Goal: Transaction & Acquisition: Book appointment/travel/reservation

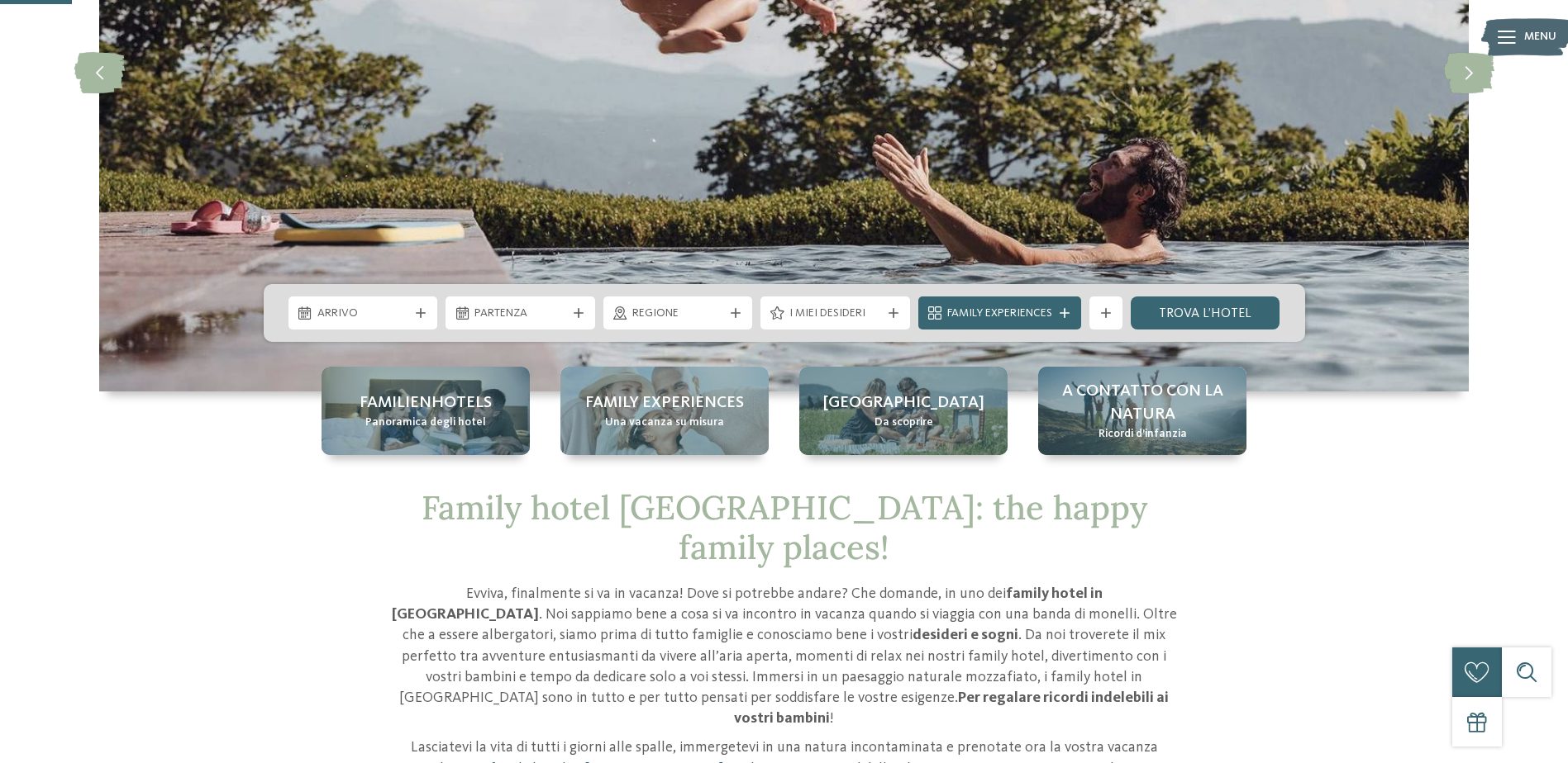
click at [403, 317] on span "Arrivo" at bounding box center [363, 314] width 92 height 16
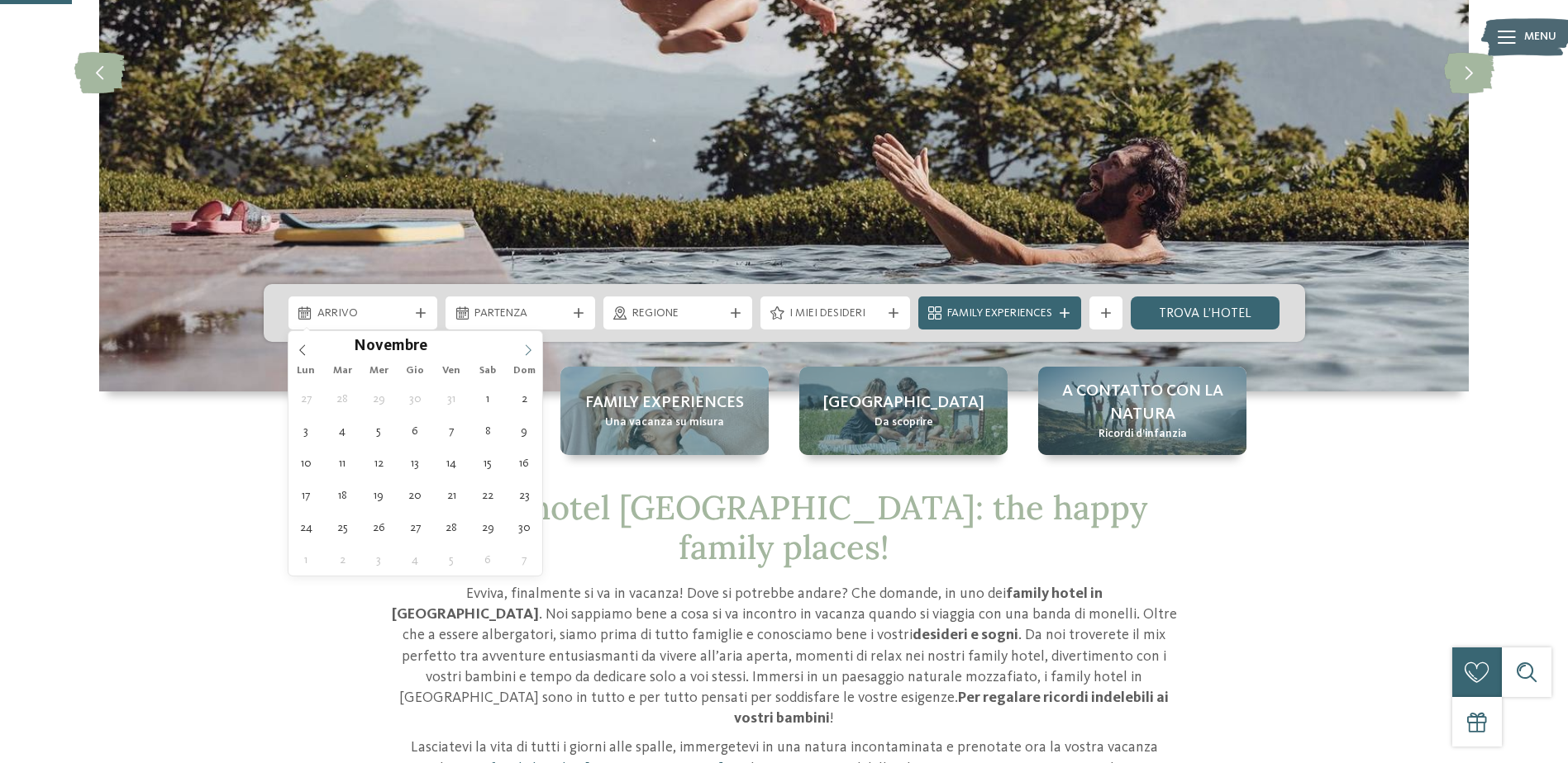
click at [526, 351] on icon at bounding box center [528, 350] width 11 height 11
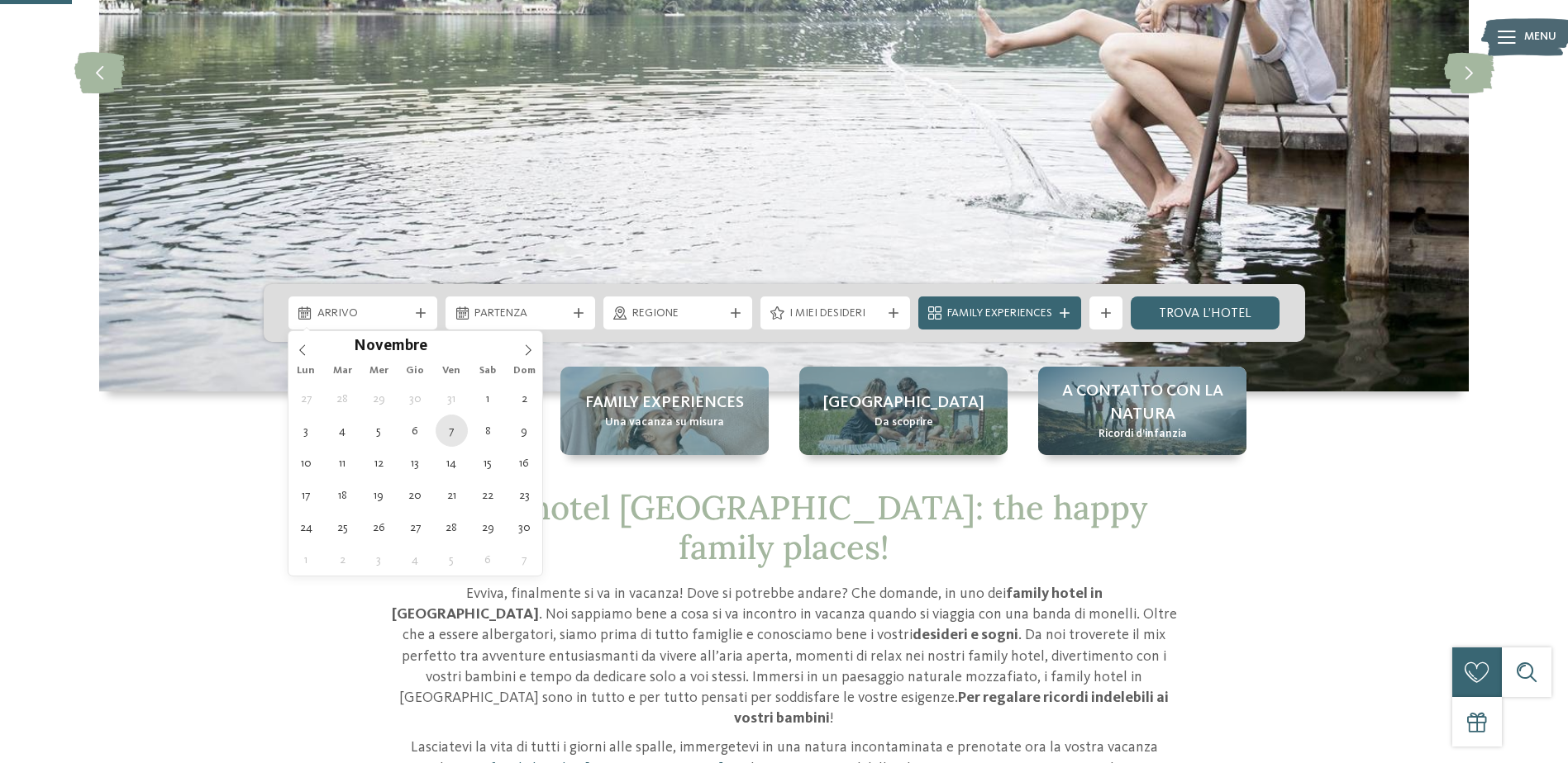
type div "07.11.2025"
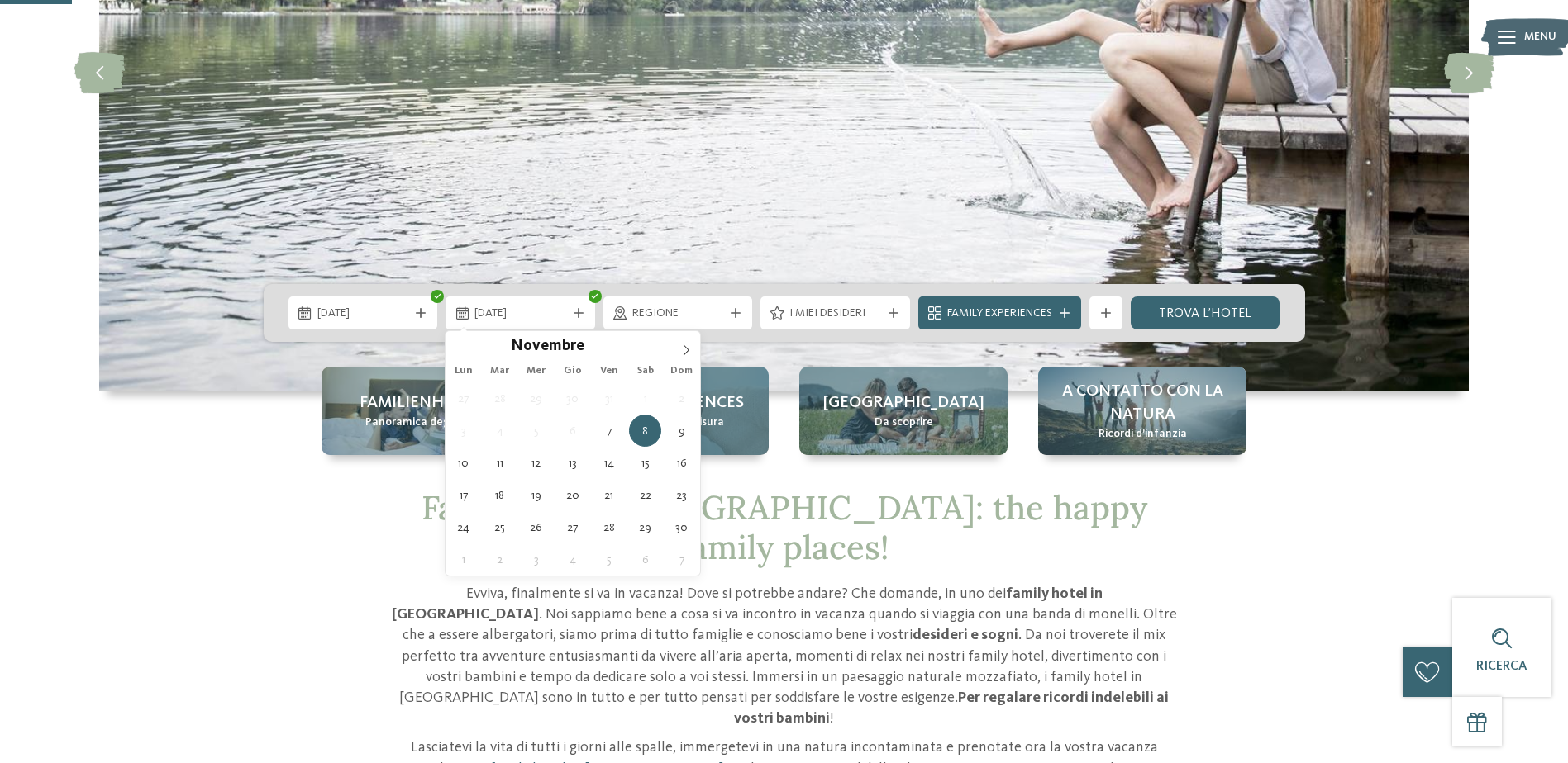
type div "09.11.2025"
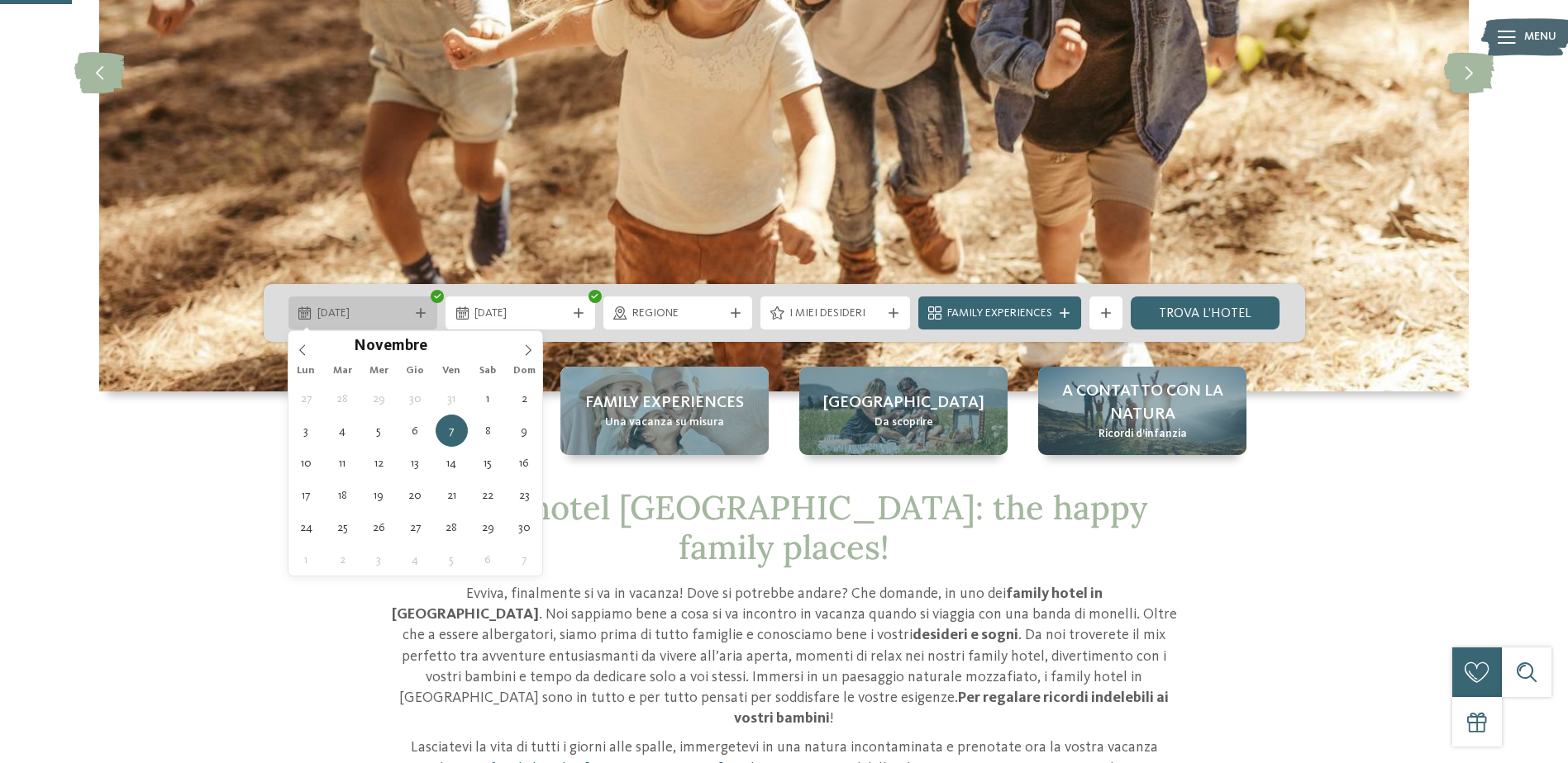
click at [401, 314] on span "07.11.2025" at bounding box center [363, 314] width 92 height 16
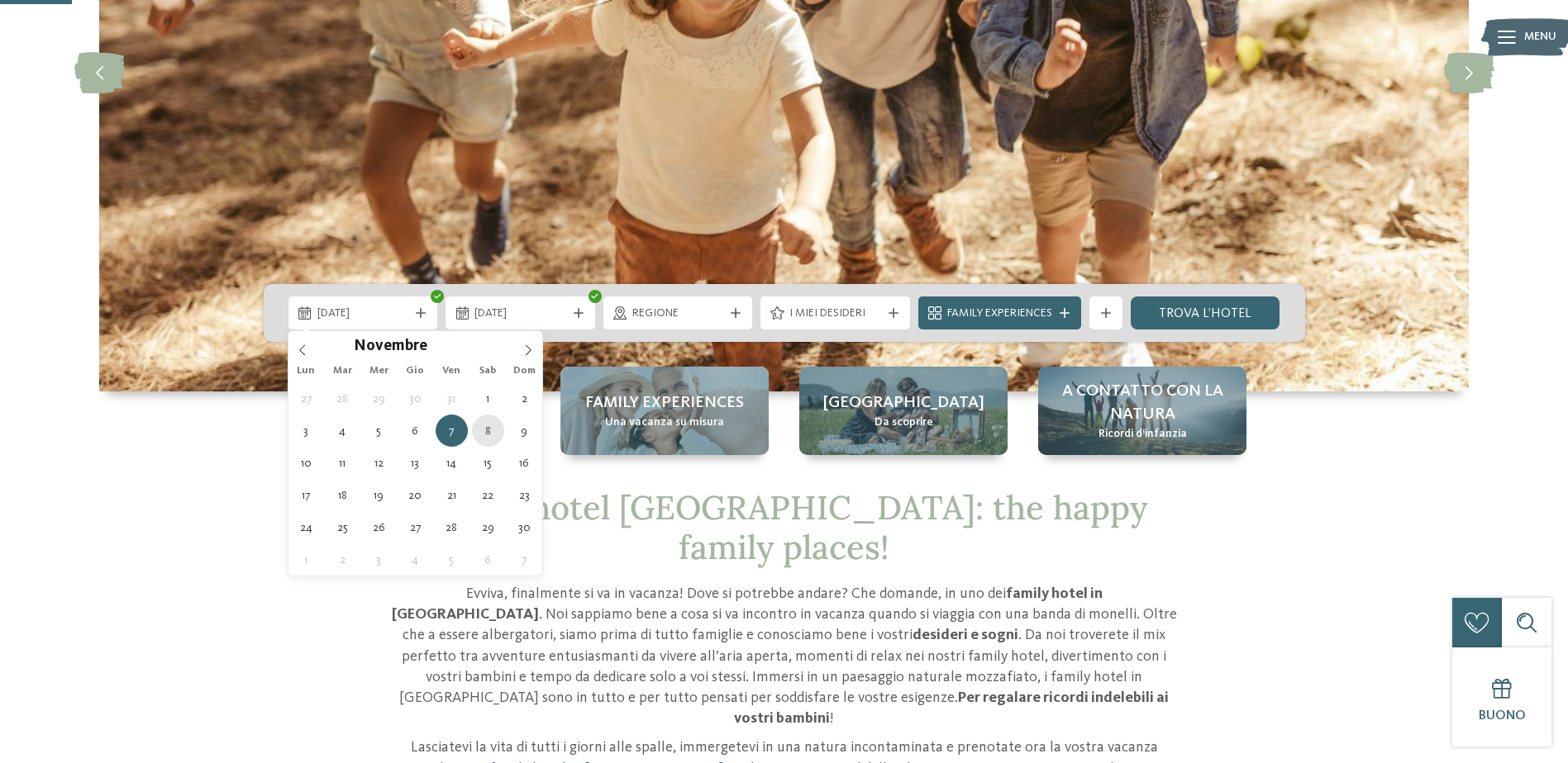
type div "08.11.2025"
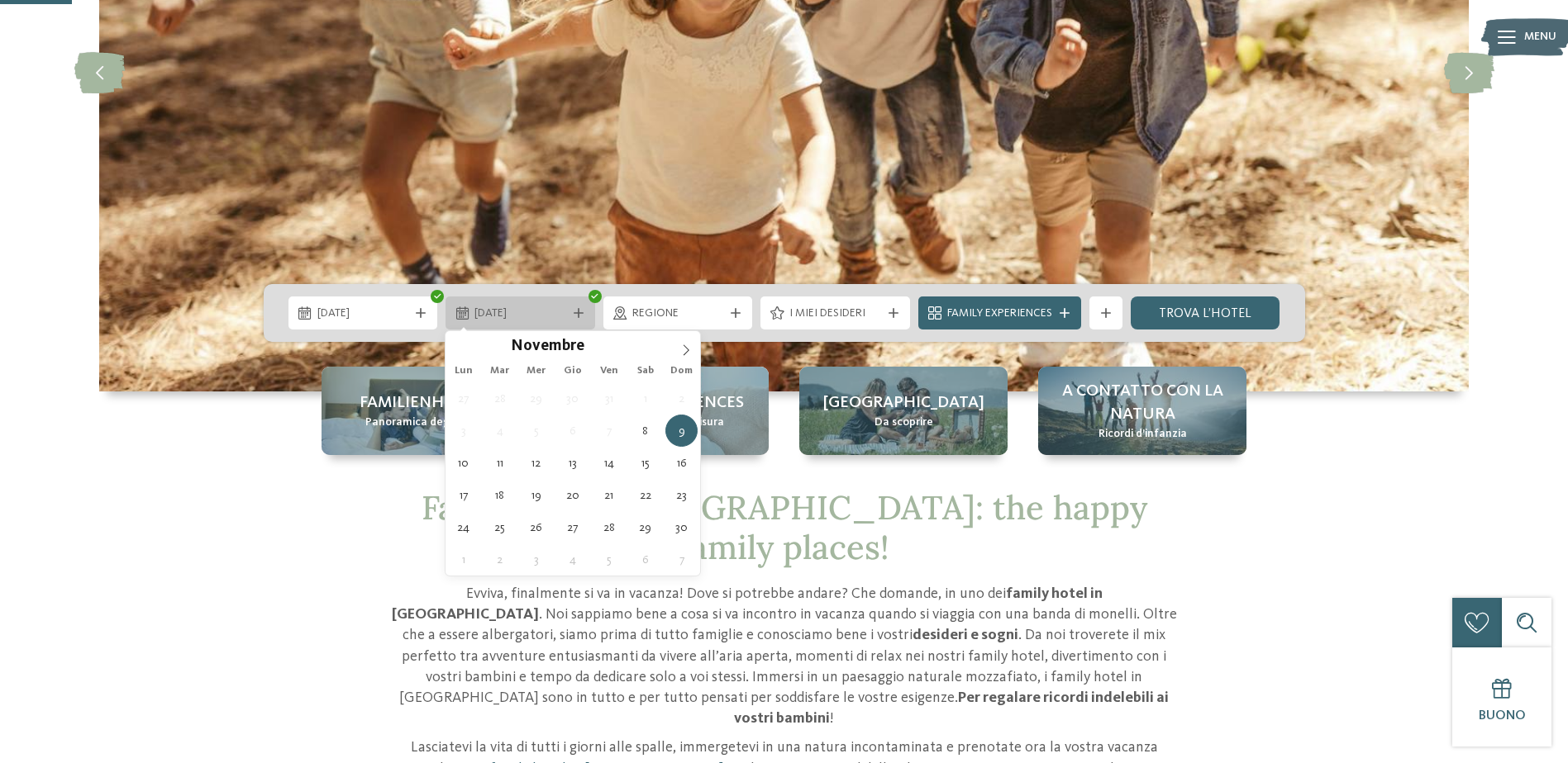
click at [536, 318] on span "09.11.2025" at bounding box center [520, 314] width 92 height 16
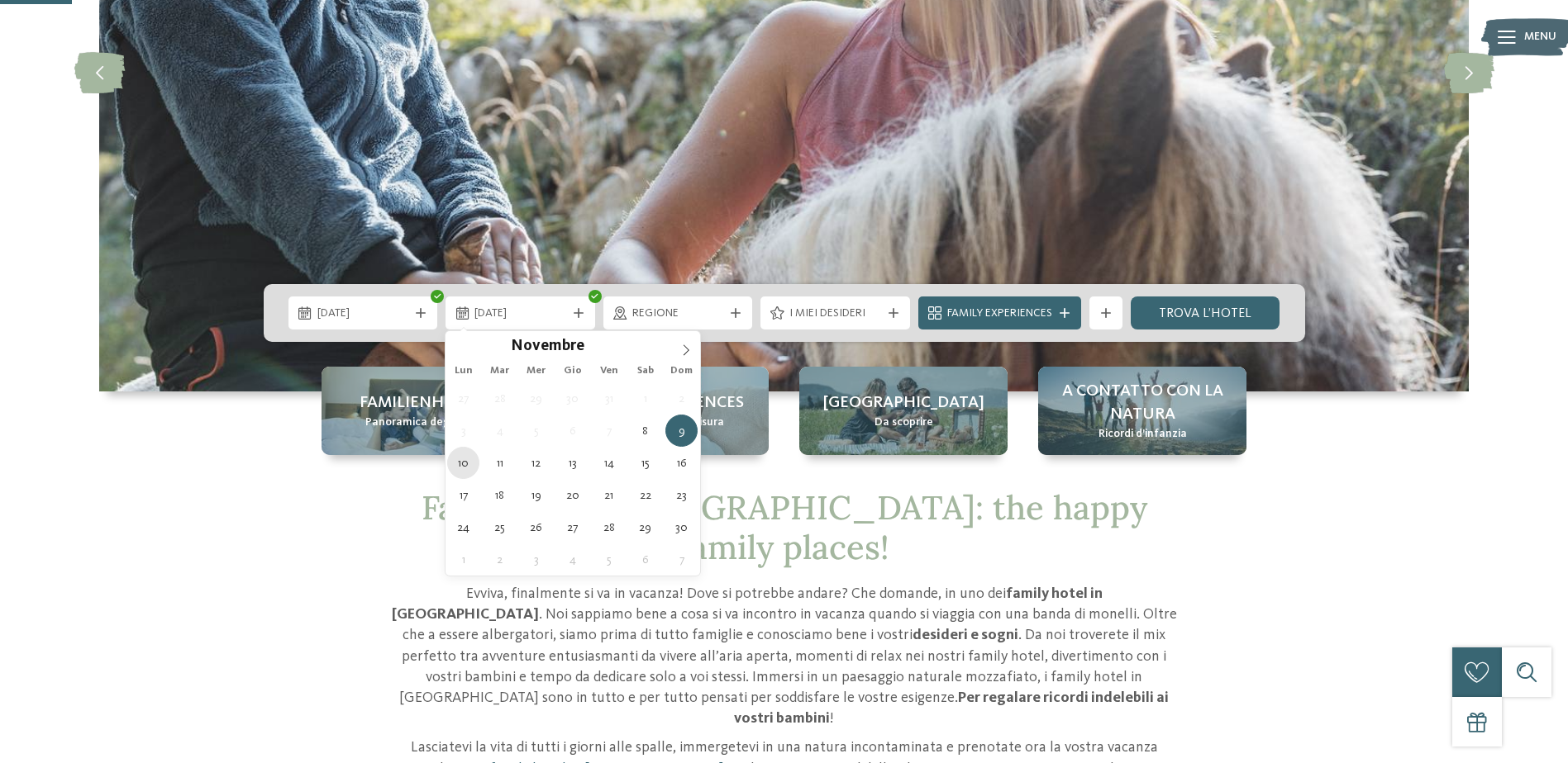
type div "10.11.2025"
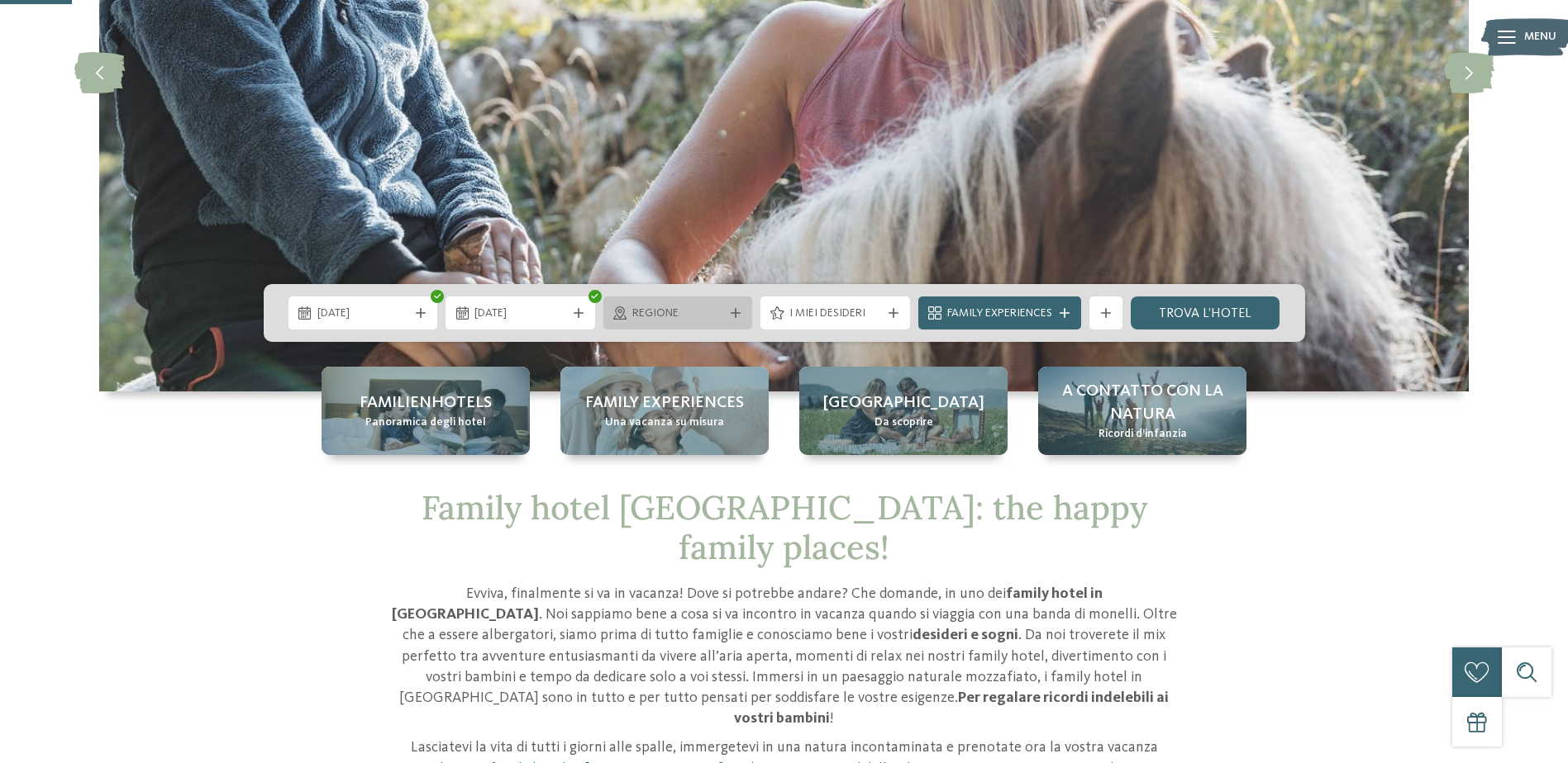
click at [713, 321] on span "Regione" at bounding box center [677, 314] width 92 height 16
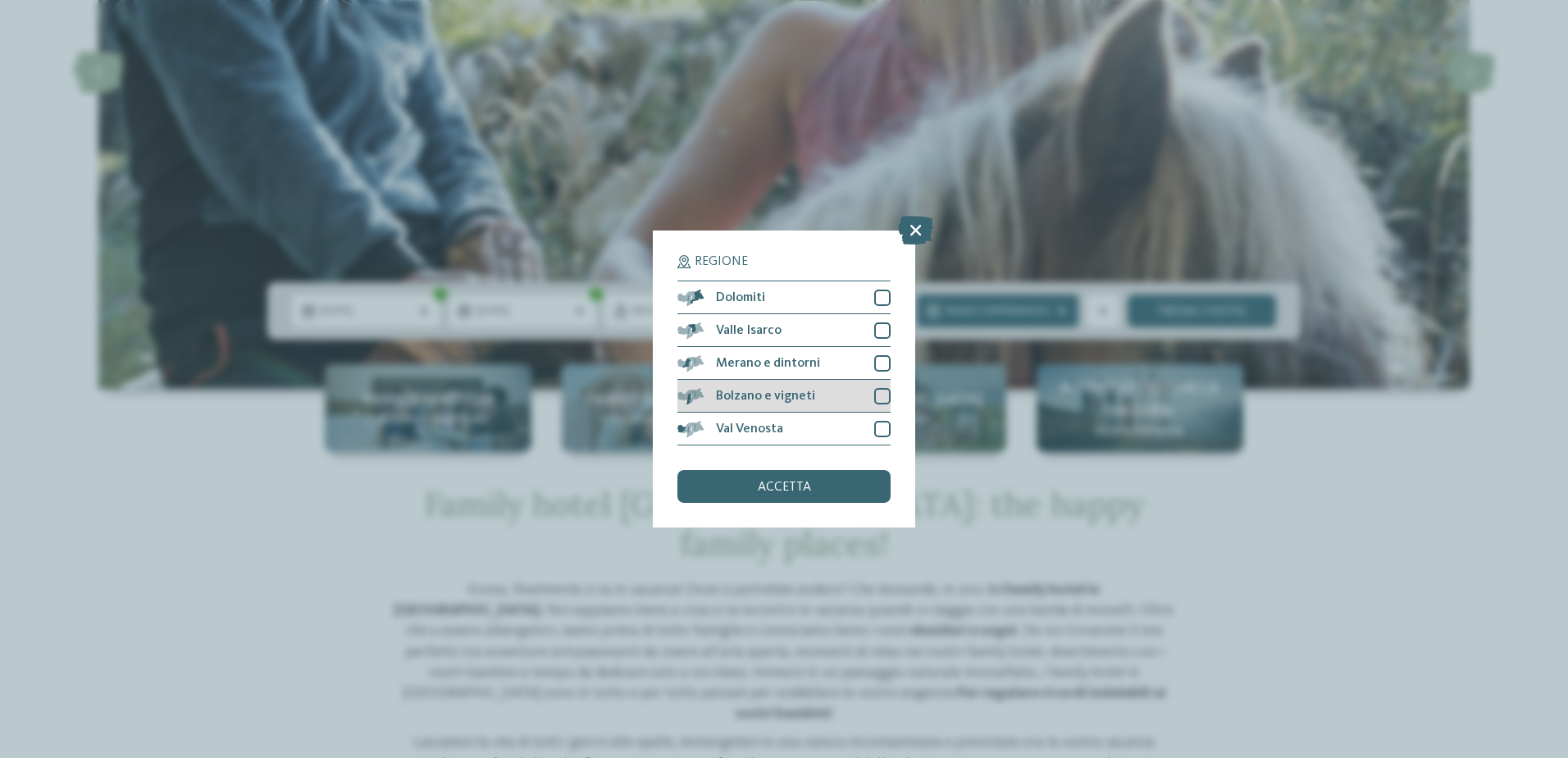
click at [881, 395] on div at bounding box center [882, 396] width 16 height 16
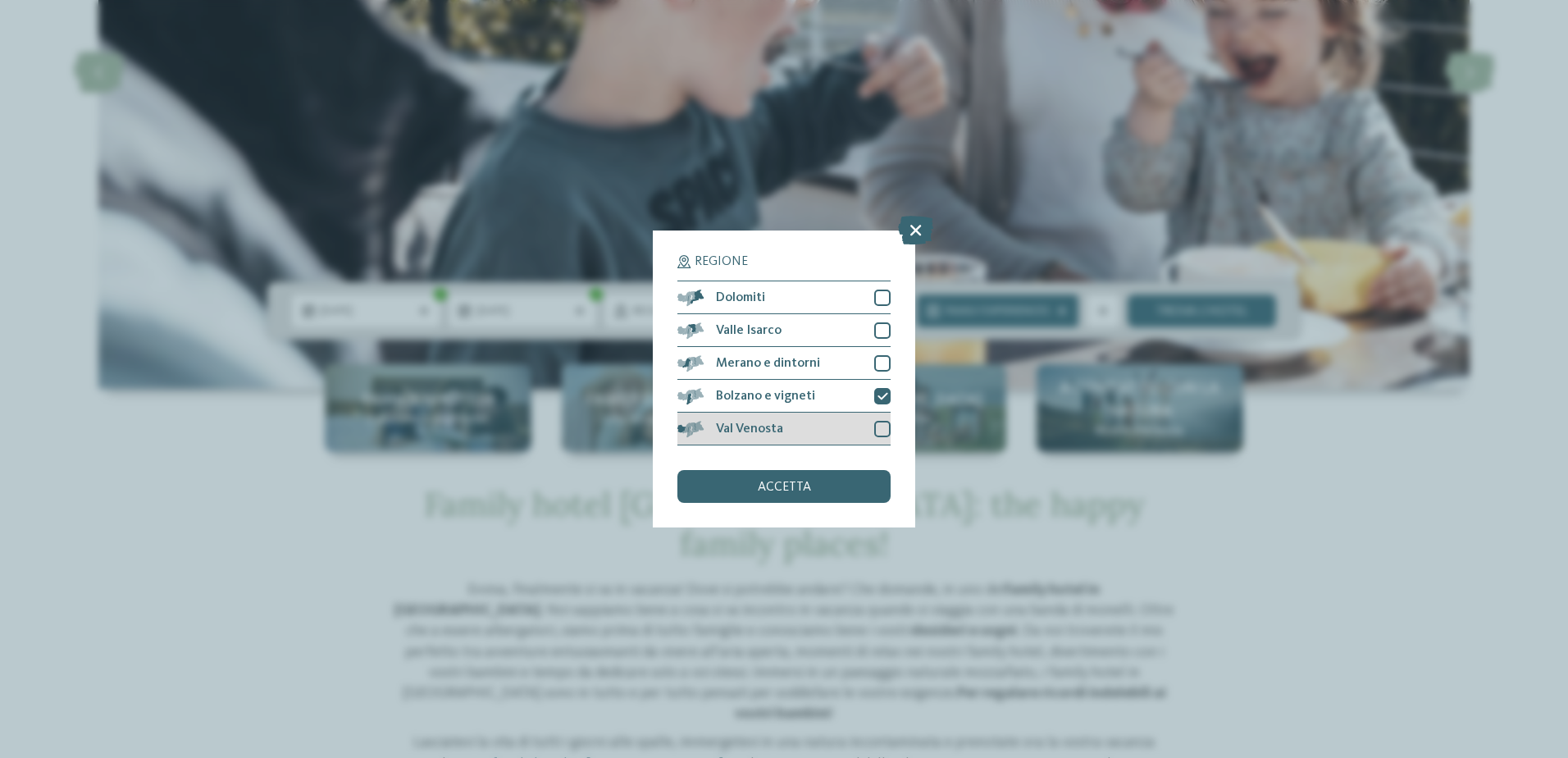
click at [884, 433] on div at bounding box center [882, 429] width 16 height 16
click at [883, 329] on div at bounding box center [882, 330] width 16 height 16
click at [886, 300] on div at bounding box center [882, 297] width 16 height 16
click at [827, 491] on div "accetta" at bounding box center [784, 487] width 213 height 32
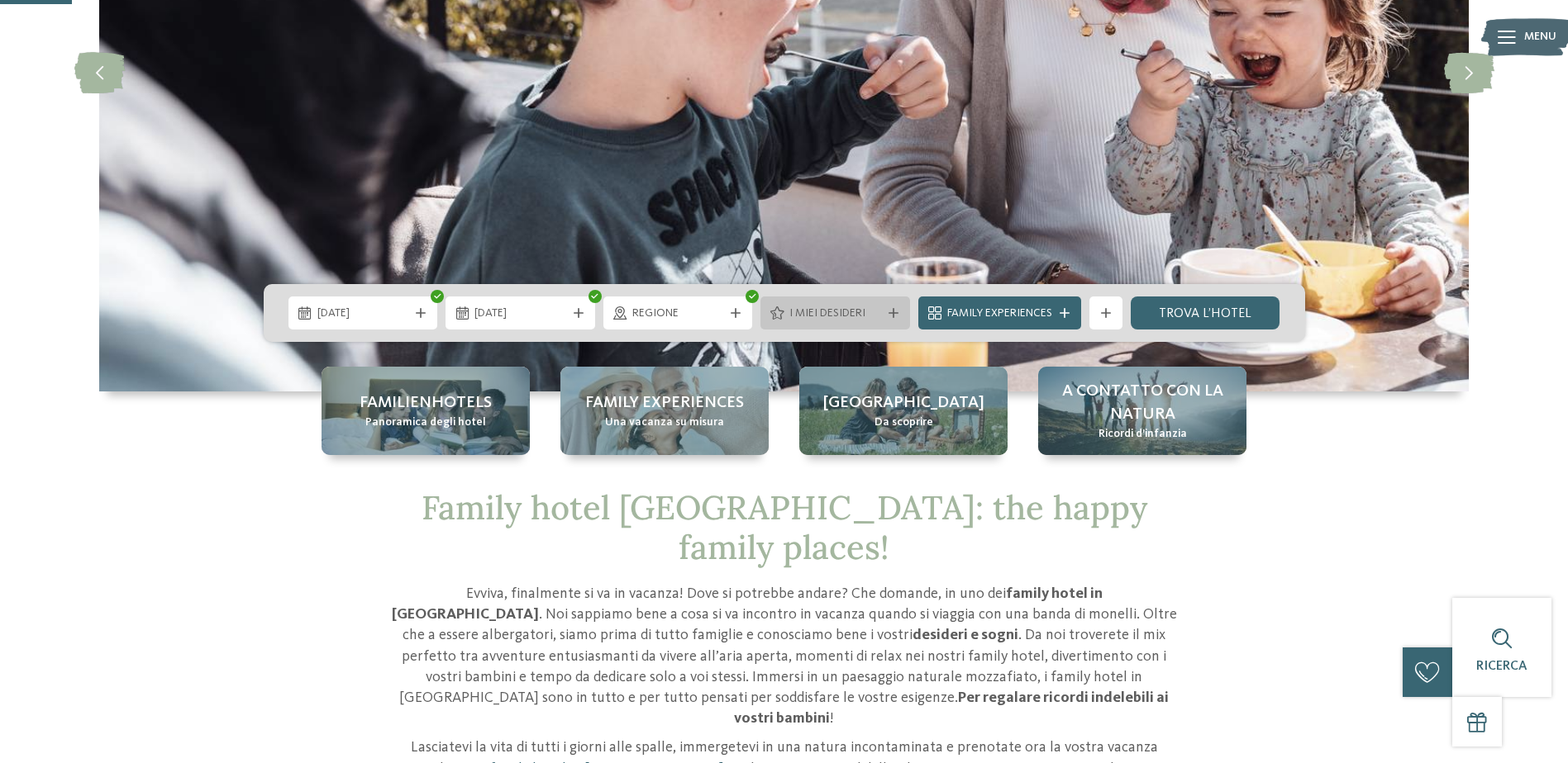
click at [866, 316] on span "I miei desideri" at bounding box center [835, 314] width 92 height 16
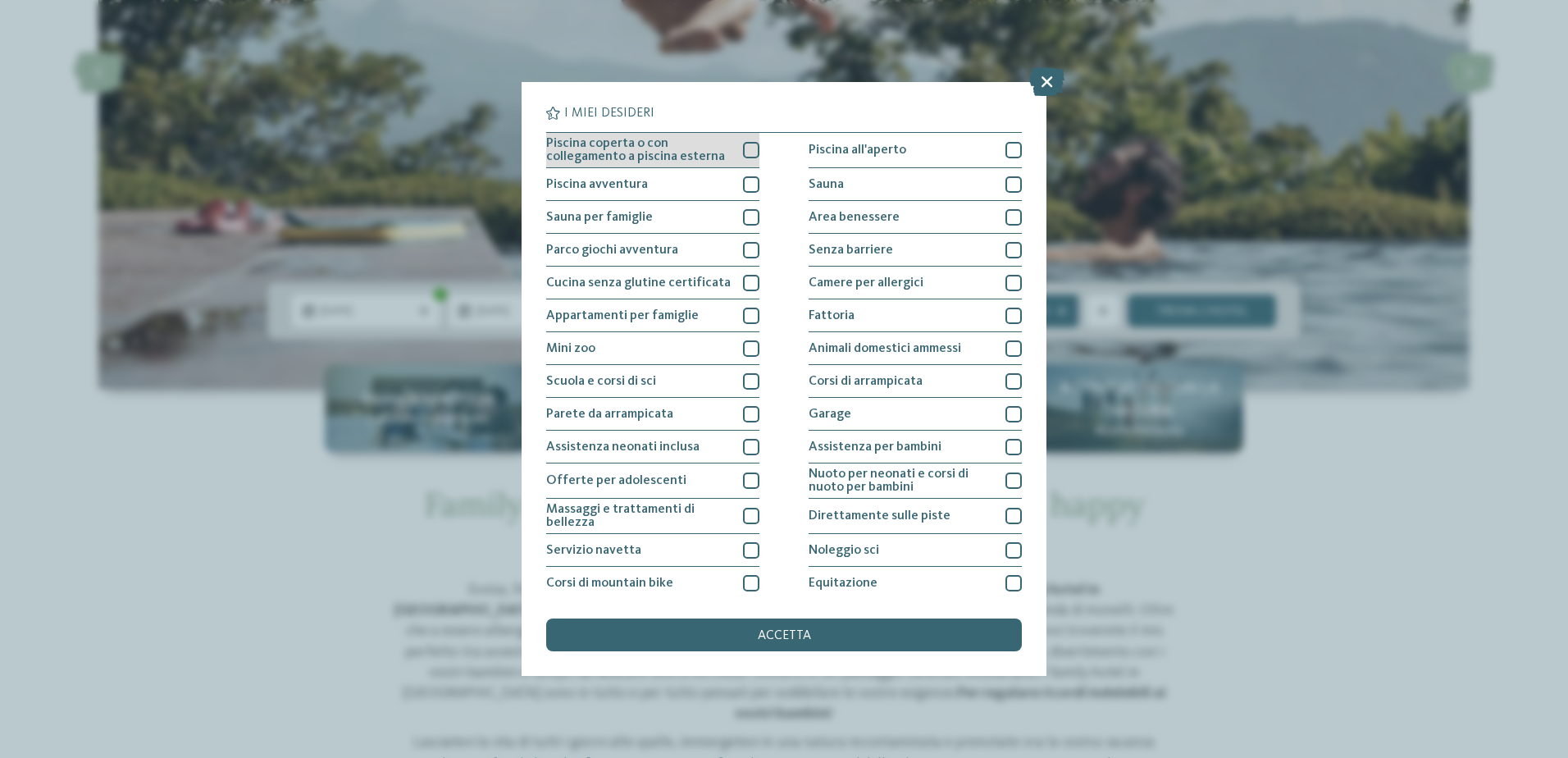
click at [743, 149] on div at bounding box center [751, 149] width 16 height 16
click at [754, 184] on div at bounding box center [751, 184] width 16 height 16
click at [747, 217] on div at bounding box center [751, 217] width 16 height 16
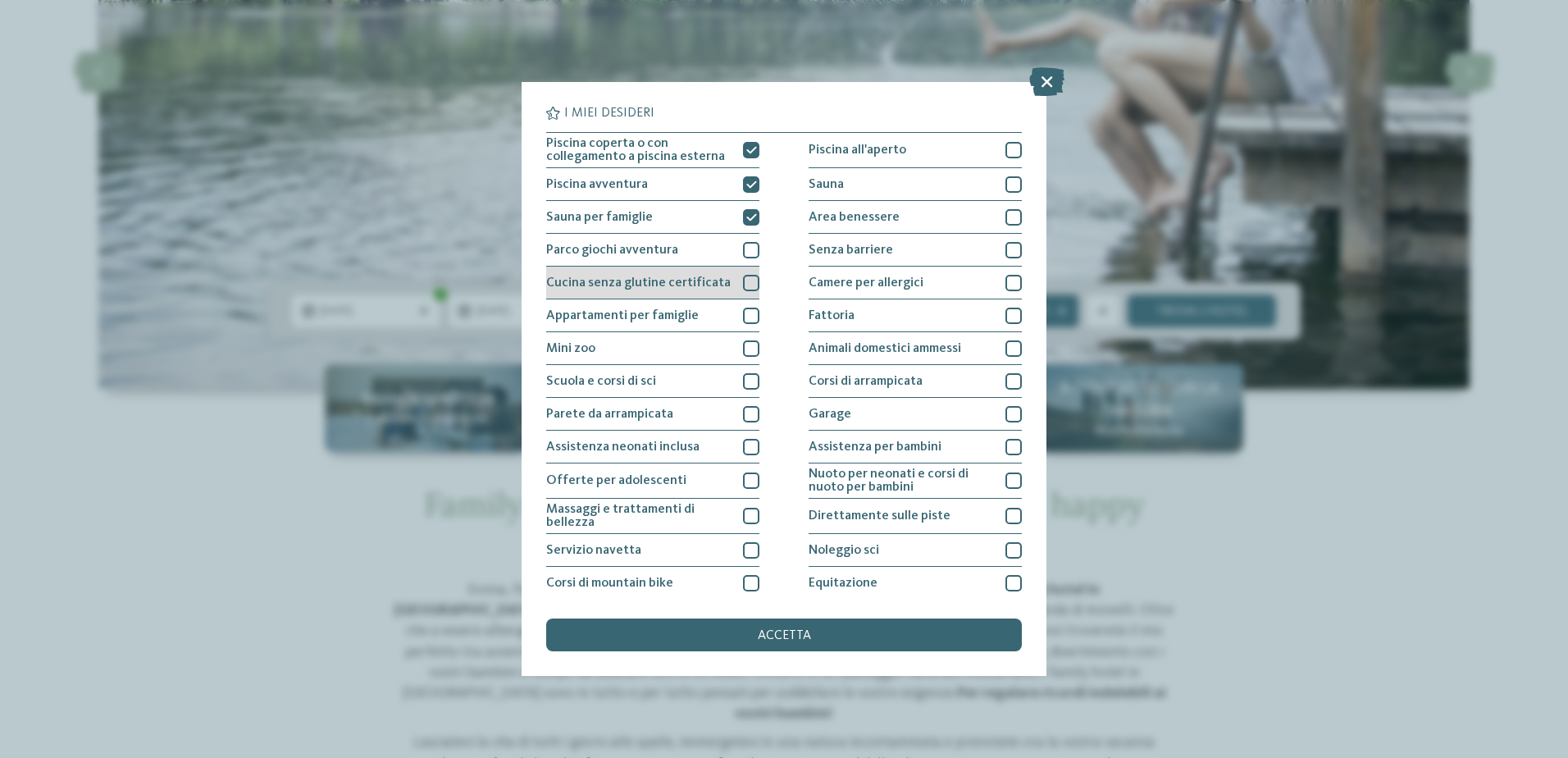
click at [743, 285] on div at bounding box center [751, 283] width 16 height 16
click at [823, 635] on div "accetta" at bounding box center [784, 635] width 476 height 32
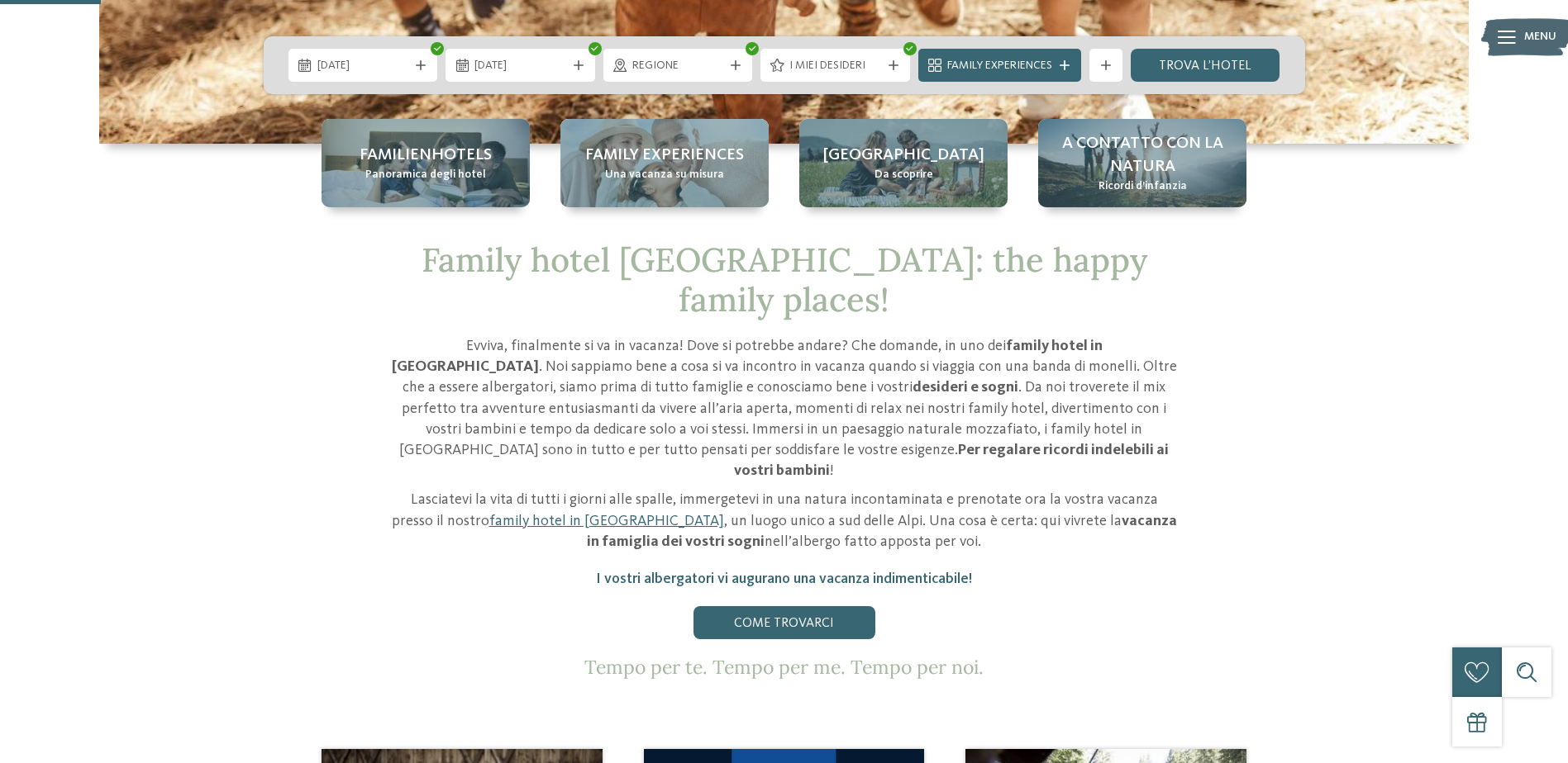
scroll to position [496, 0]
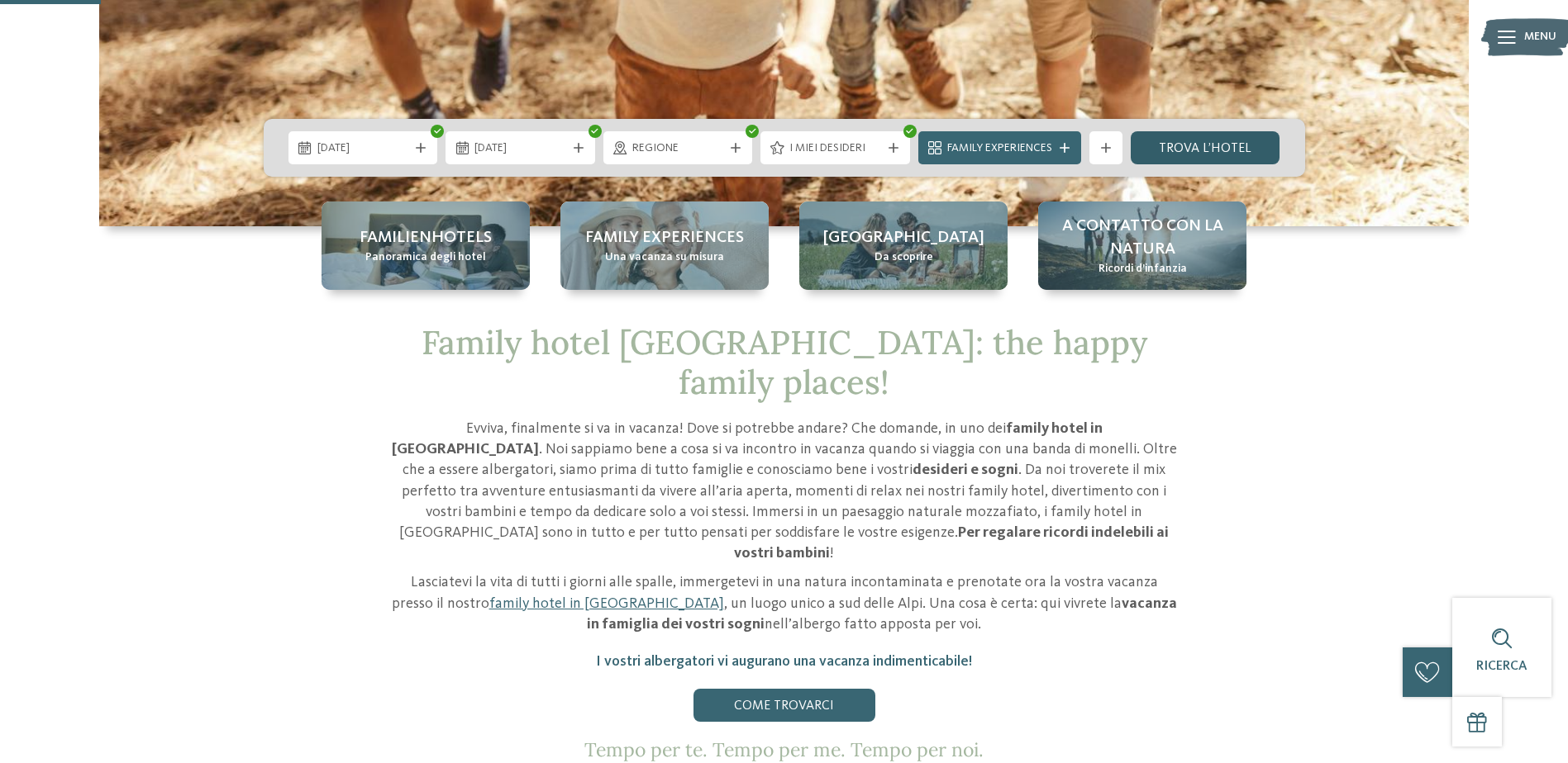
click at [1195, 147] on link "trova l’hotel" at bounding box center [1205, 148] width 150 height 33
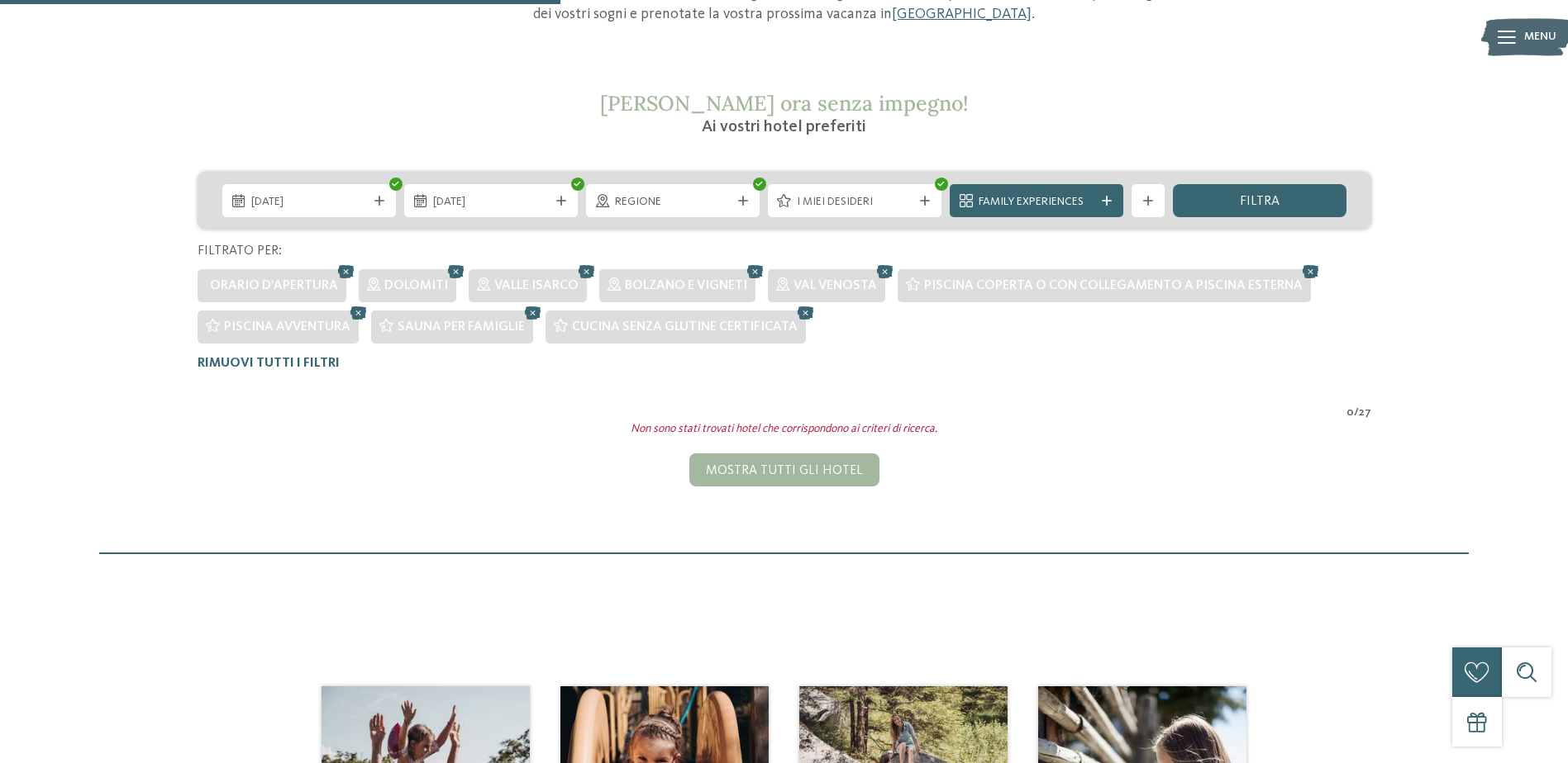
scroll to position [170, 0]
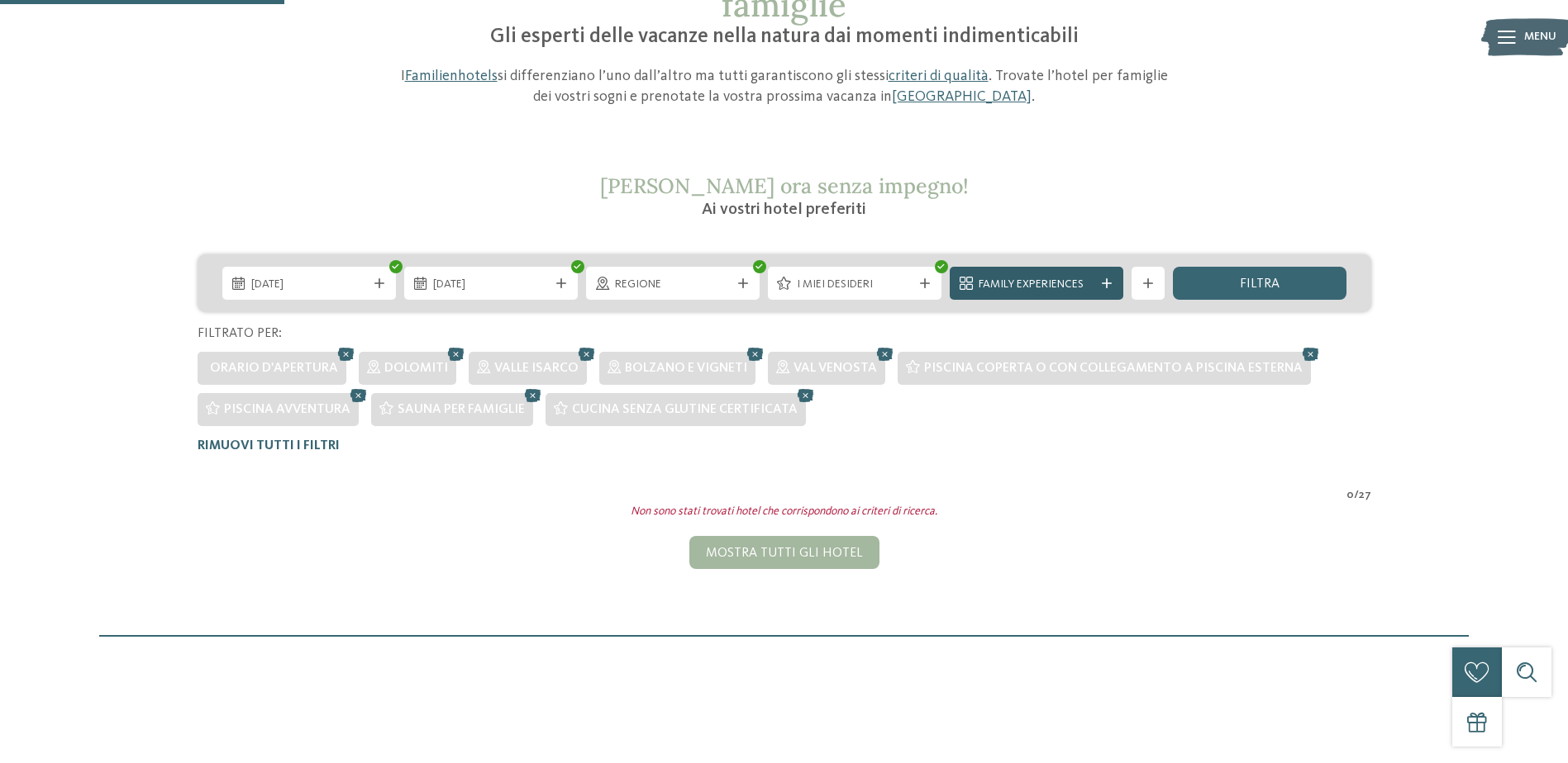
click at [1069, 283] on span "Family Experiences" at bounding box center [1036, 284] width 116 height 16
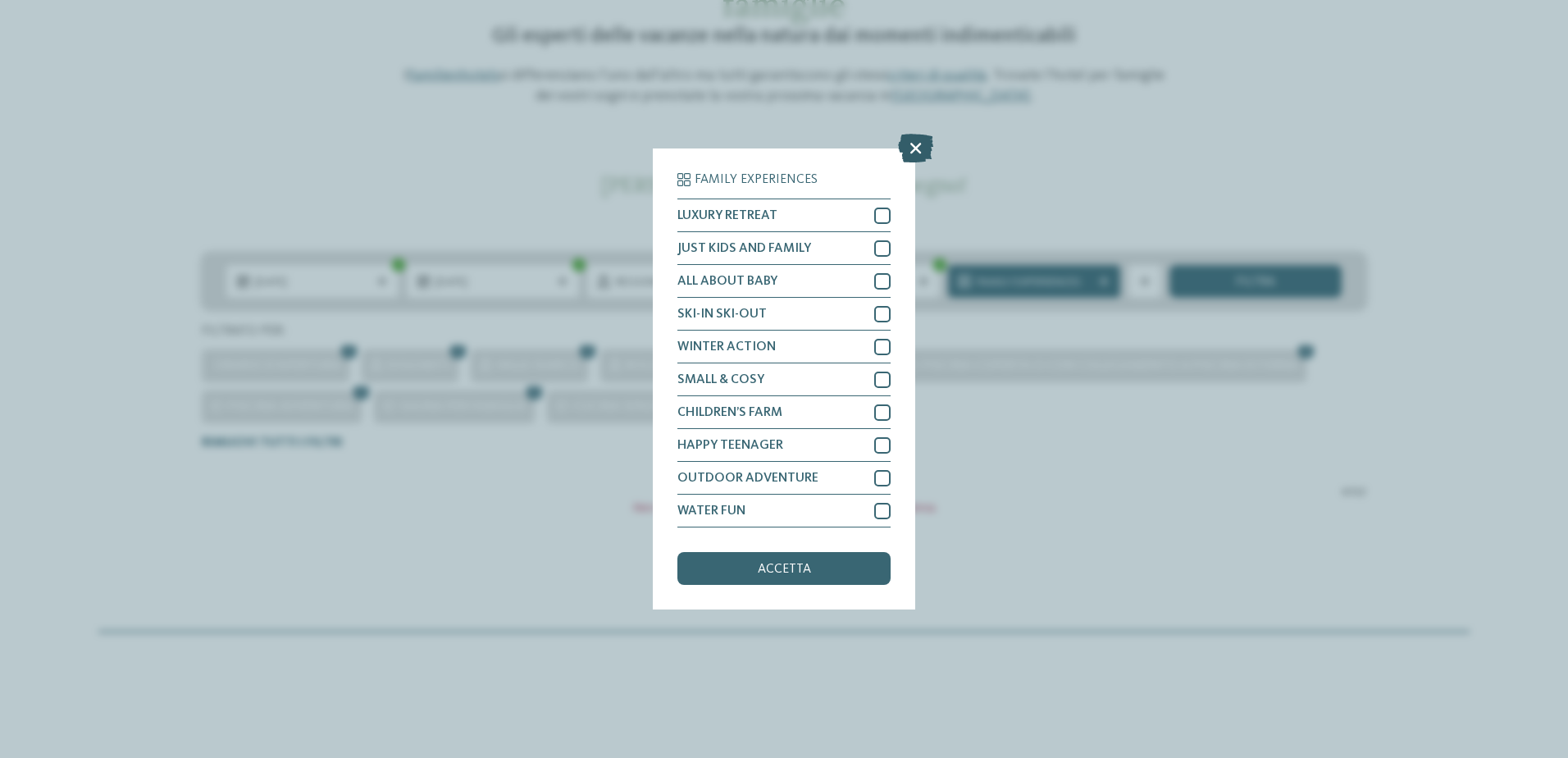
click at [920, 143] on icon at bounding box center [915, 149] width 35 height 29
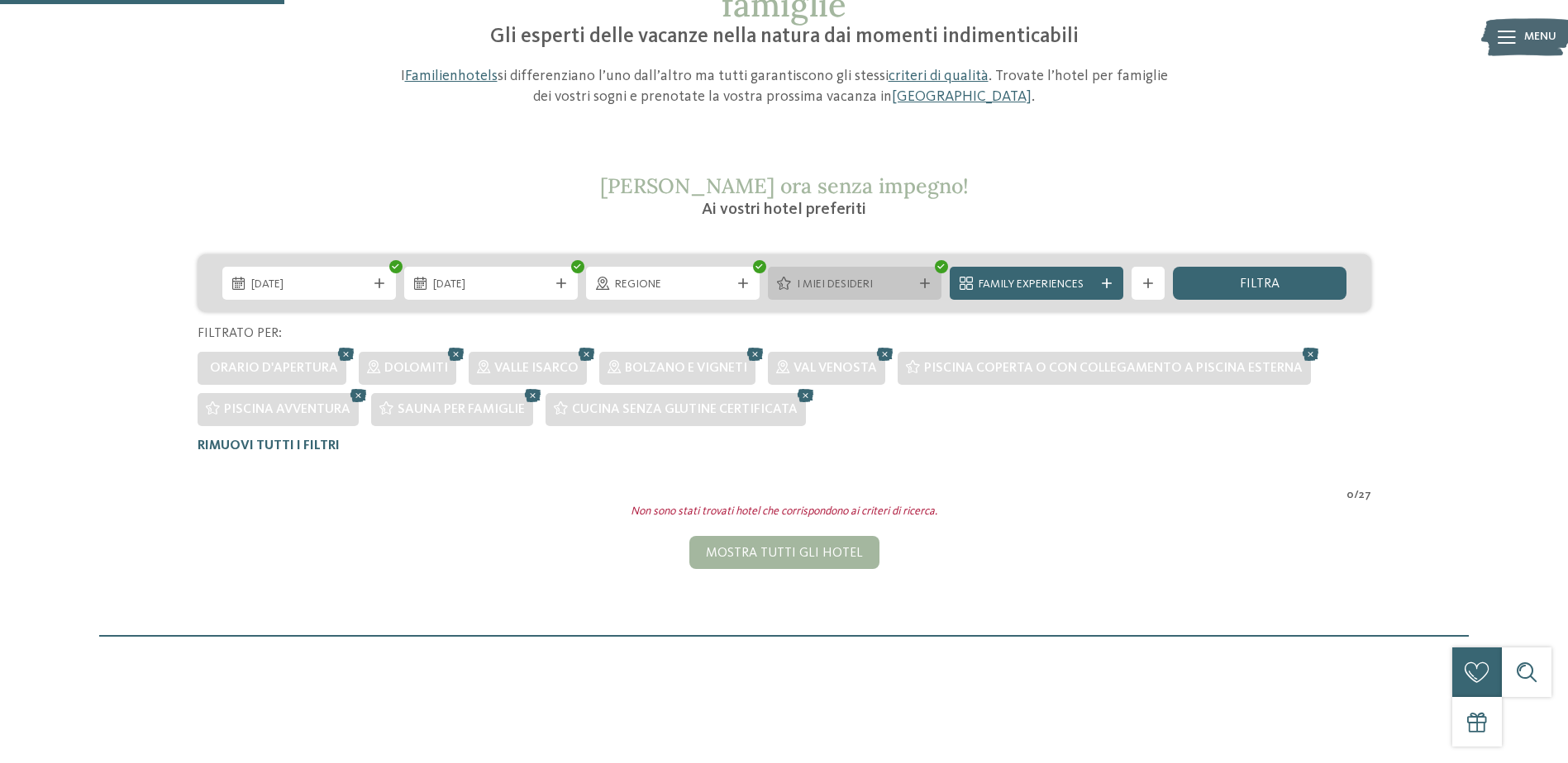
click at [887, 278] on span "I miei desideri" at bounding box center [854, 284] width 116 height 16
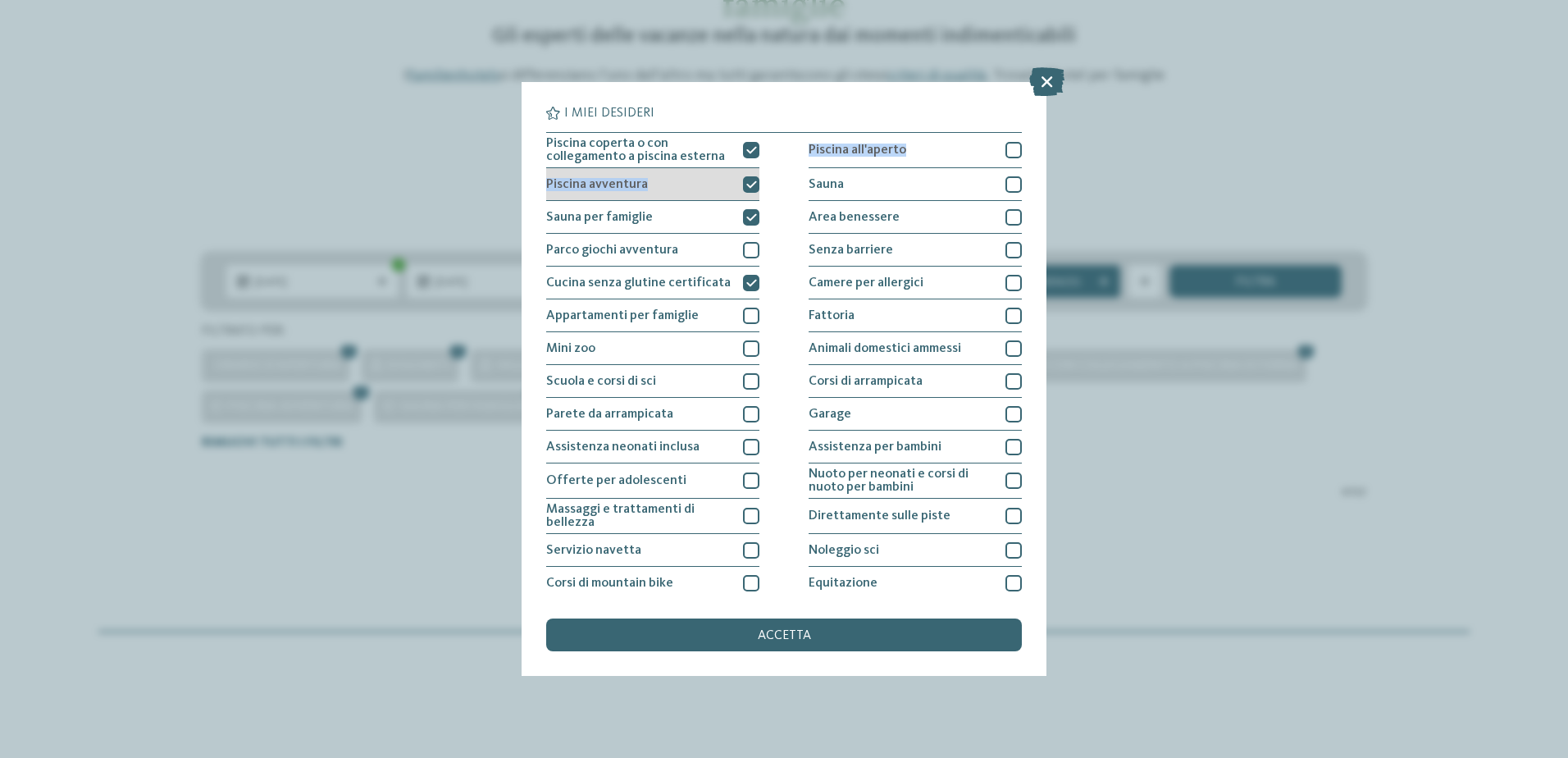
click at [752, 172] on div "Piscina coperta o con collegamento a piscina esterna Piscina all'aperto Piscina…" at bounding box center [784, 415] width 476 height 566
drag, startPoint x: 752, startPoint y: 172, endPoint x: 744, endPoint y: 202, distance: 31.0
click at [746, 213] on icon at bounding box center [752, 218] width 10 height 10
click at [746, 188] on icon at bounding box center [752, 185] width 10 height 10
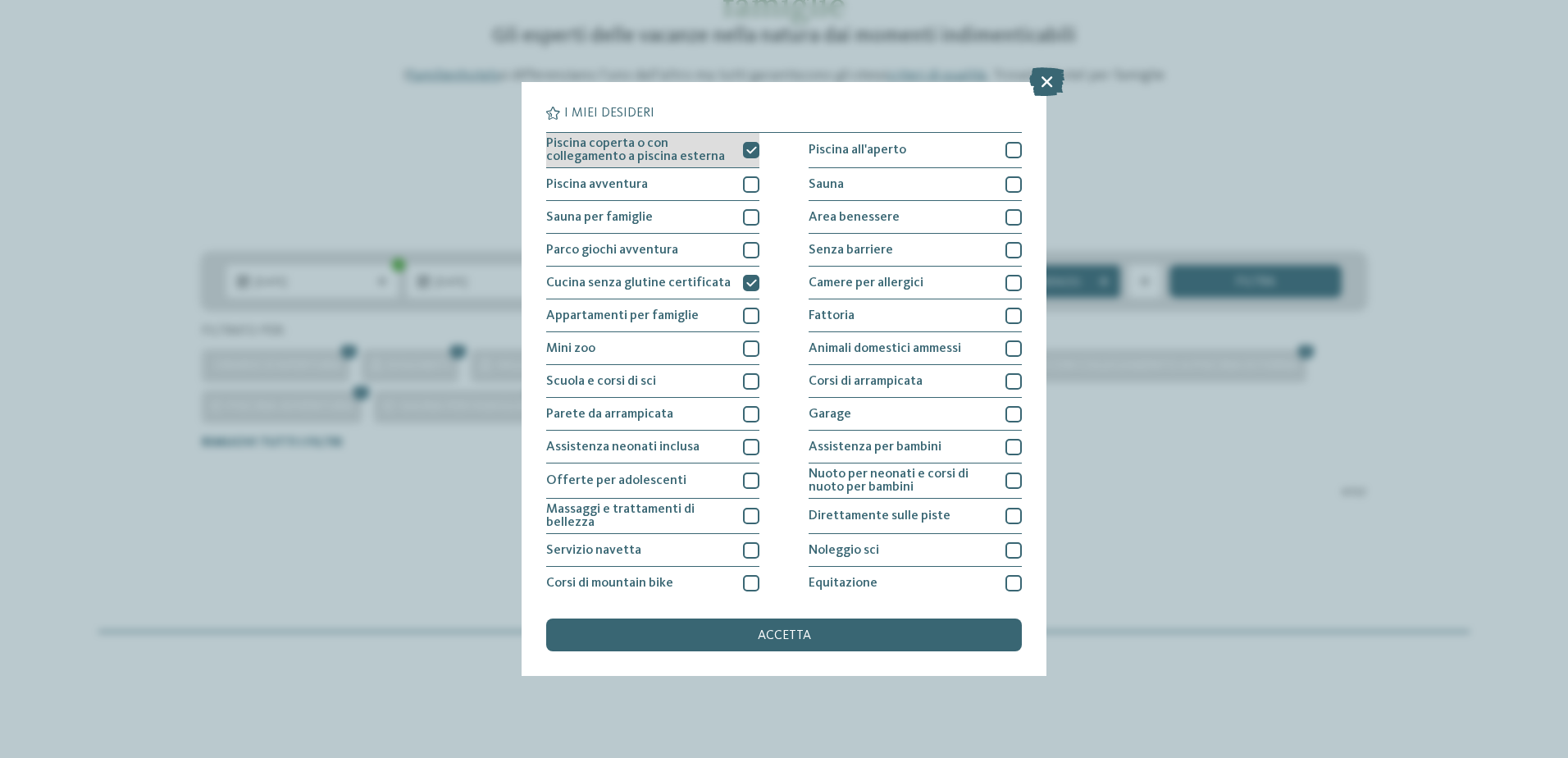
click at [750, 153] on icon at bounding box center [752, 150] width 10 height 10
click at [790, 638] on span "accetta" at bounding box center [784, 635] width 53 height 13
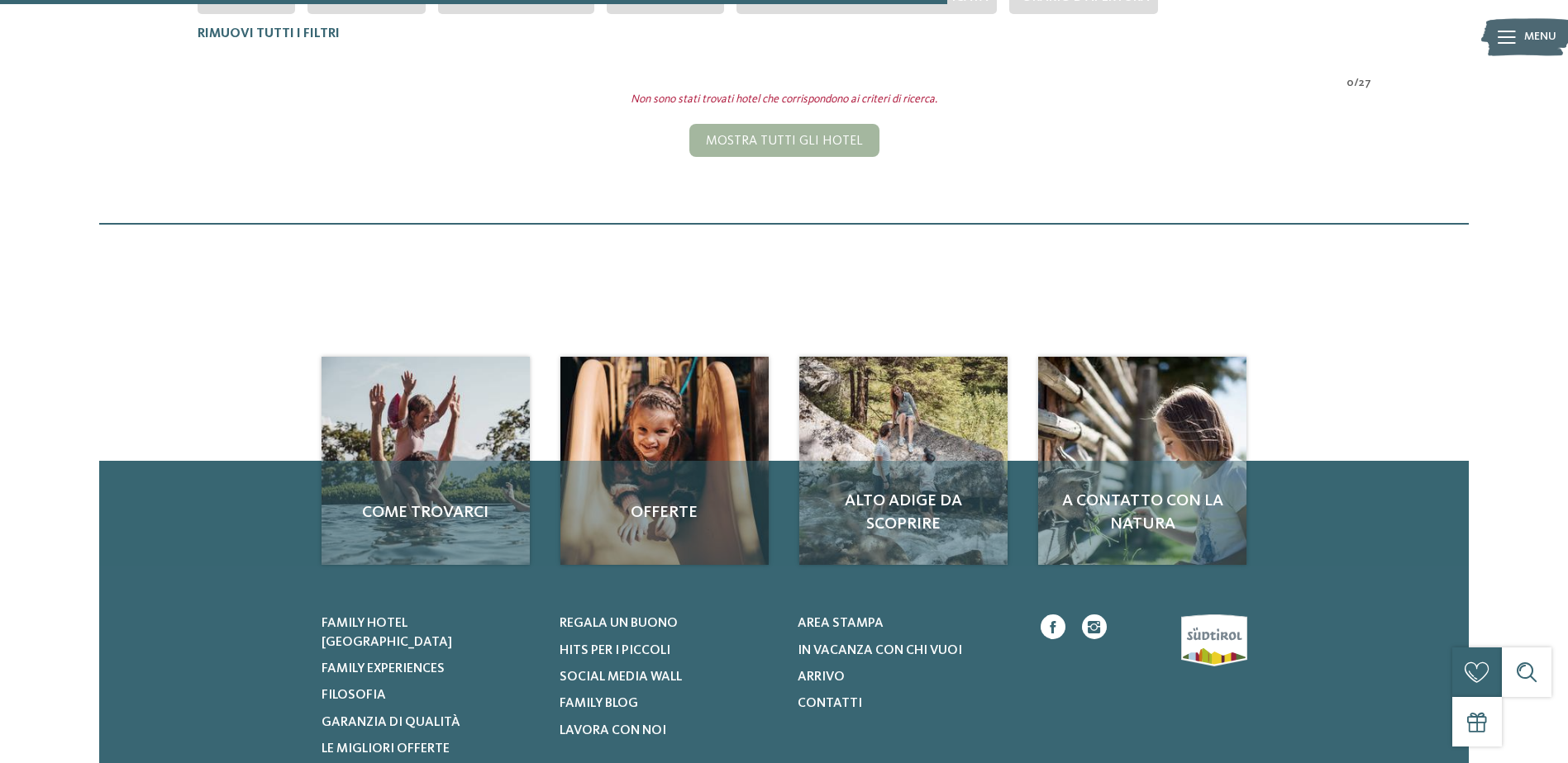
scroll to position [542, 0]
click at [778, 140] on div "Mostra tutti gli hotel" at bounding box center [784, 139] width 190 height 33
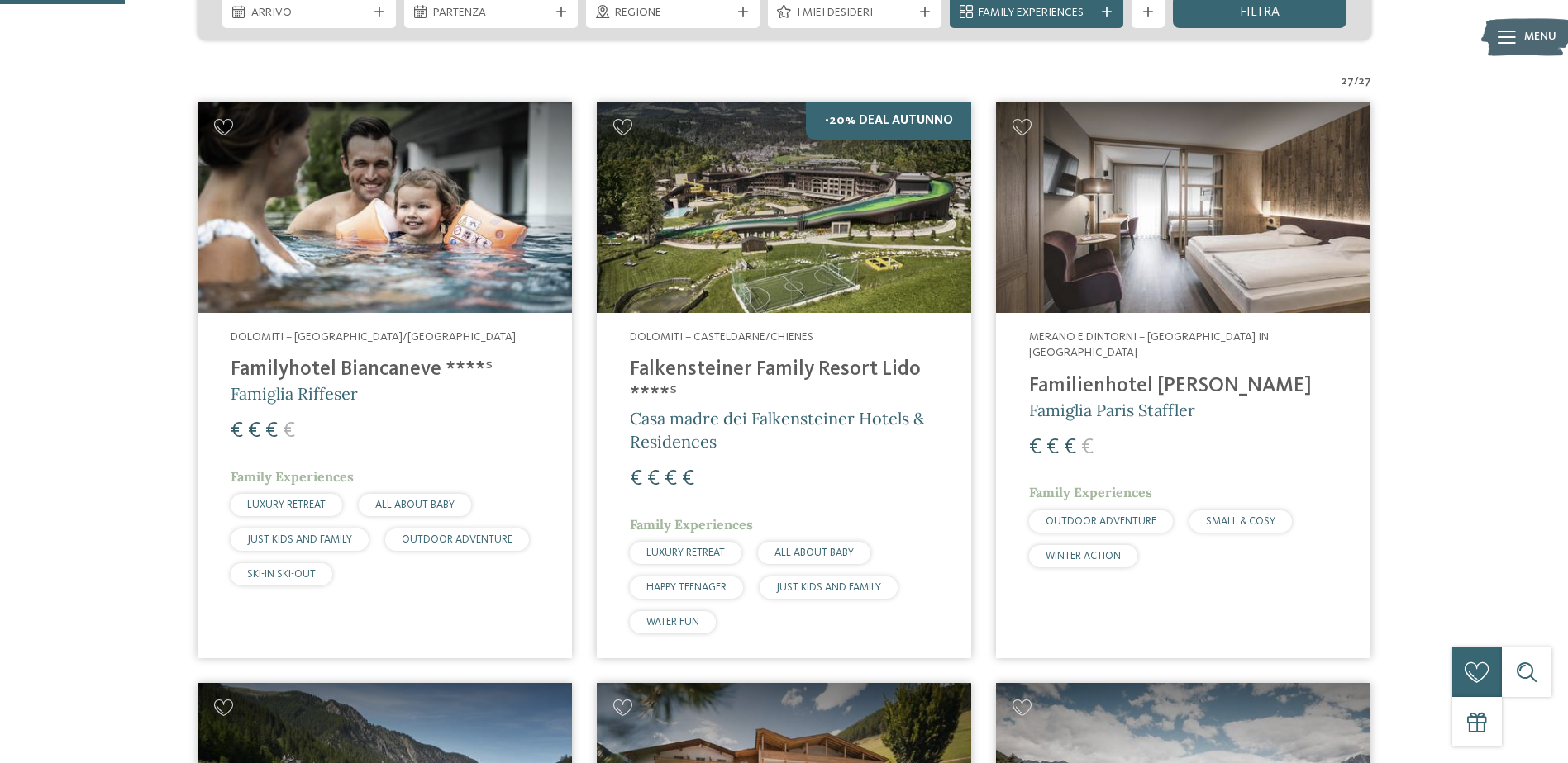
scroll to position [358, 0]
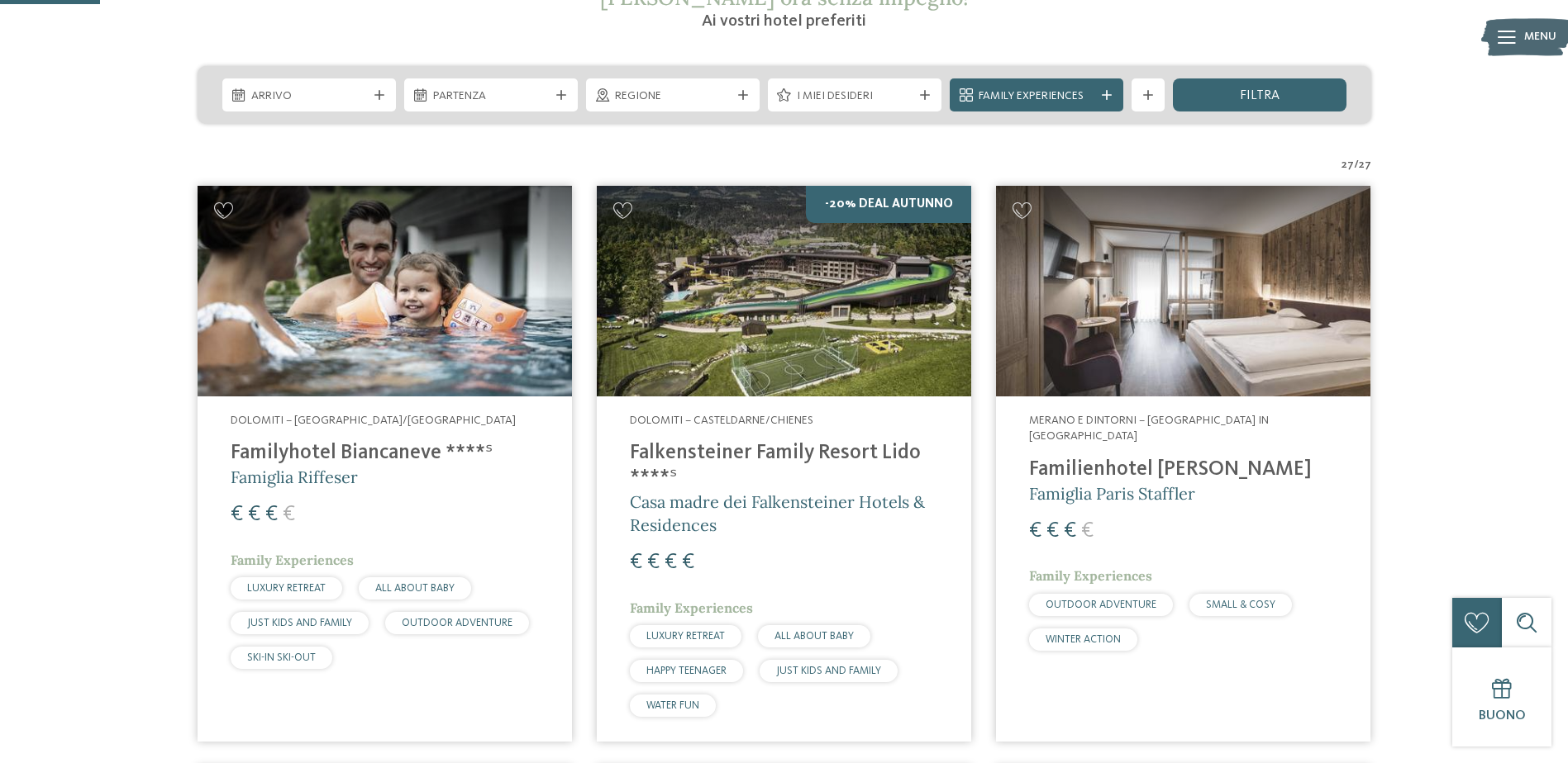
click at [247, 105] on div "Arrivo" at bounding box center [309, 95] width 174 height 33
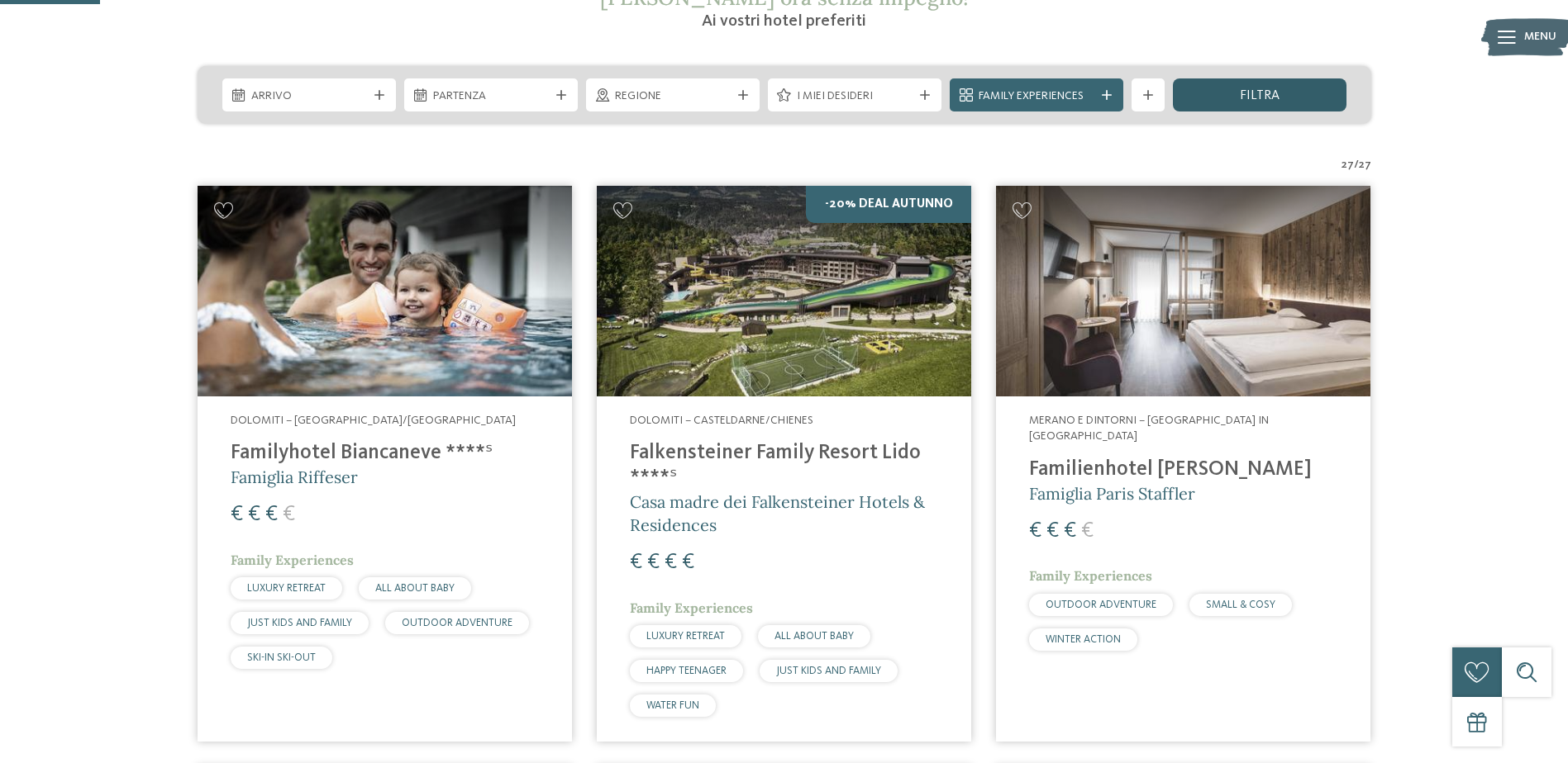
click at [1292, 90] on div "filtra" at bounding box center [1259, 95] width 174 height 33
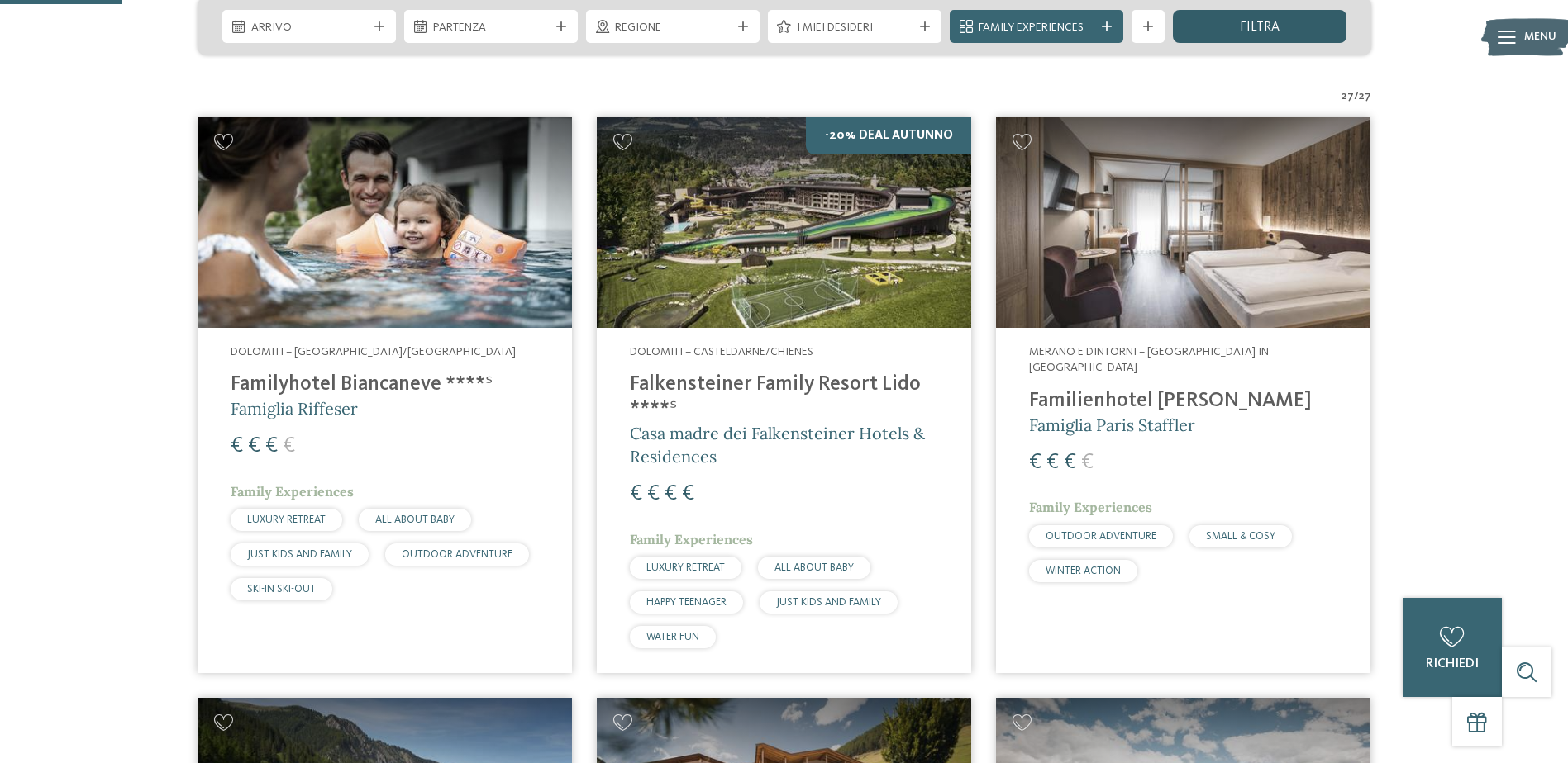
scroll to position [441, 0]
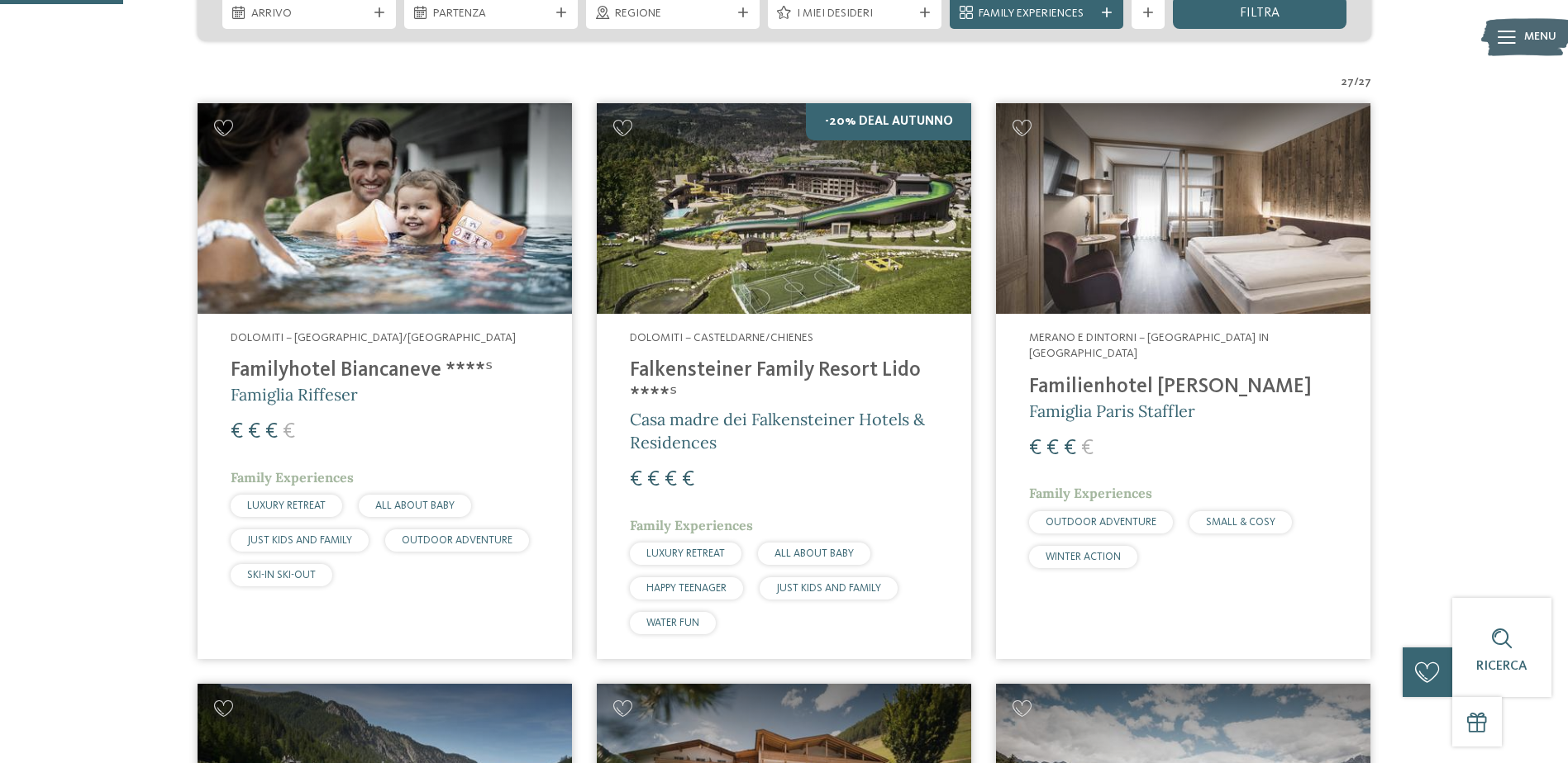
click at [923, 244] on img at bounding box center [783, 208] width 374 height 211
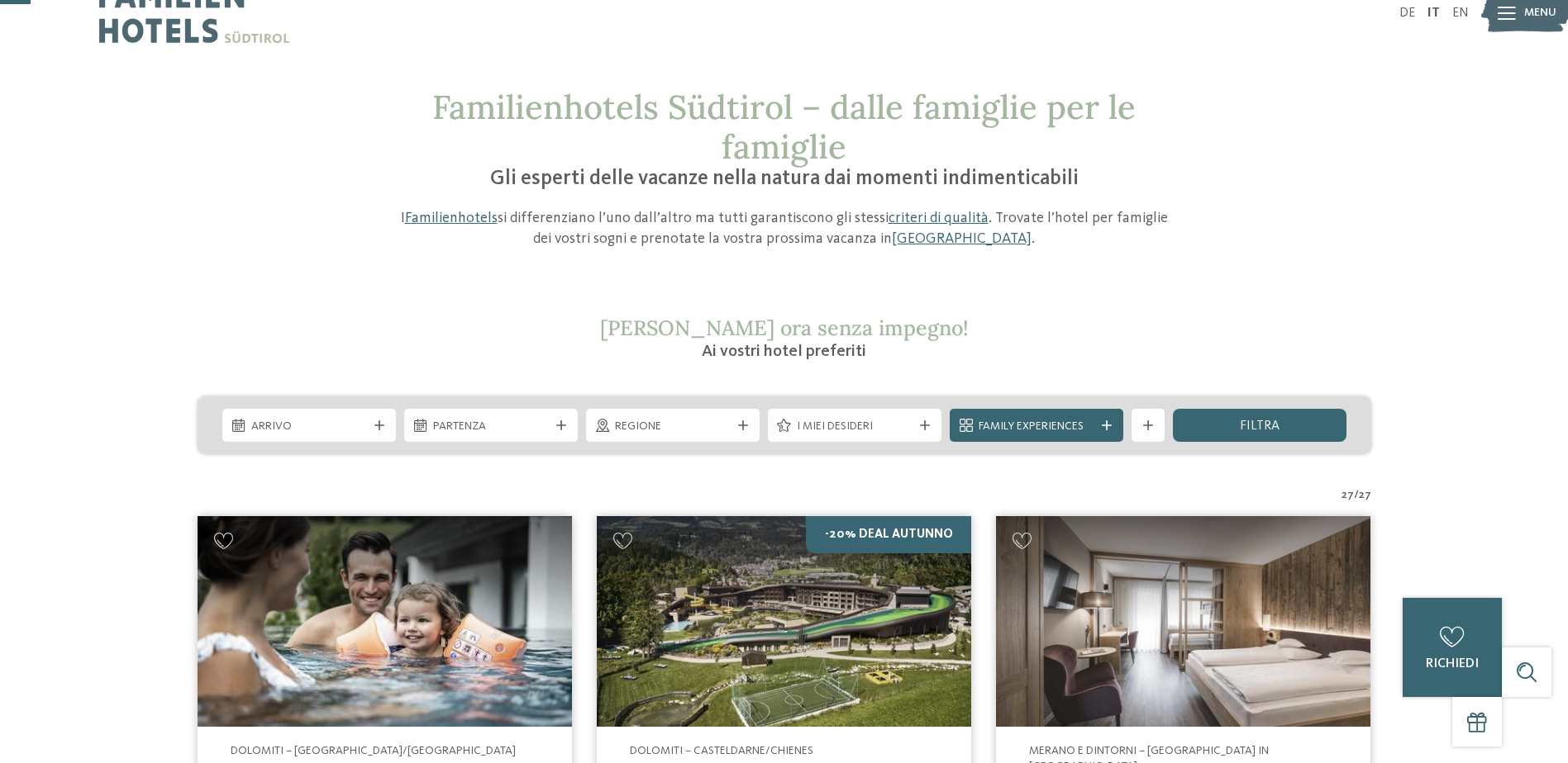
scroll to position [0, 0]
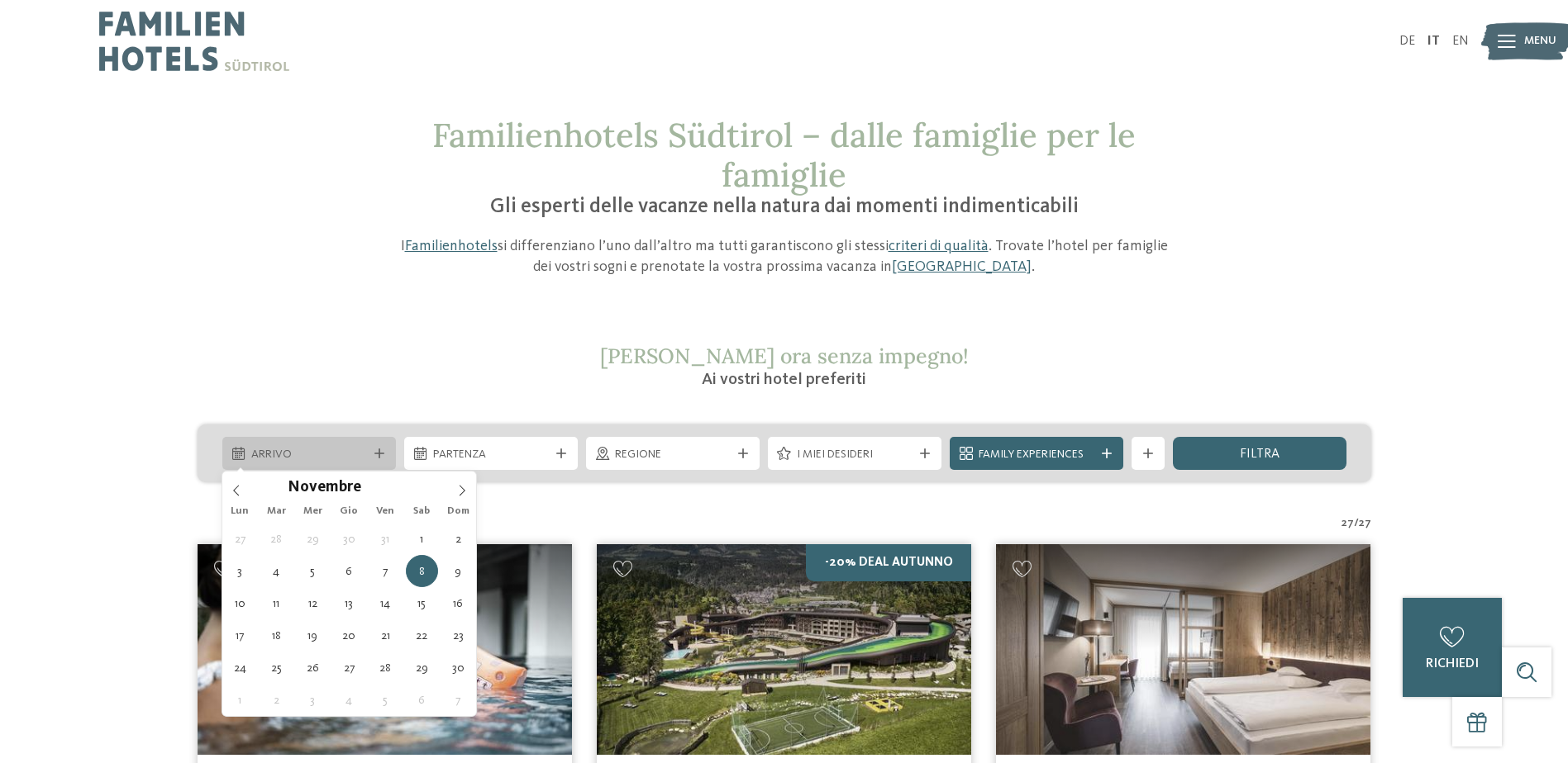
click at [315, 459] on span "Arrivo" at bounding box center [309, 455] width 116 height 16
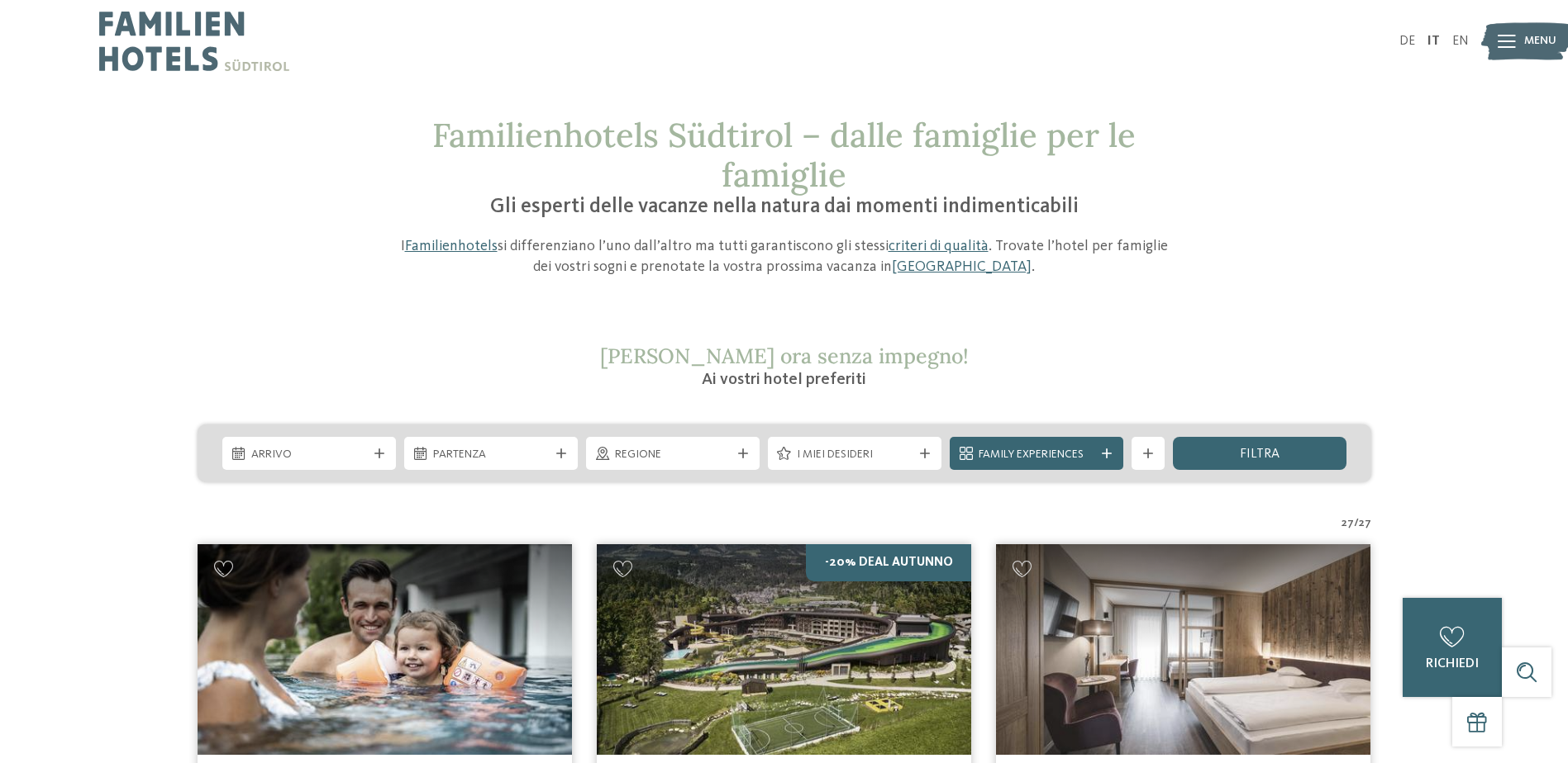
click at [488, 471] on div "Arrivo Partenza" at bounding box center [784, 453] width 1173 height 58
click at [499, 464] on div "Partenza" at bounding box center [491, 454] width 174 height 33
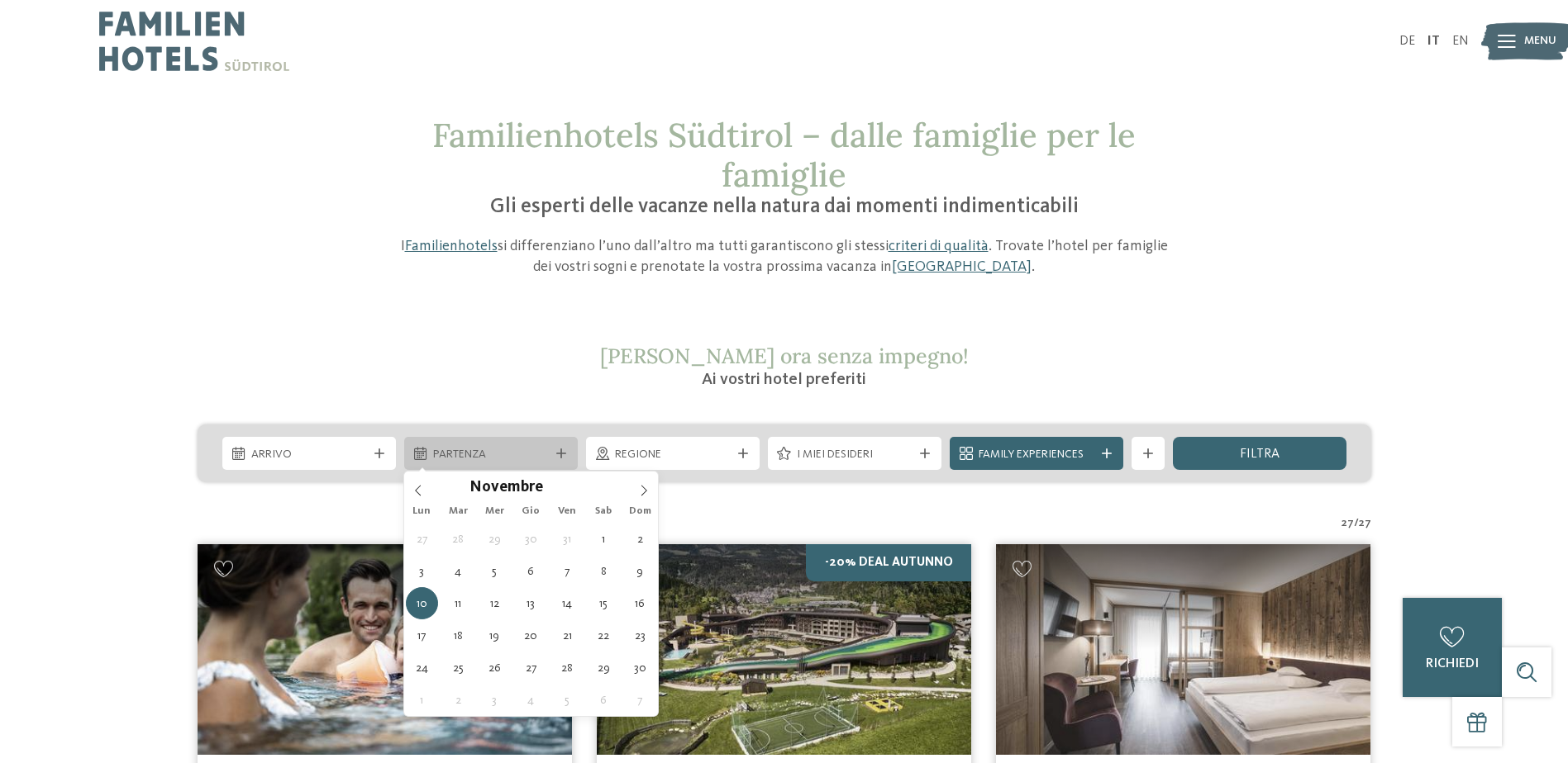
click at [554, 455] on div at bounding box center [560, 454] width 16 height 10
drag, startPoint x: 686, startPoint y: 454, endPoint x: 695, endPoint y: 453, distance: 9.1
click at [687, 454] on span "Regione" at bounding box center [672, 455] width 116 height 16
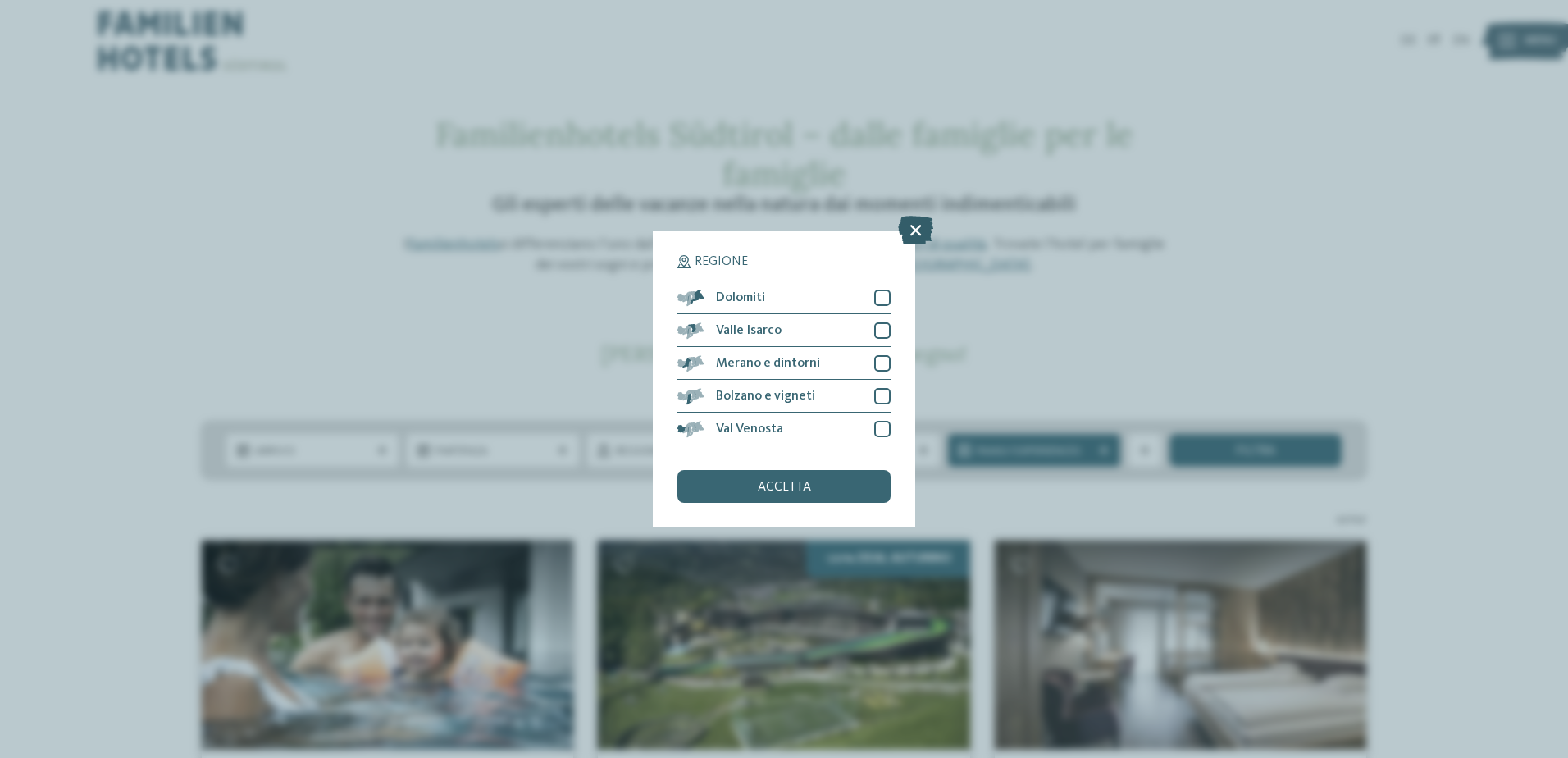
click at [922, 223] on icon at bounding box center [915, 230] width 35 height 29
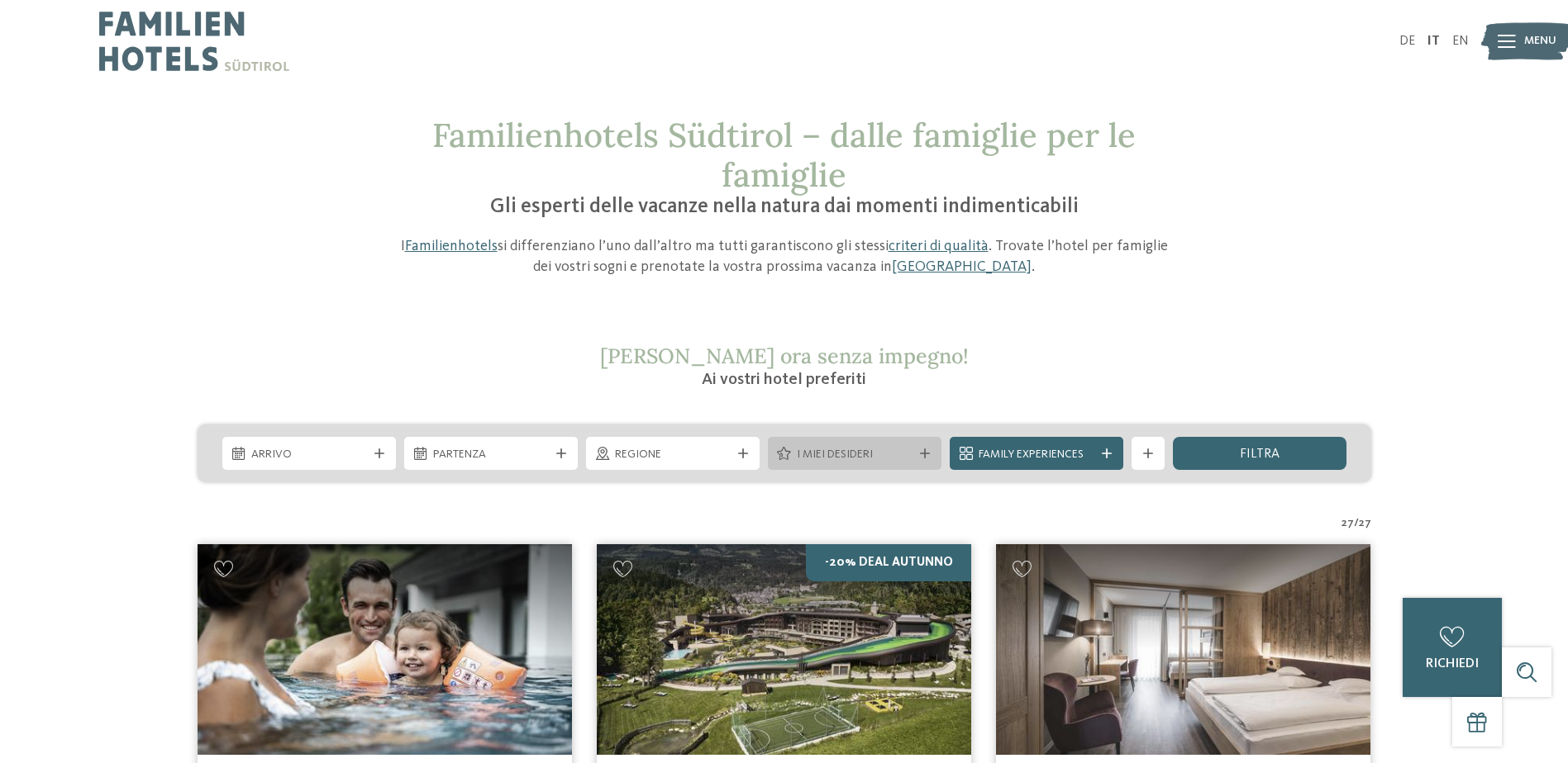
click at [872, 457] on span "I miei desideri" at bounding box center [854, 455] width 116 height 16
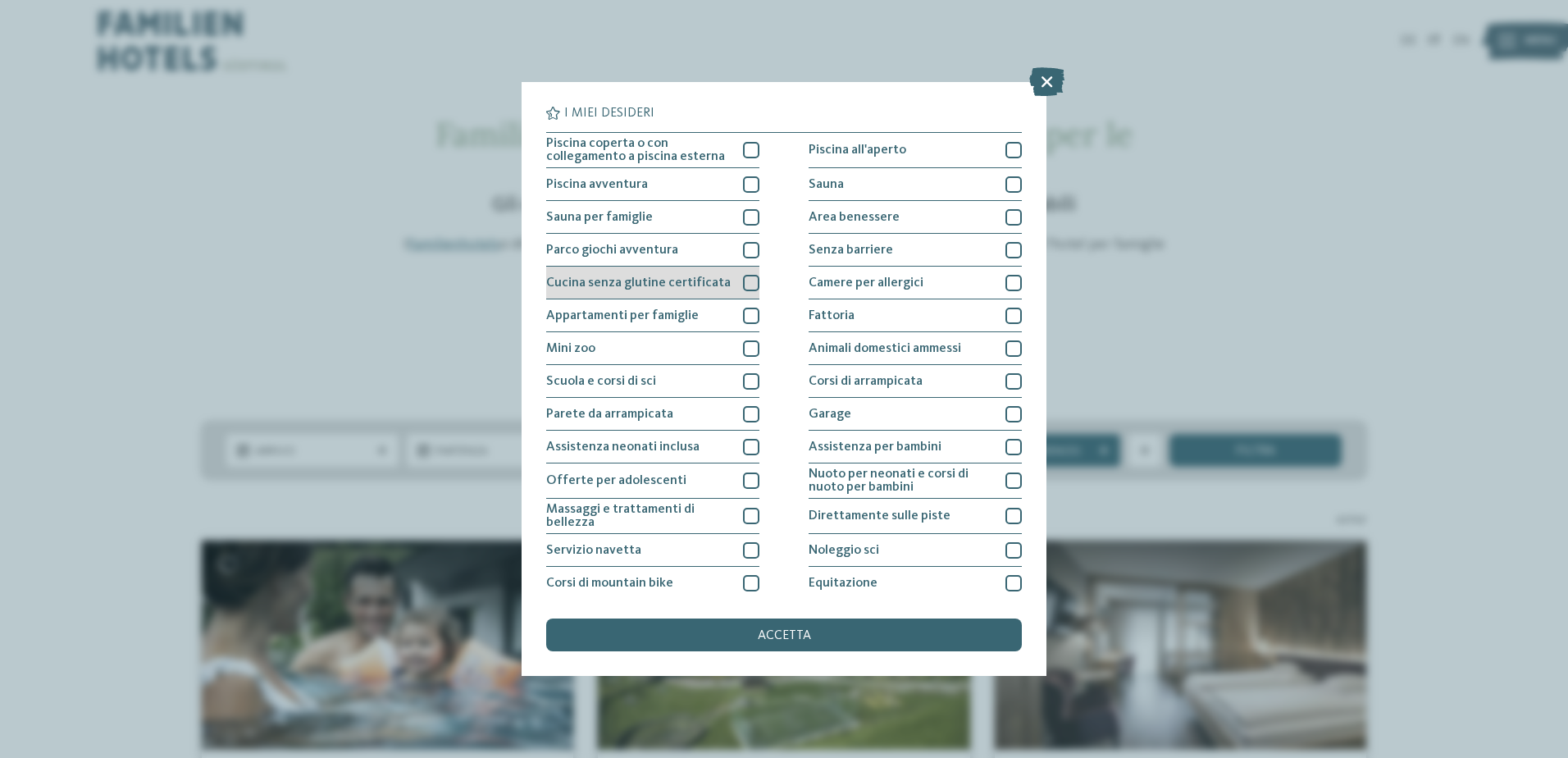
click at [747, 289] on div at bounding box center [751, 283] width 16 height 16
click at [802, 641] on span "accetta" at bounding box center [784, 635] width 53 height 13
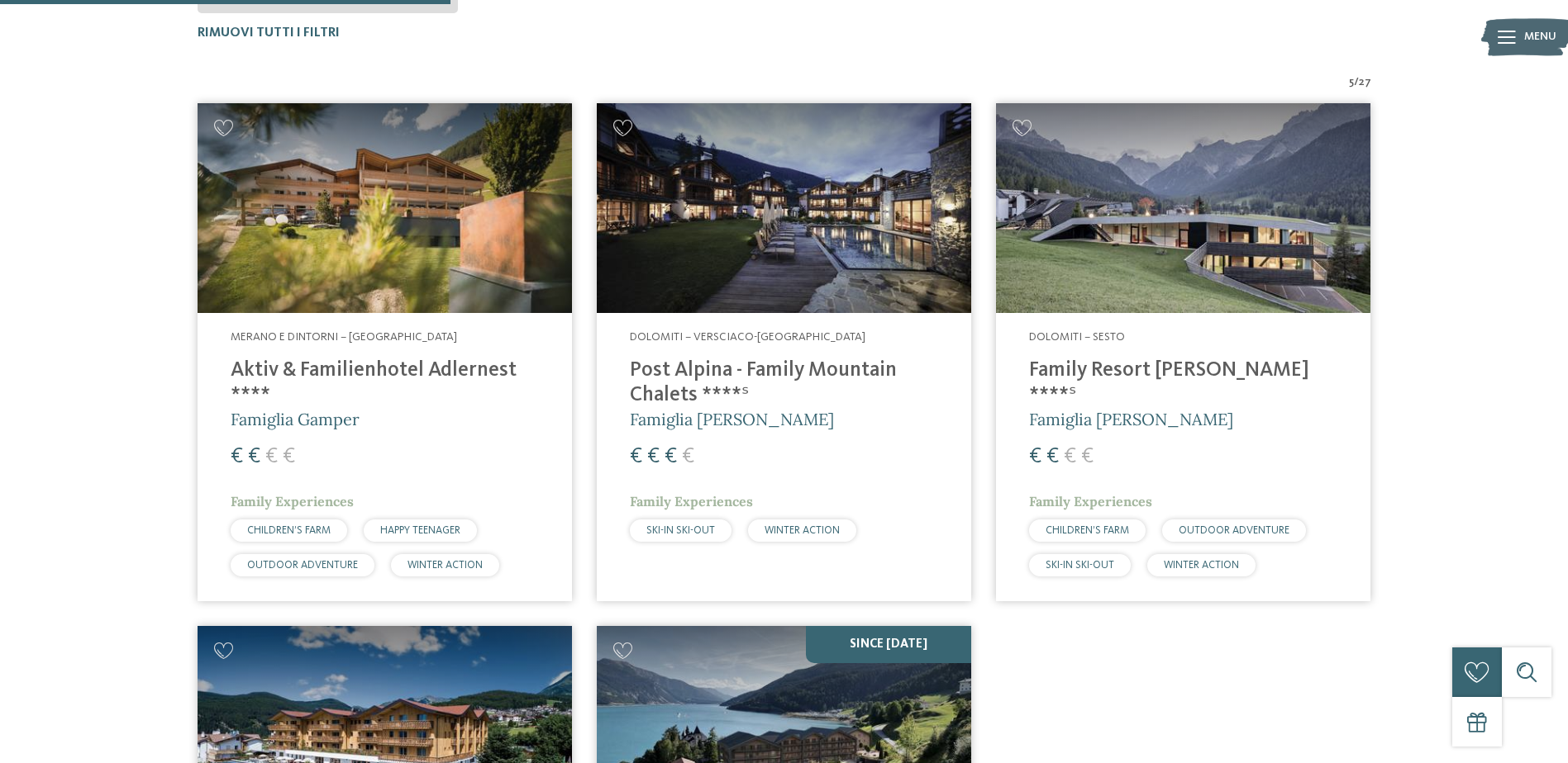
scroll to position [294, 0]
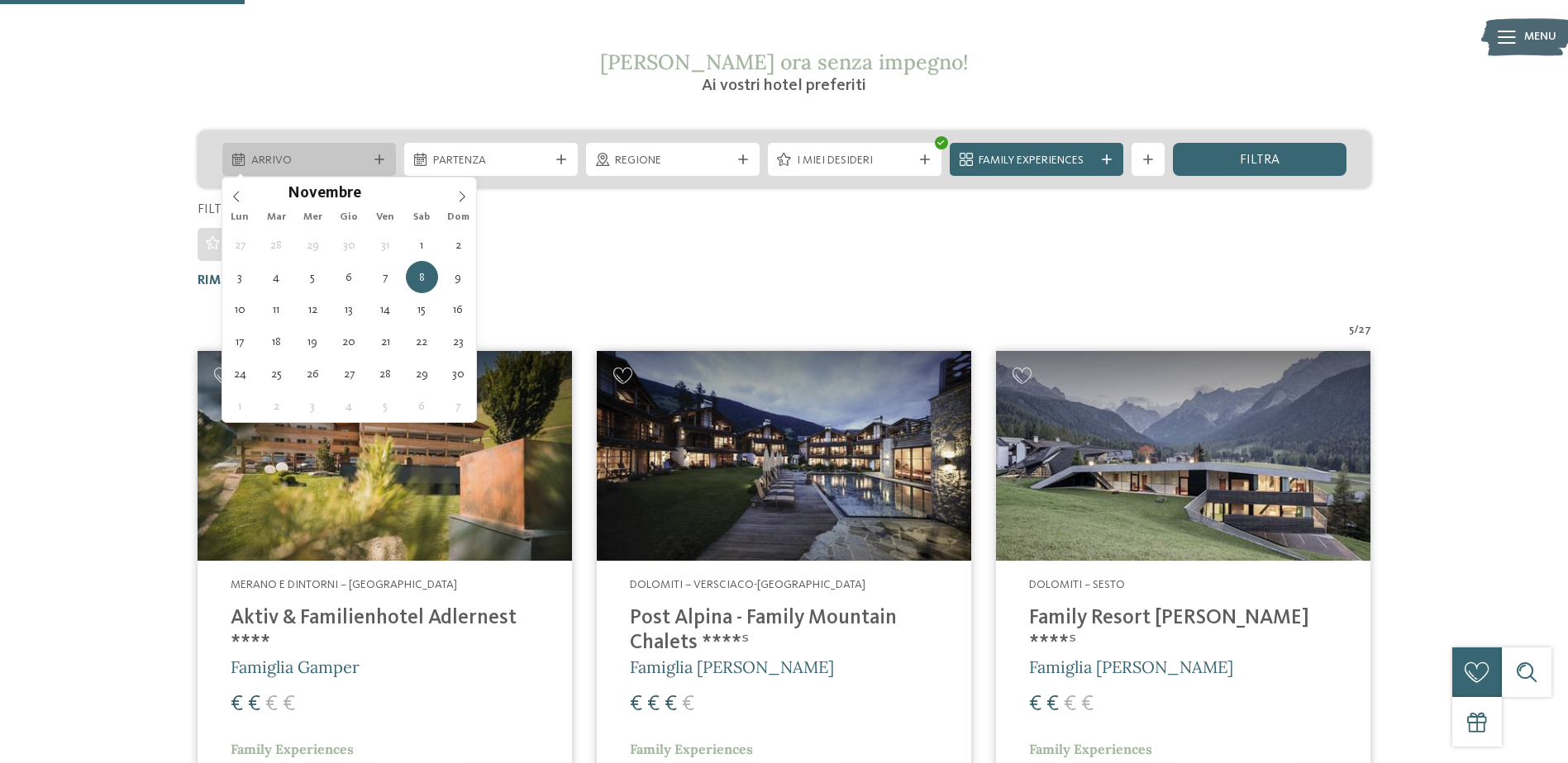
click at [352, 159] on span "Arrivo" at bounding box center [309, 161] width 116 height 16
type div "08.11.2025"
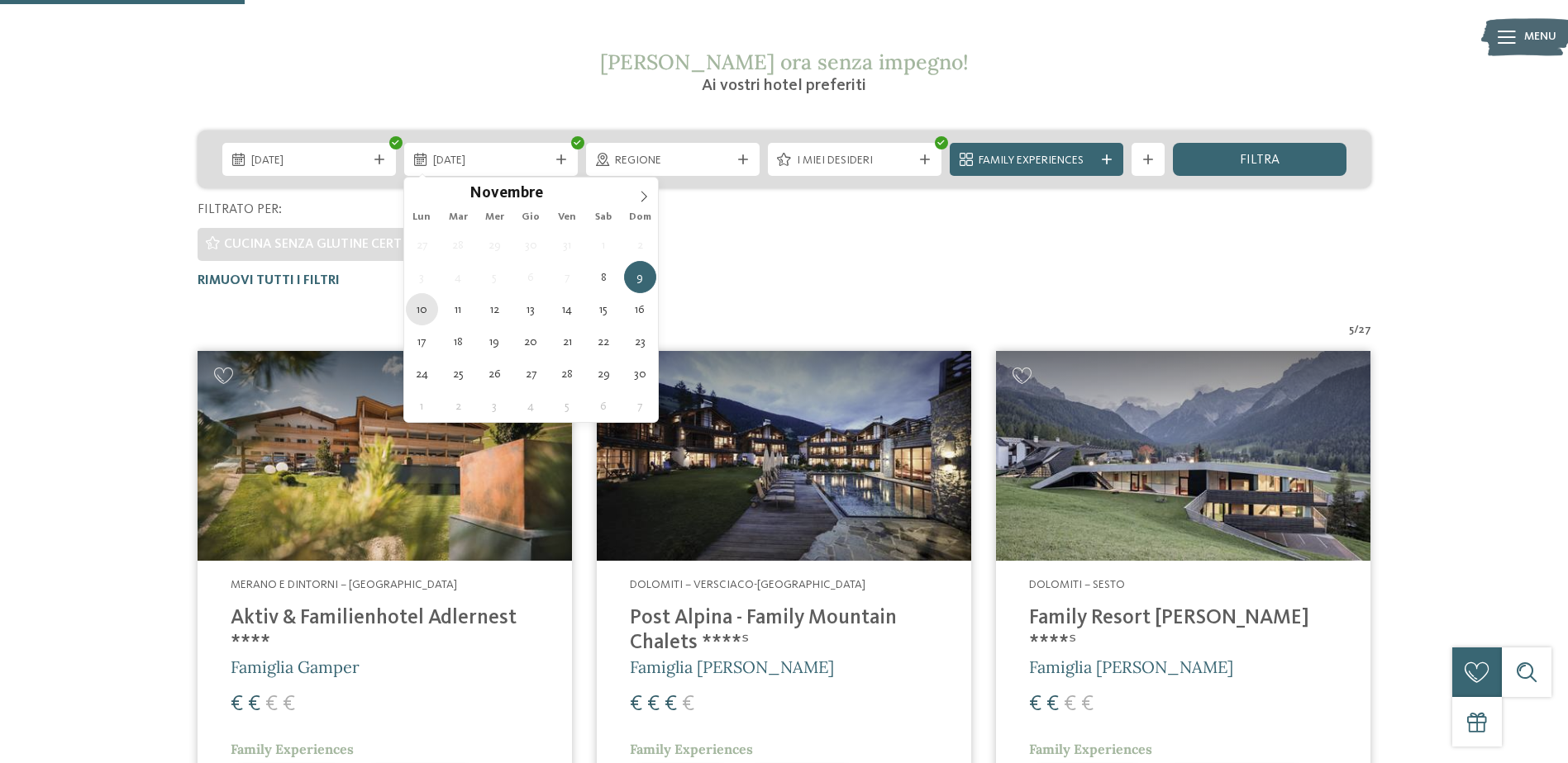
type div "10.11.2025"
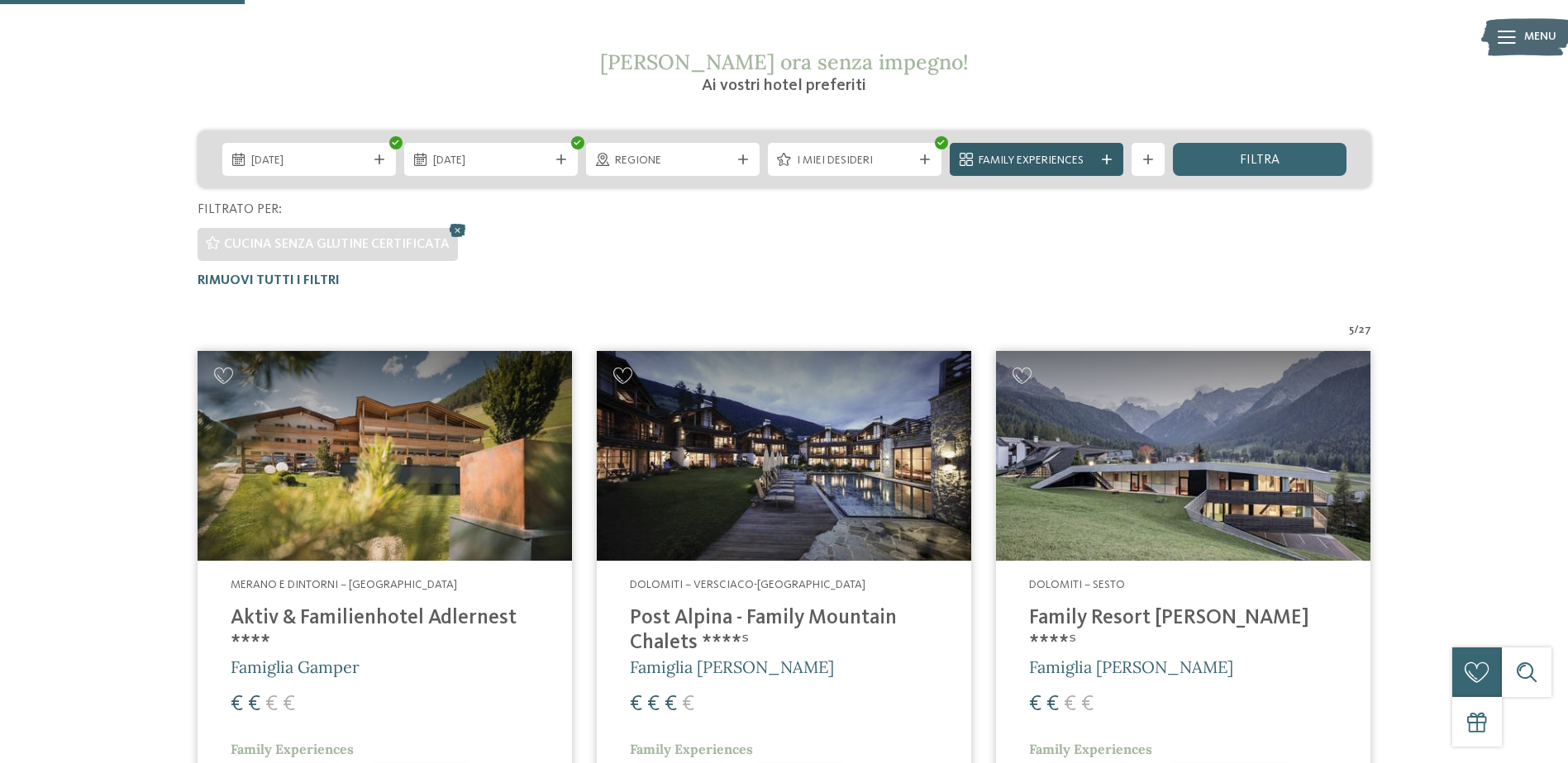
click at [1069, 159] on span "Family Experiences" at bounding box center [1036, 161] width 116 height 16
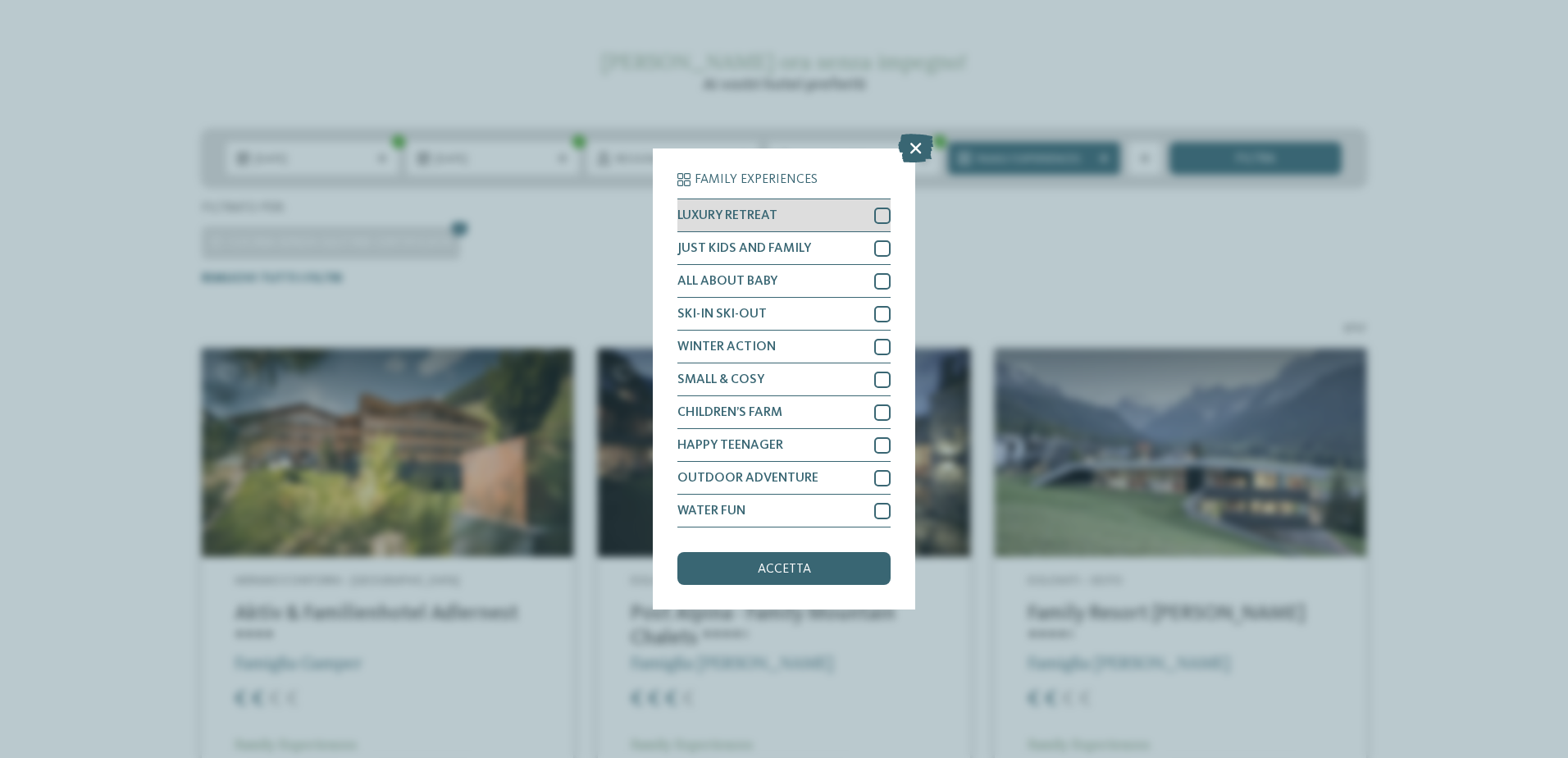
click at [783, 223] on div "LUXURY RETREAT" at bounding box center [784, 216] width 213 height 32
click at [803, 252] on span "JUST KIDS AND FAMILY" at bounding box center [744, 248] width 134 height 13
click at [786, 569] on span "accetta" at bounding box center [784, 568] width 53 height 13
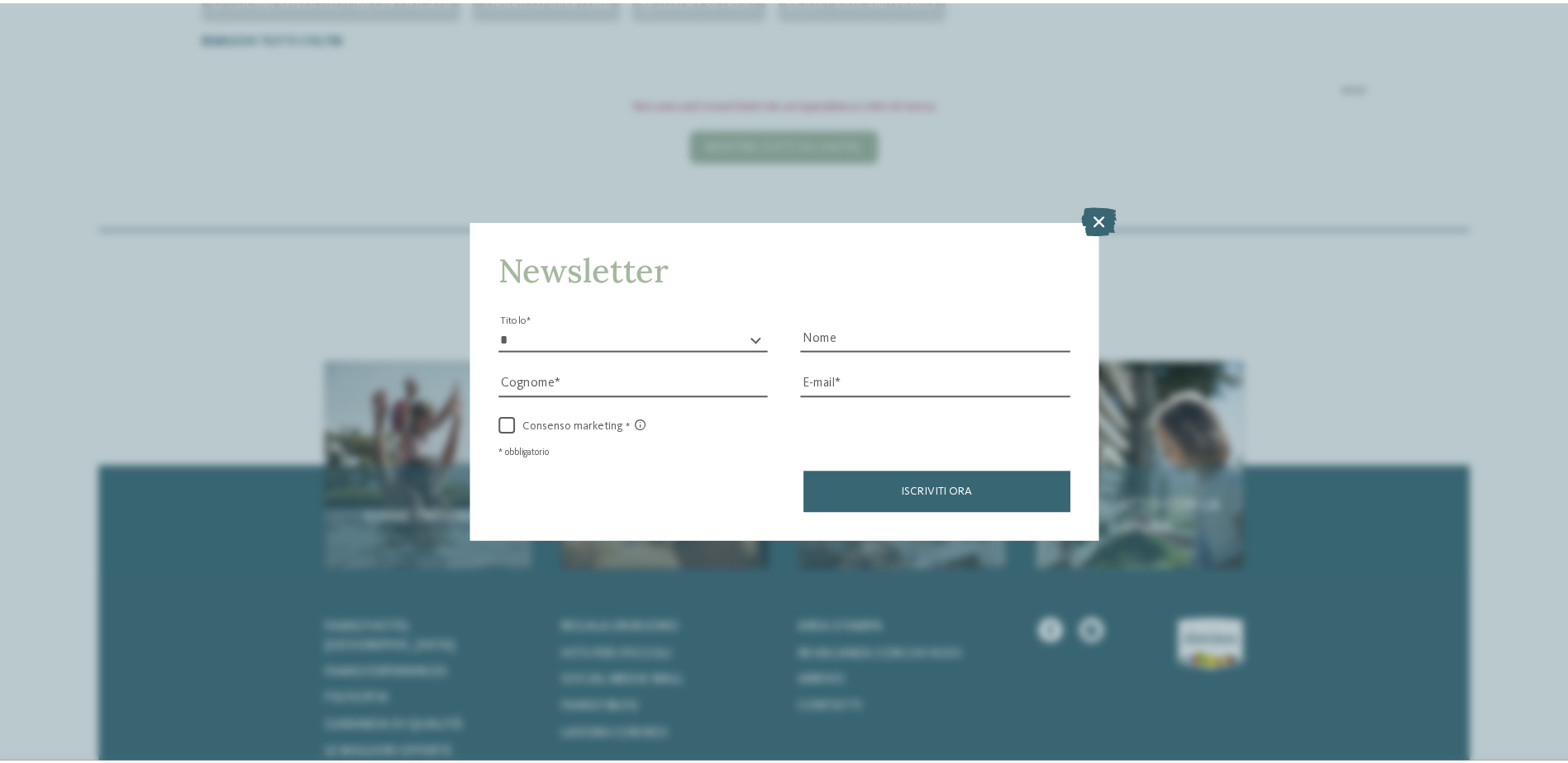
scroll to position [542, 0]
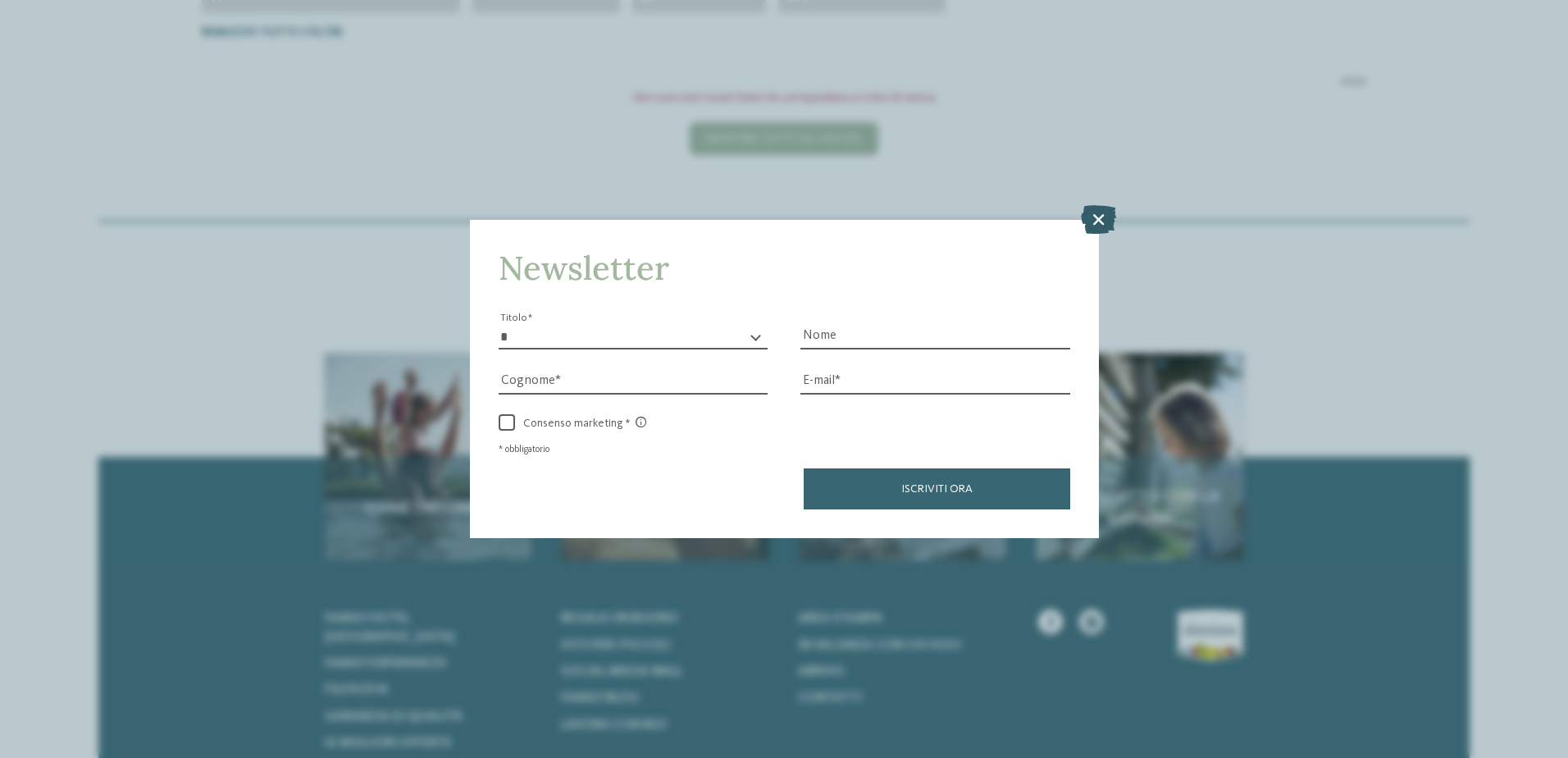
click at [1101, 219] on icon at bounding box center [1098, 219] width 35 height 29
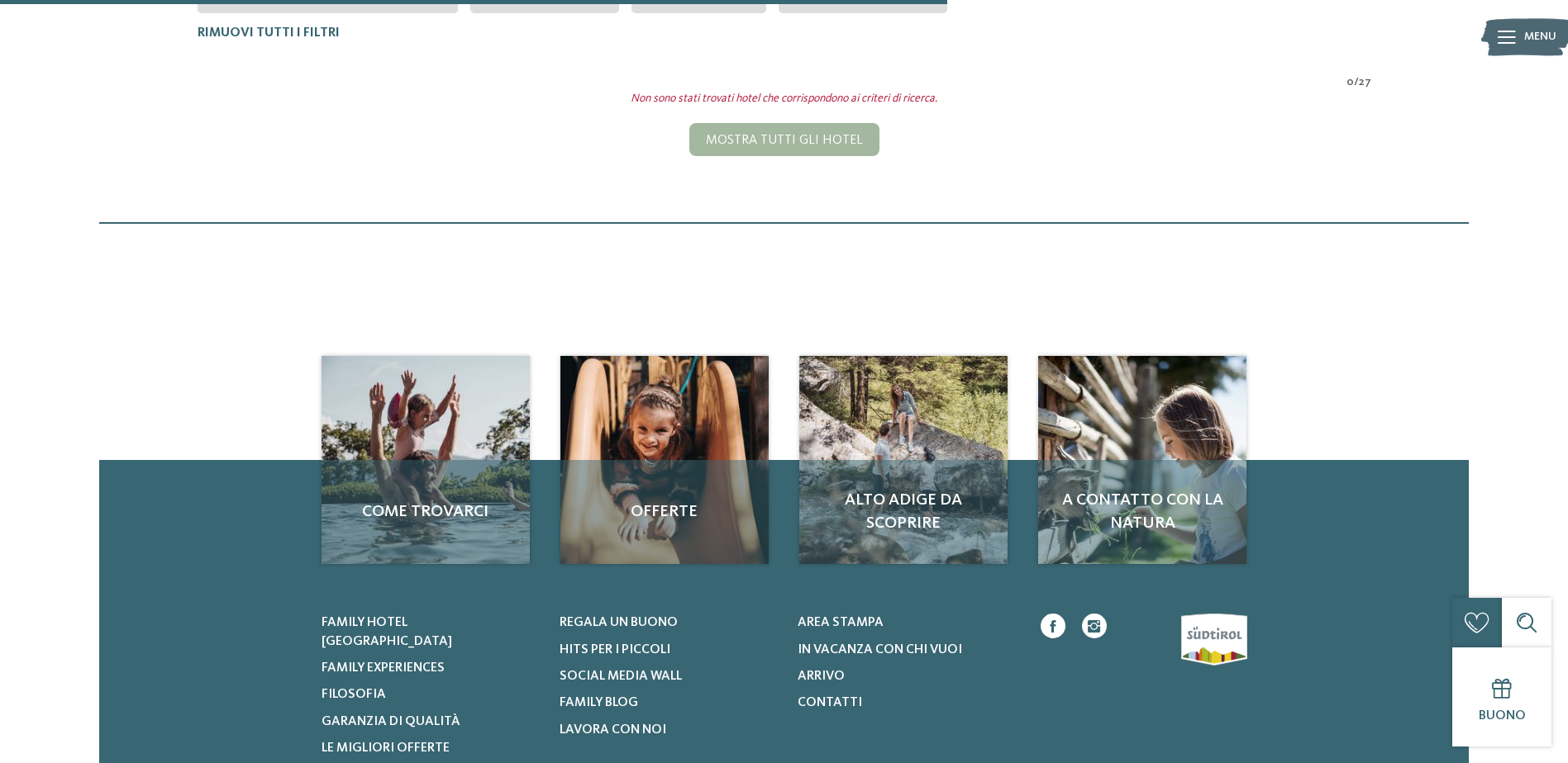
scroll to position [294, 0]
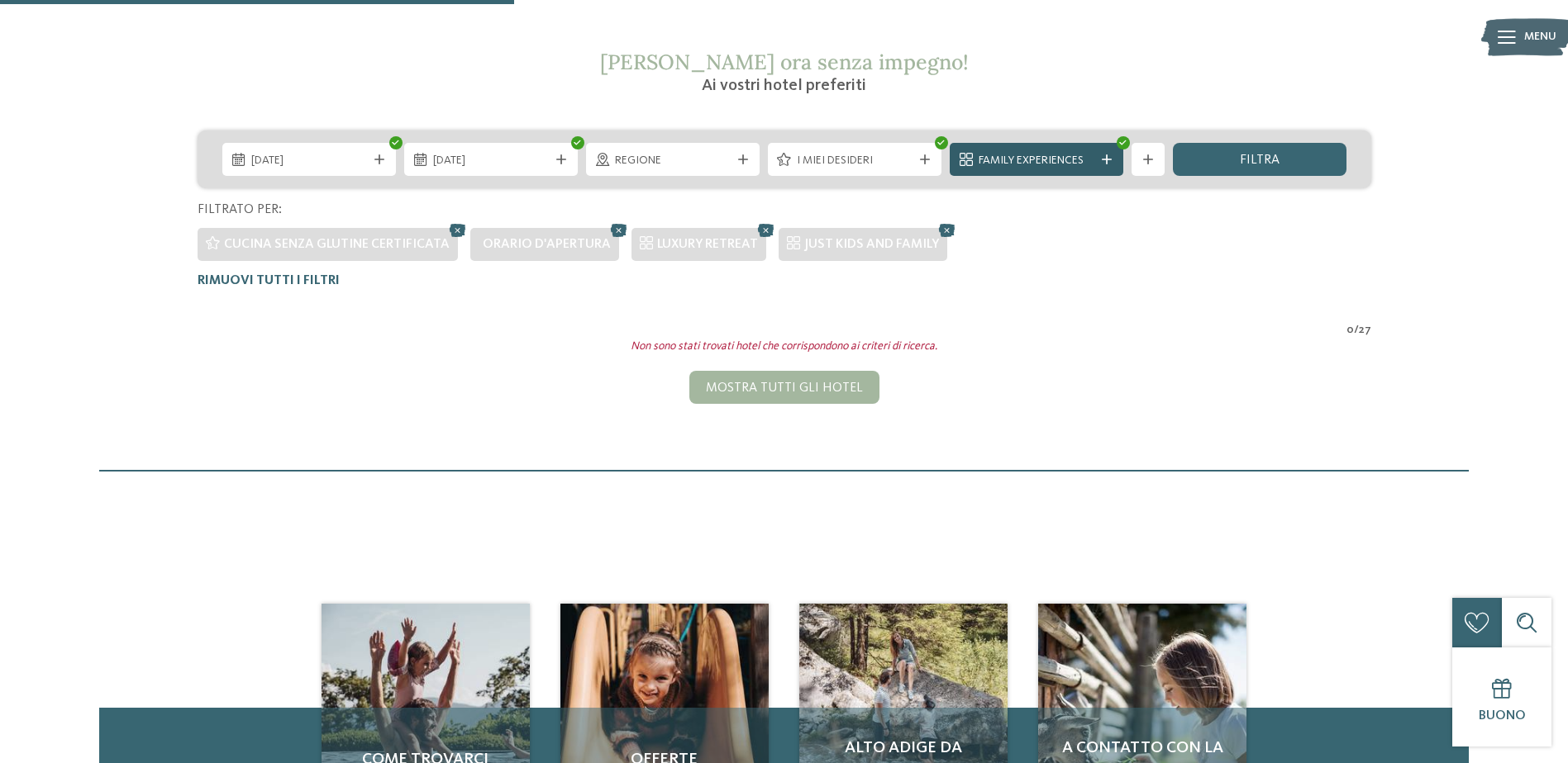
click at [1066, 161] on span "Family Experiences" at bounding box center [1036, 161] width 116 height 16
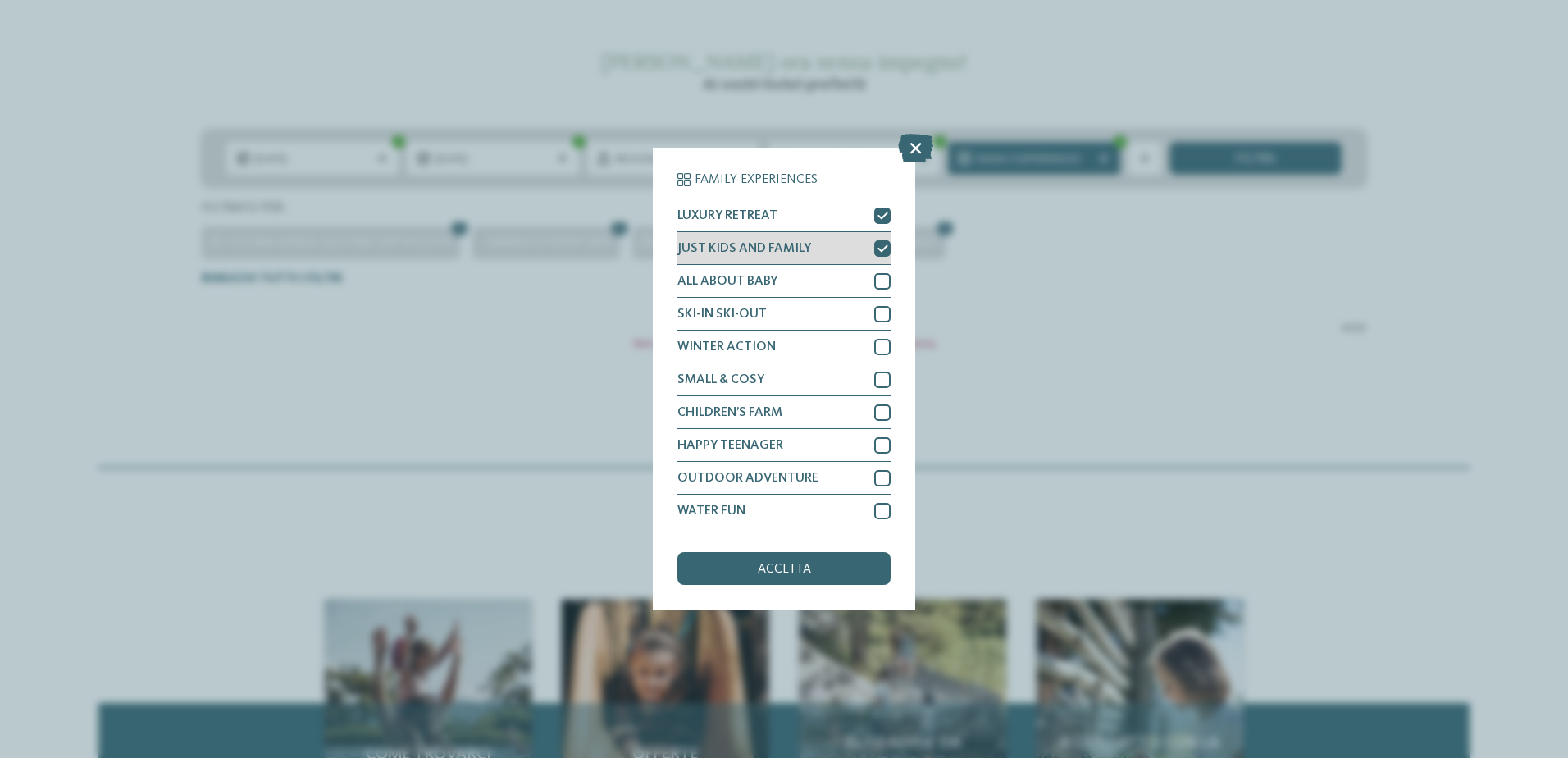
click at [884, 247] on icon at bounding box center [883, 249] width 10 height 10
click at [816, 577] on div "accetta" at bounding box center [784, 568] width 213 height 32
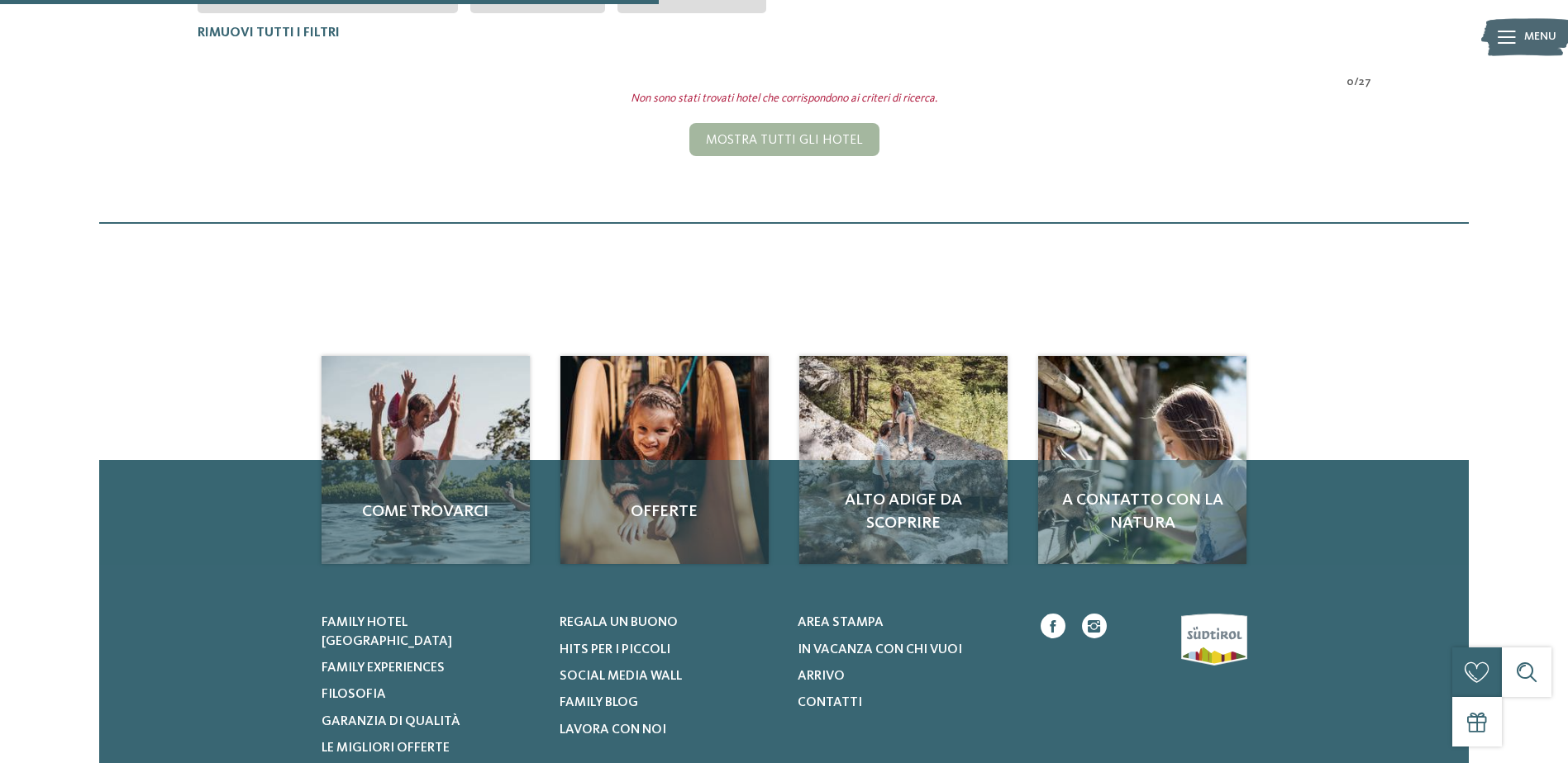
scroll to position [211, 0]
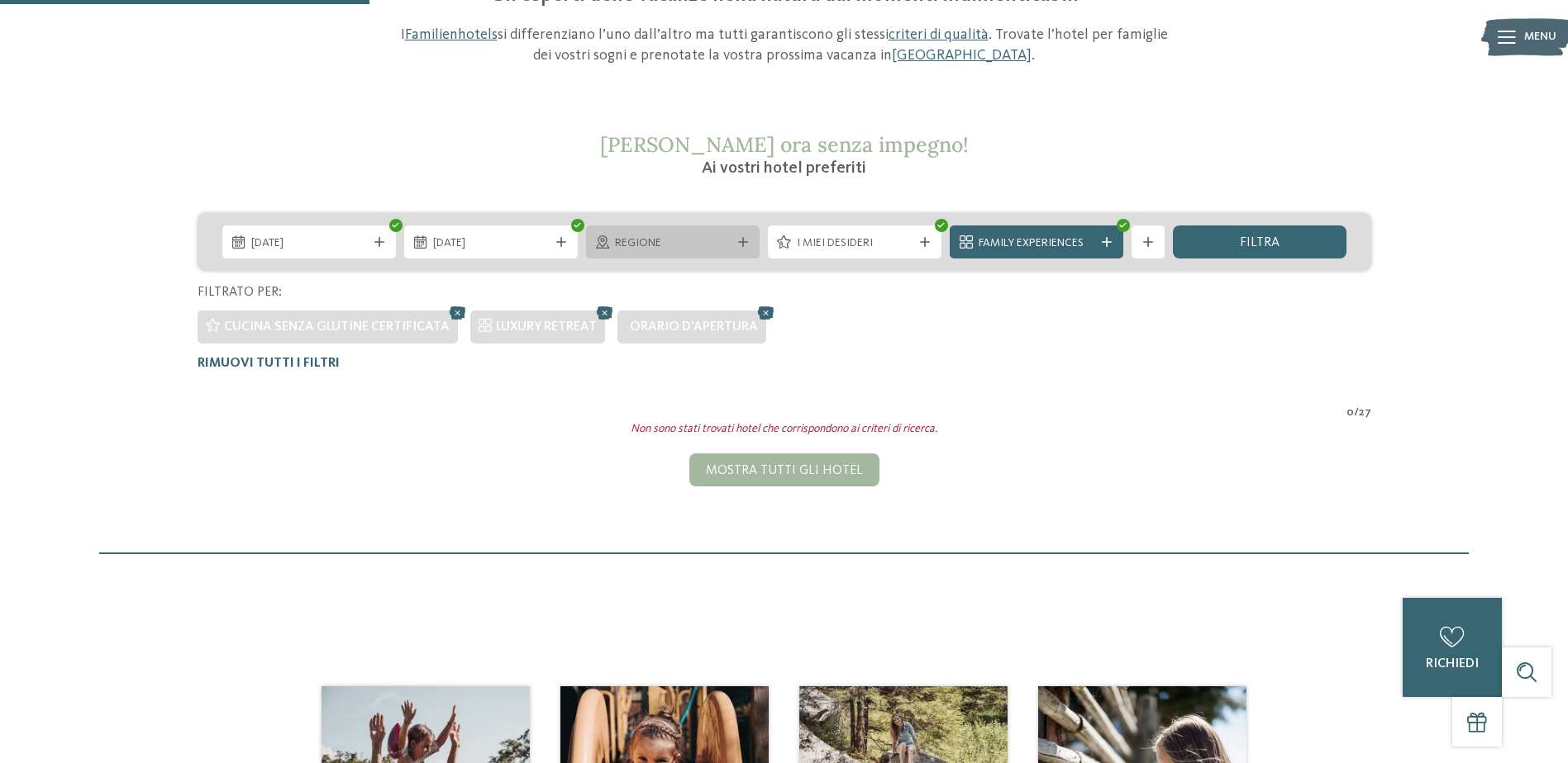
click at [683, 243] on span "Regione" at bounding box center [672, 243] width 116 height 16
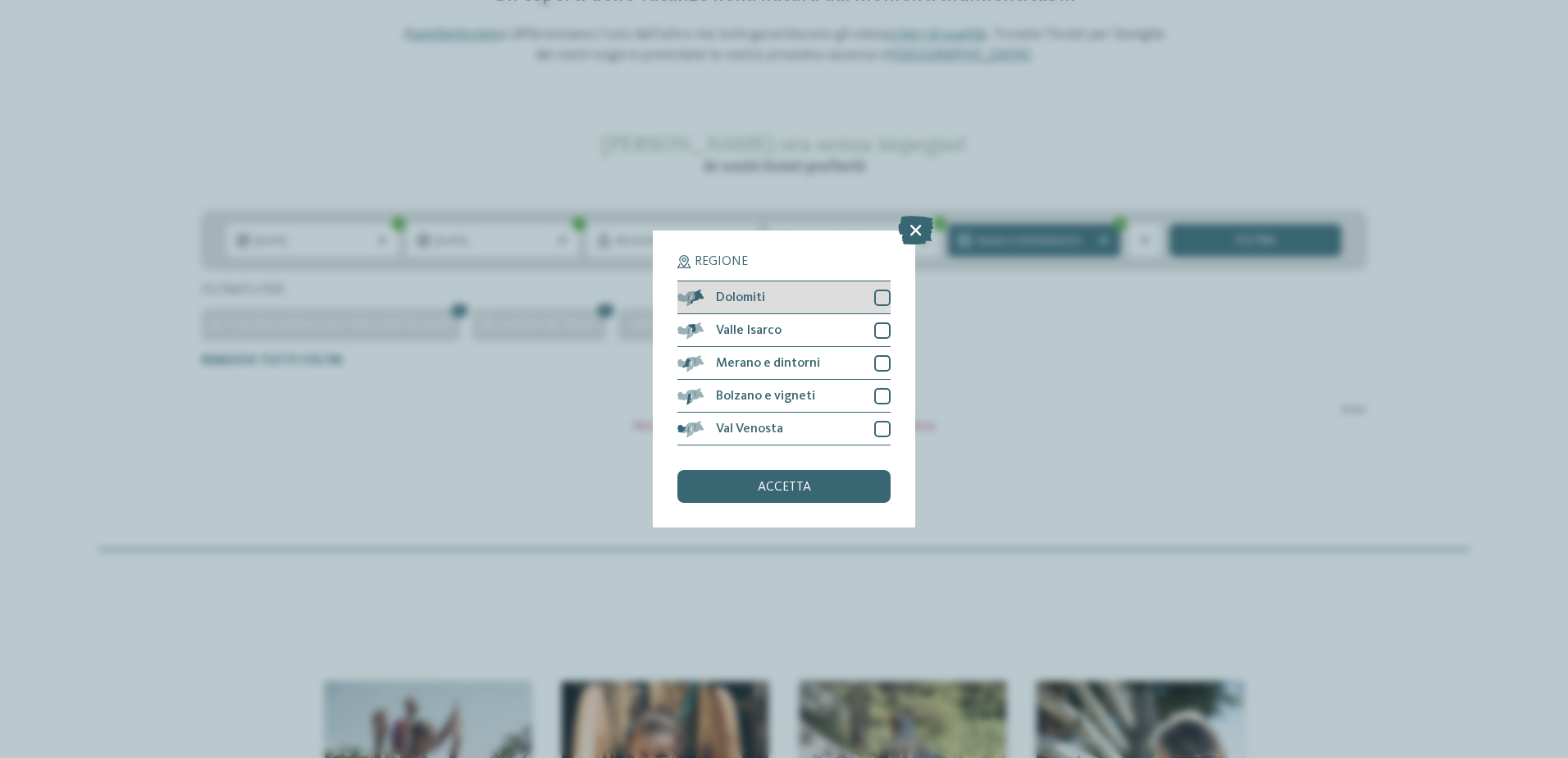
drag, startPoint x: 873, startPoint y: 297, endPoint x: 880, endPoint y: 330, distance: 33.7
click at [874, 298] on div "Dolomiti" at bounding box center [784, 298] width 213 height 32
click at [886, 328] on div at bounding box center [882, 330] width 16 height 16
click at [886, 394] on div at bounding box center [882, 396] width 16 height 16
click at [882, 423] on div at bounding box center [882, 429] width 16 height 16
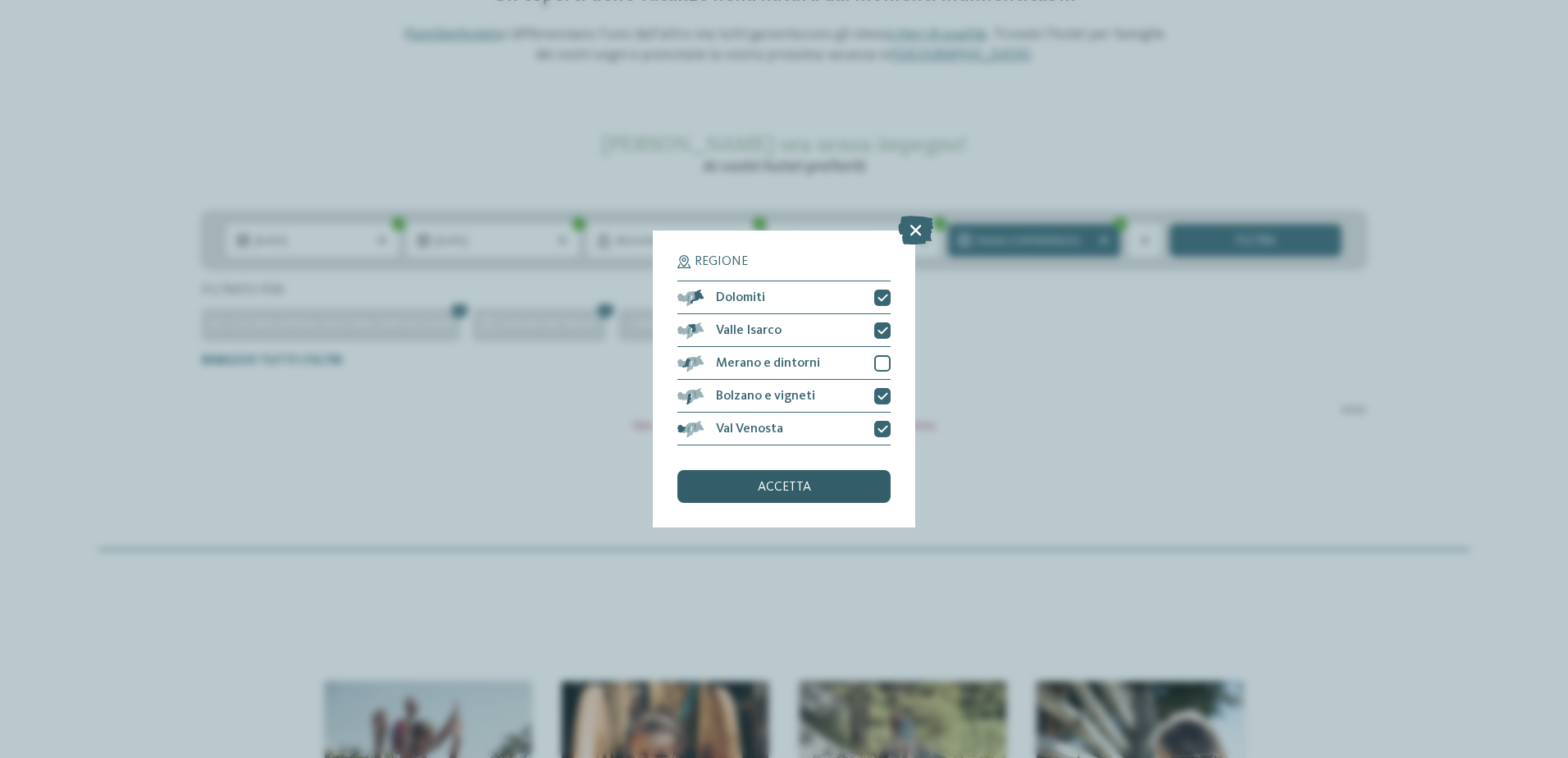
click at [839, 497] on div "accetta" at bounding box center [784, 487] width 213 height 32
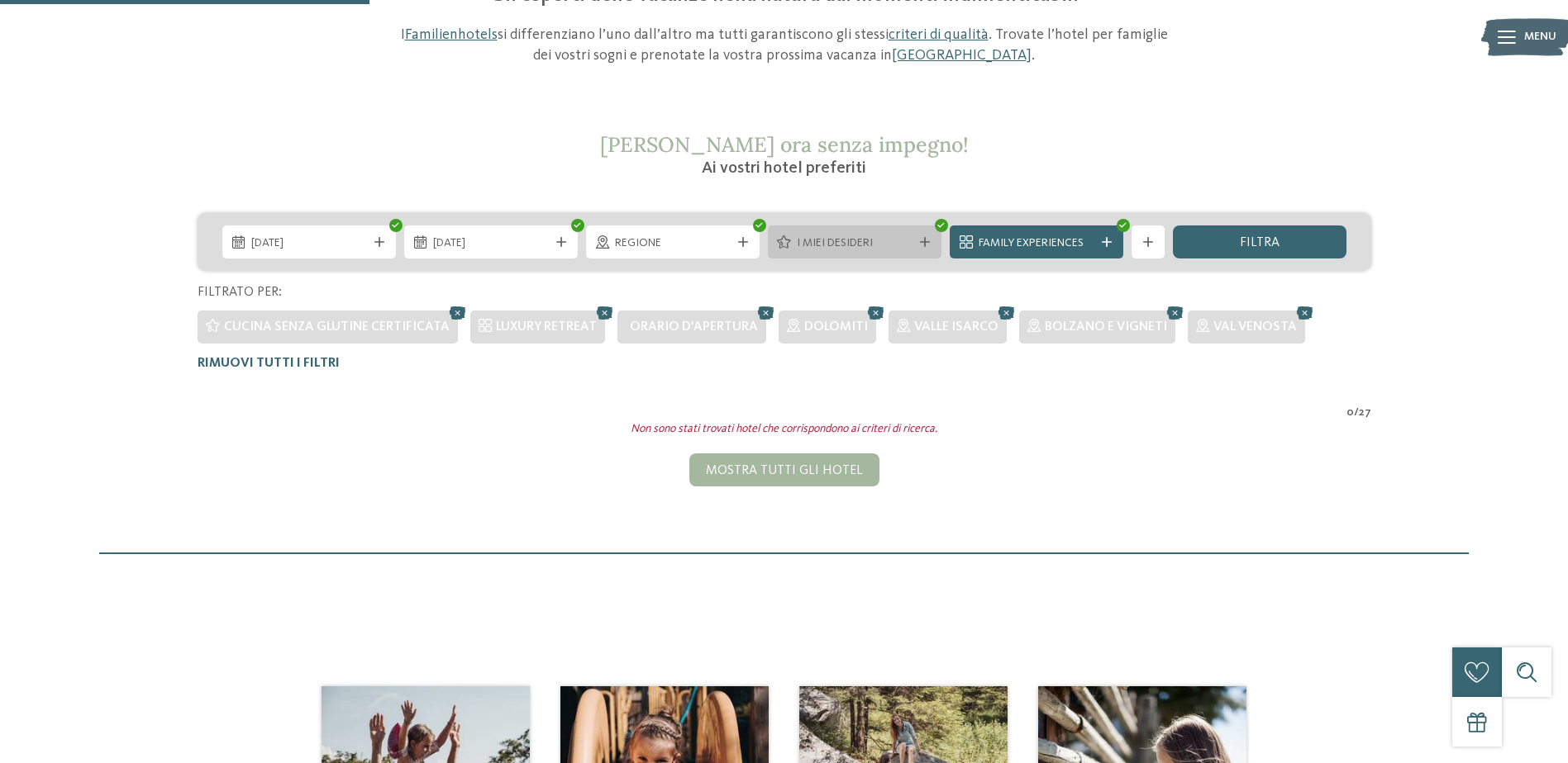
click at [878, 239] on span "I miei desideri" at bounding box center [854, 243] width 116 height 16
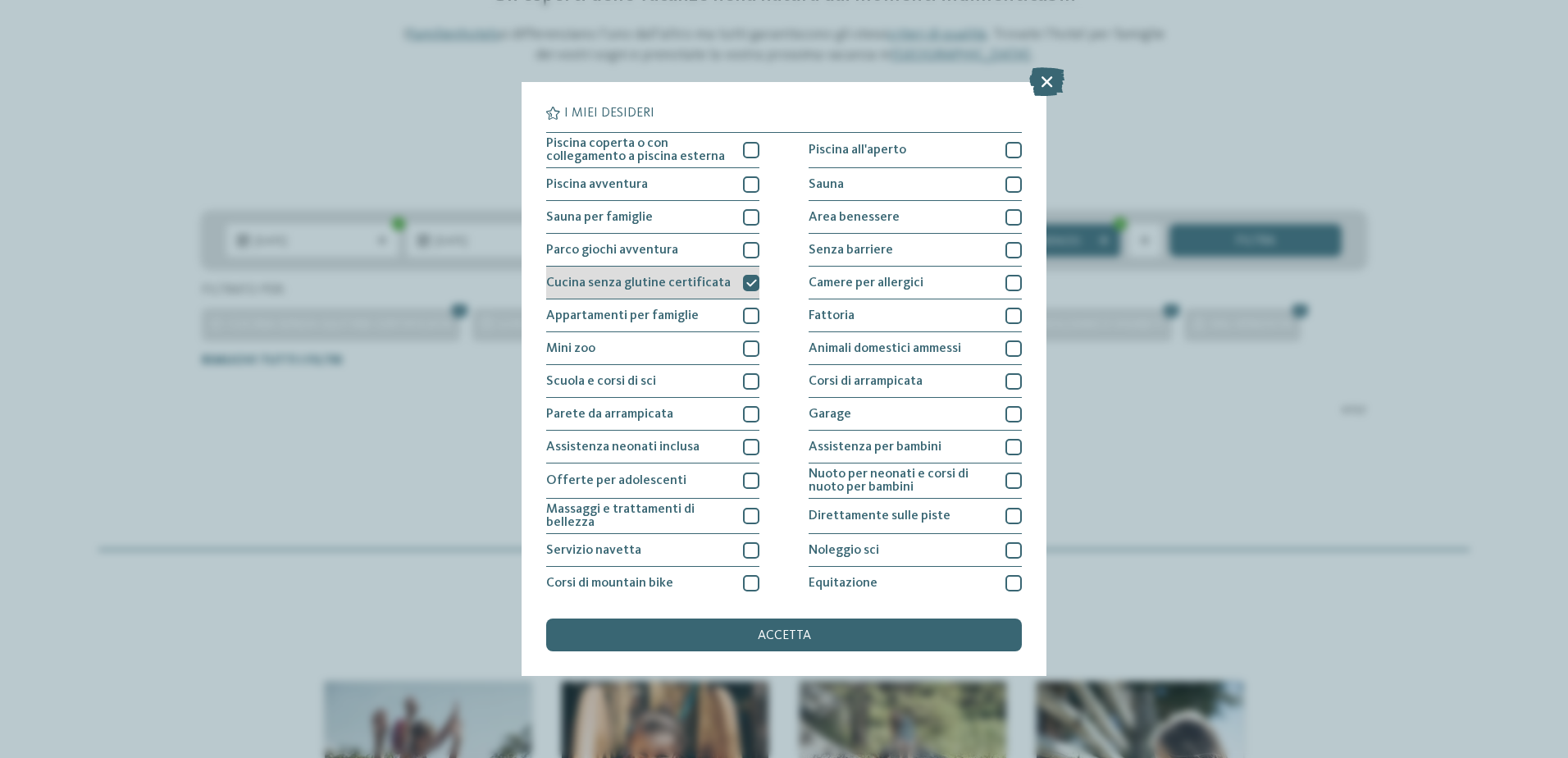
click at [731, 283] on div "Cucina senza glutine certificata" at bounding box center [653, 283] width 213 height 32
click at [828, 630] on div "accetta" at bounding box center [784, 635] width 476 height 32
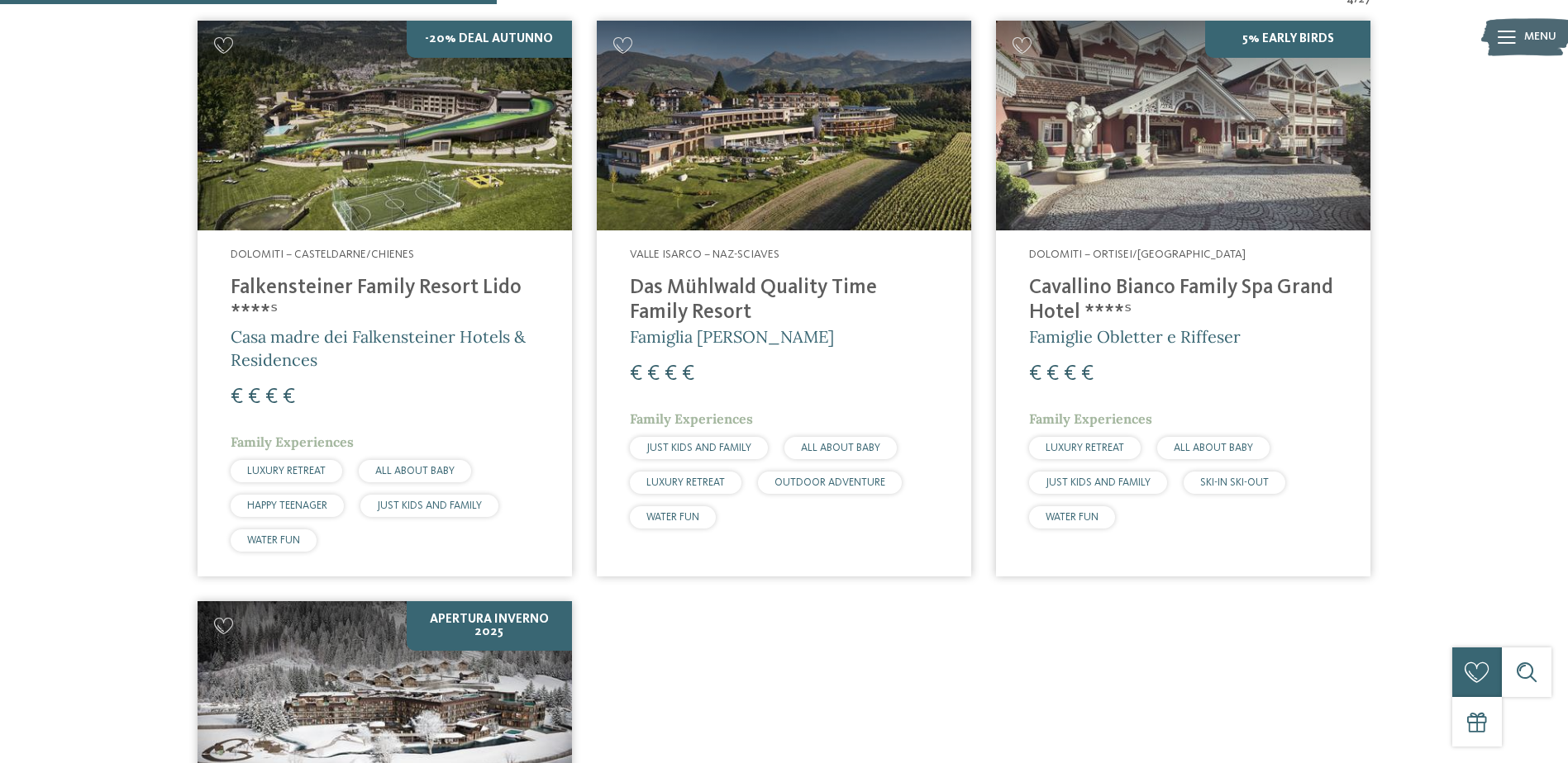
scroll to position [46, 0]
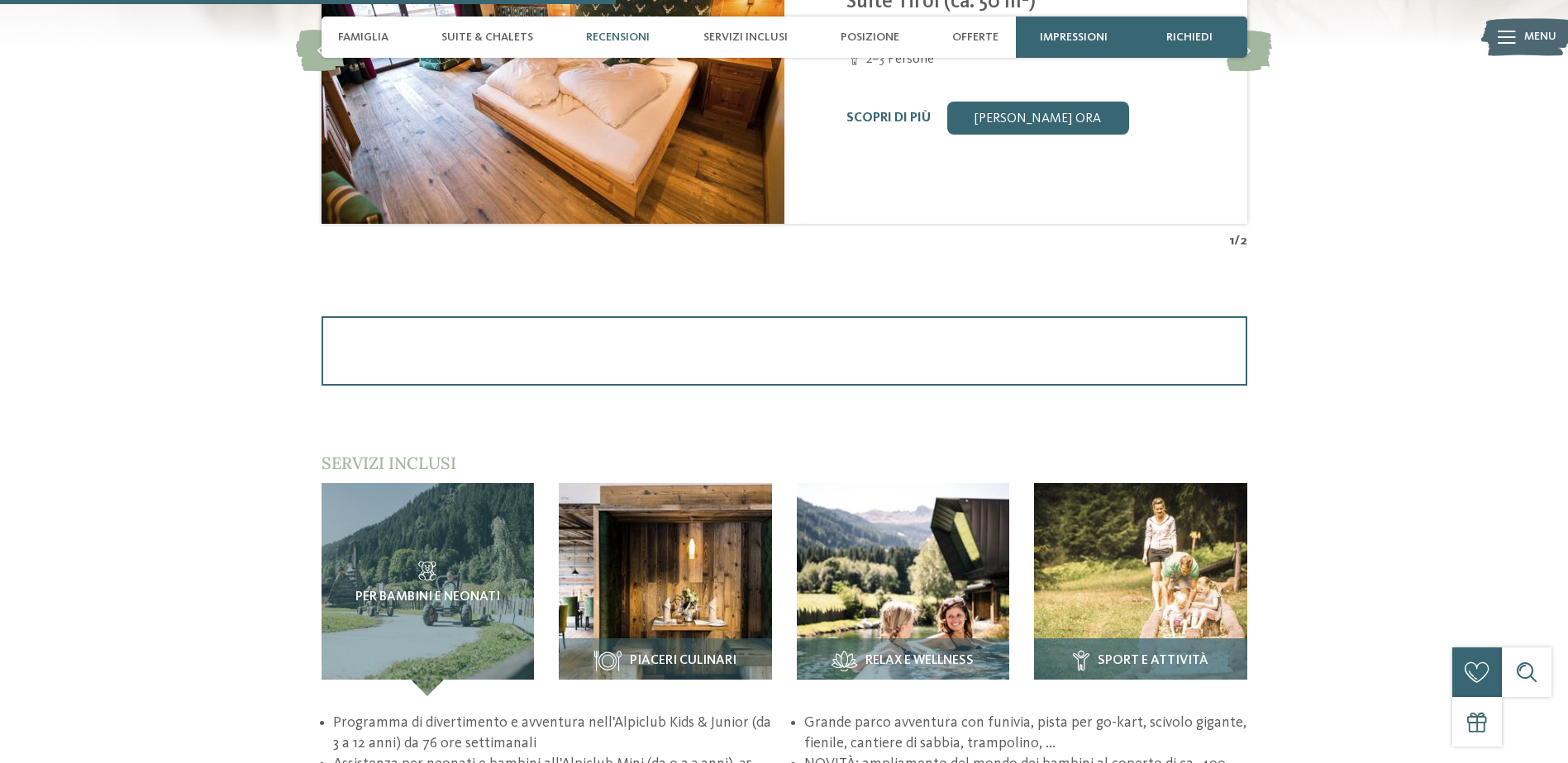
scroll to position [1735, 0]
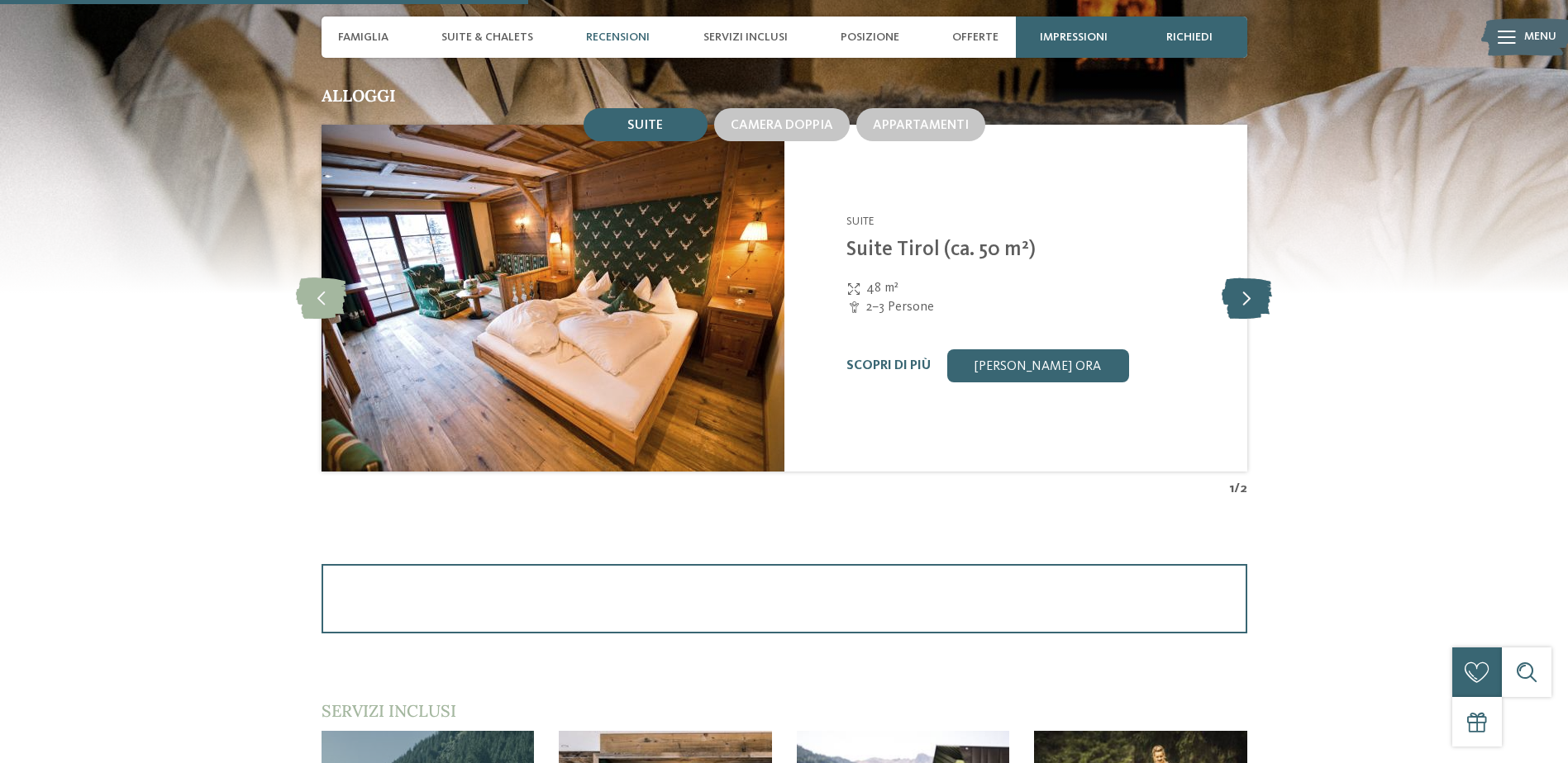
click at [1252, 292] on icon at bounding box center [1246, 298] width 51 height 41
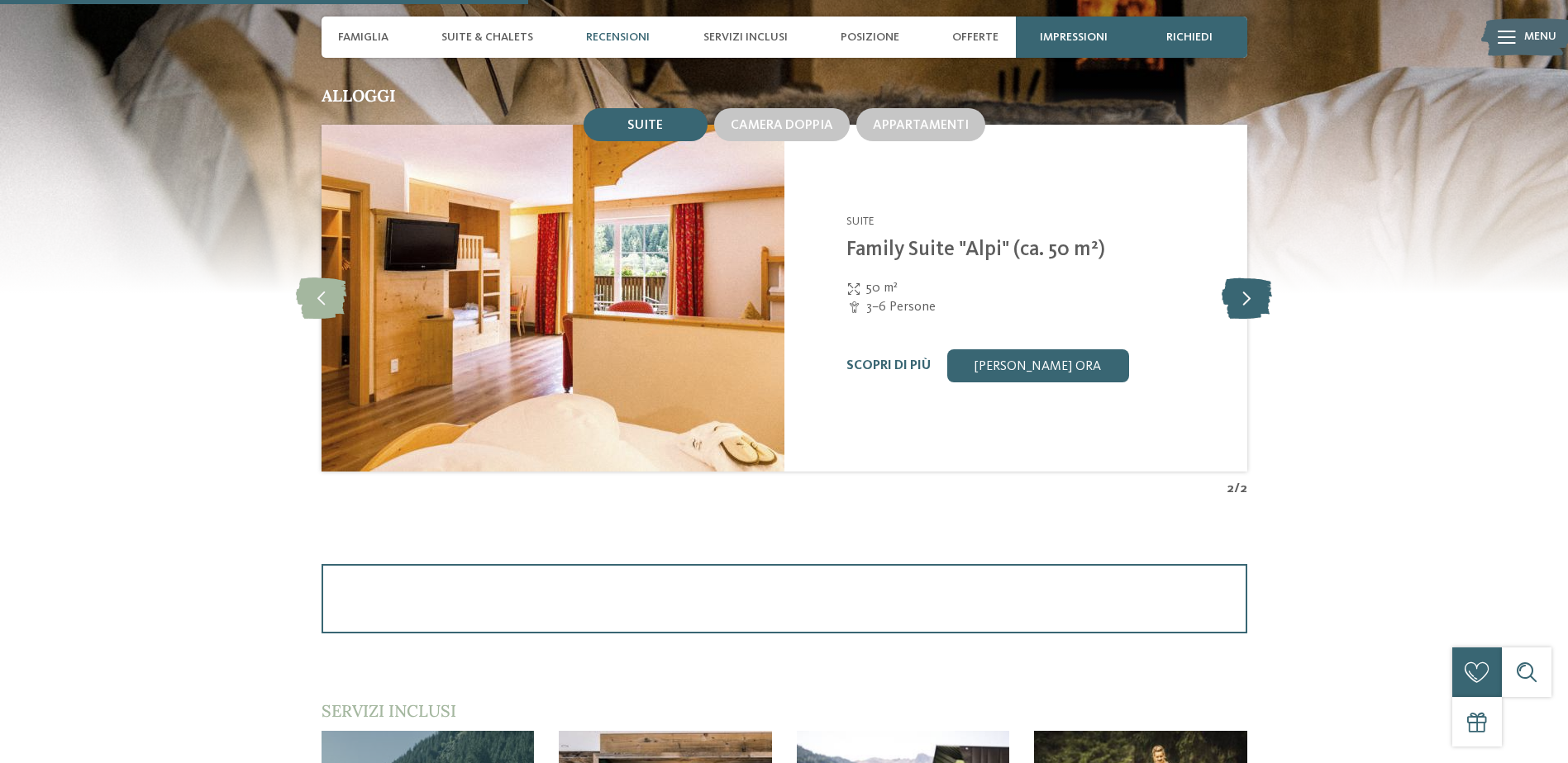
click at [1252, 292] on icon at bounding box center [1246, 298] width 51 height 41
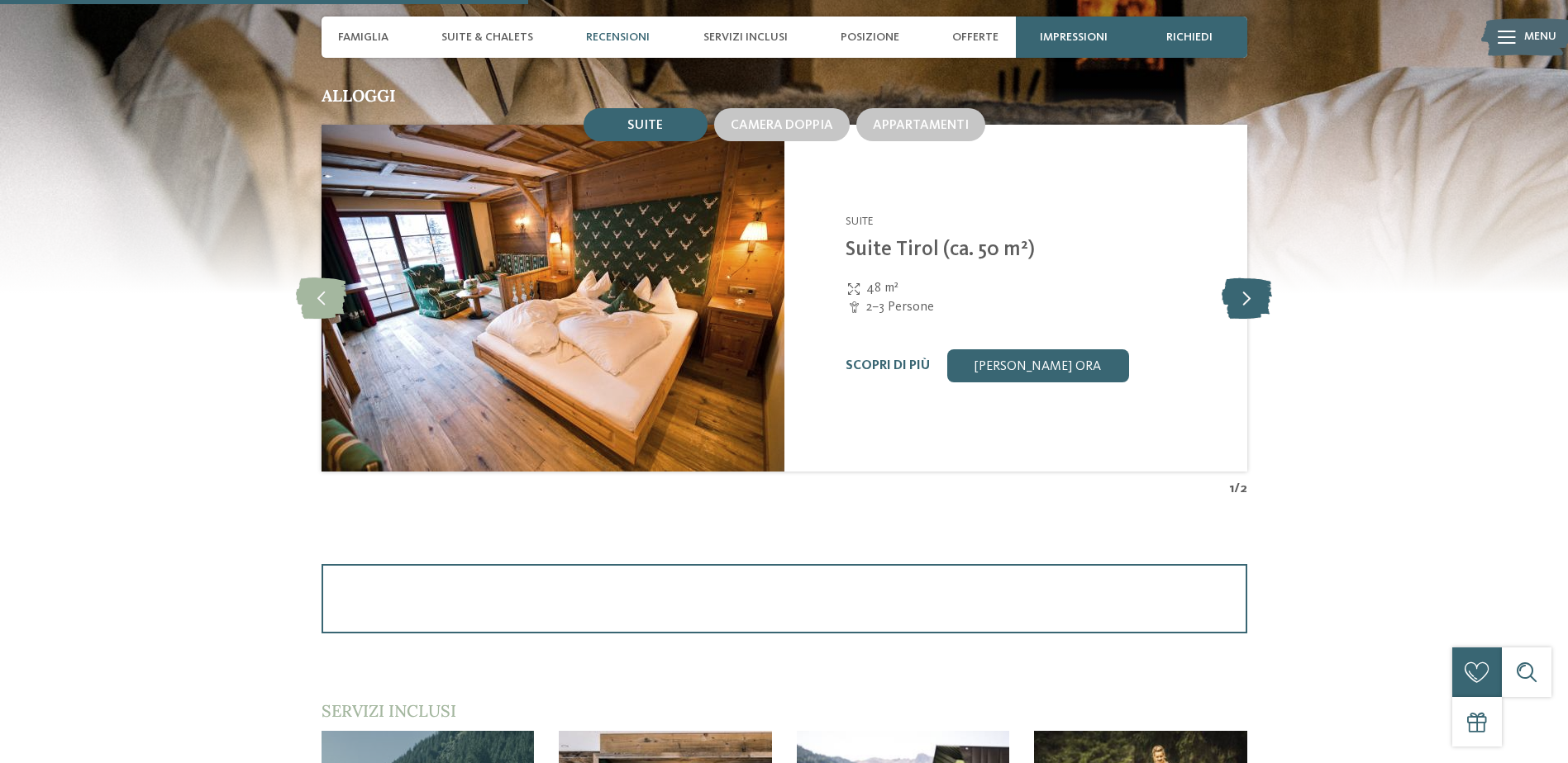
click at [1252, 292] on icon at bounding box center [1246, 298] width 51 height 41
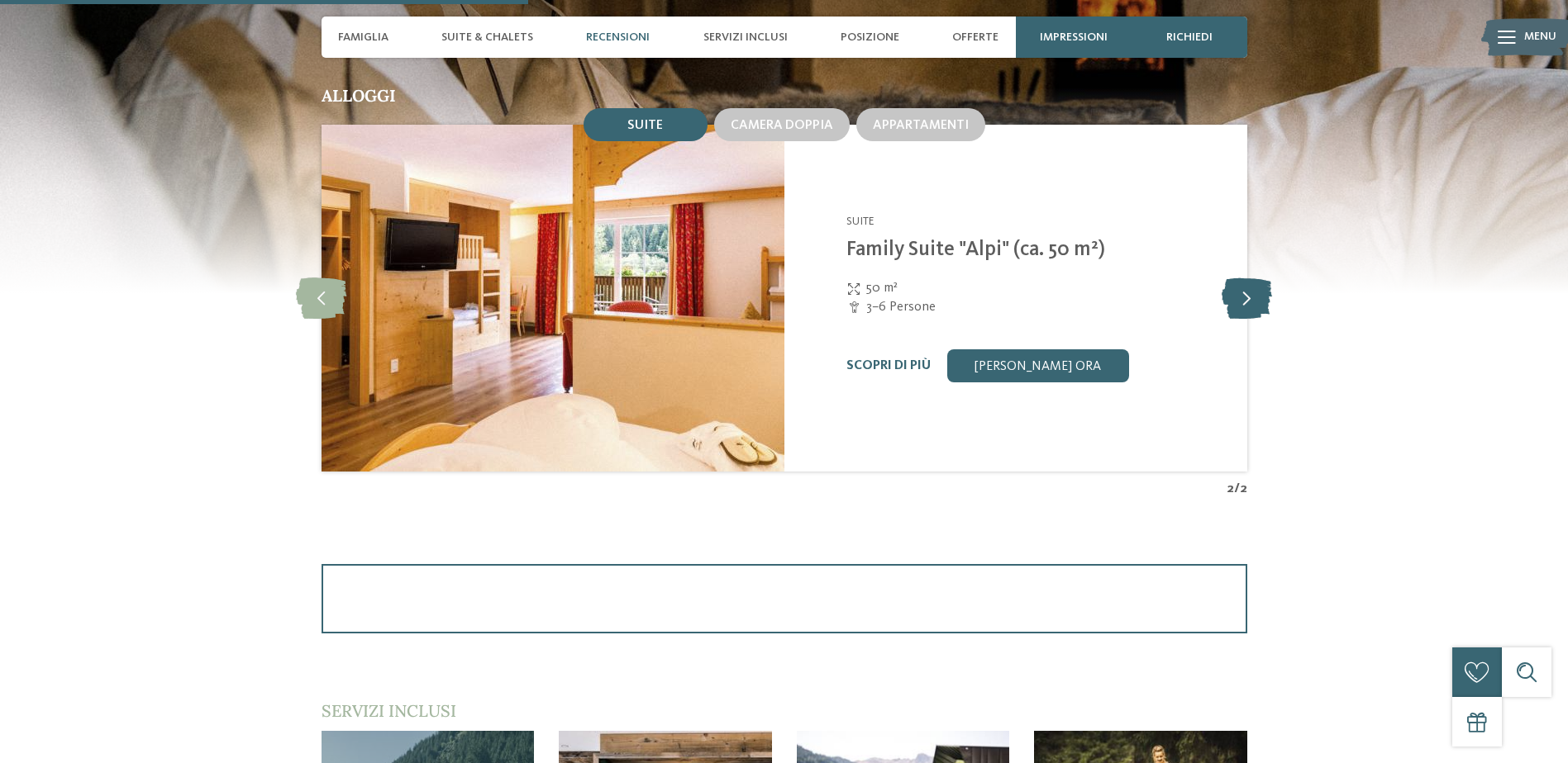
click at [1252, 292] on icon at bounding box center [1246, 298] width 51 height 41
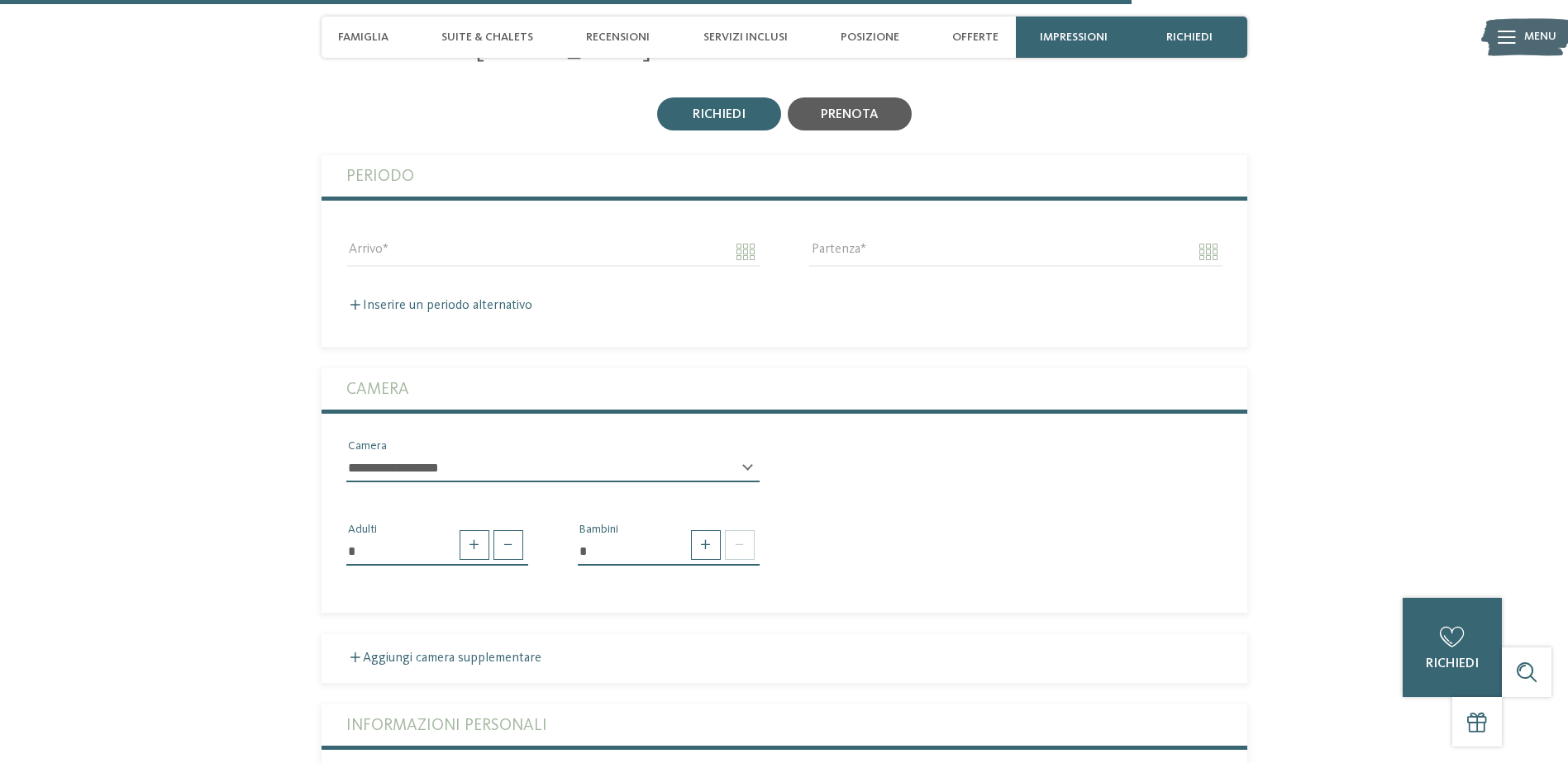
scroll to position [3221, 0]
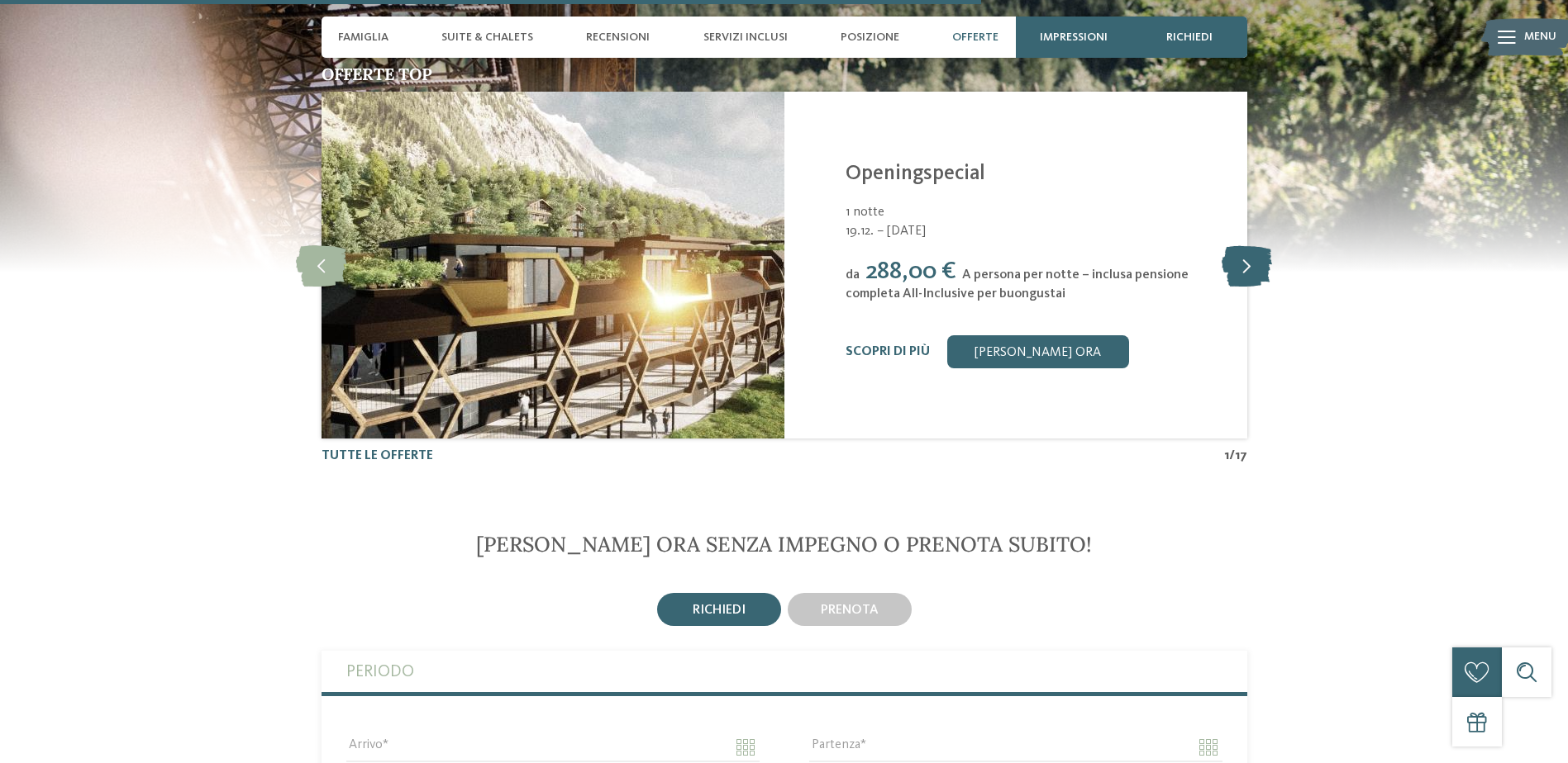
click at [1245, 266] on icon at bounding box center [1246, 266] width 51 height 41
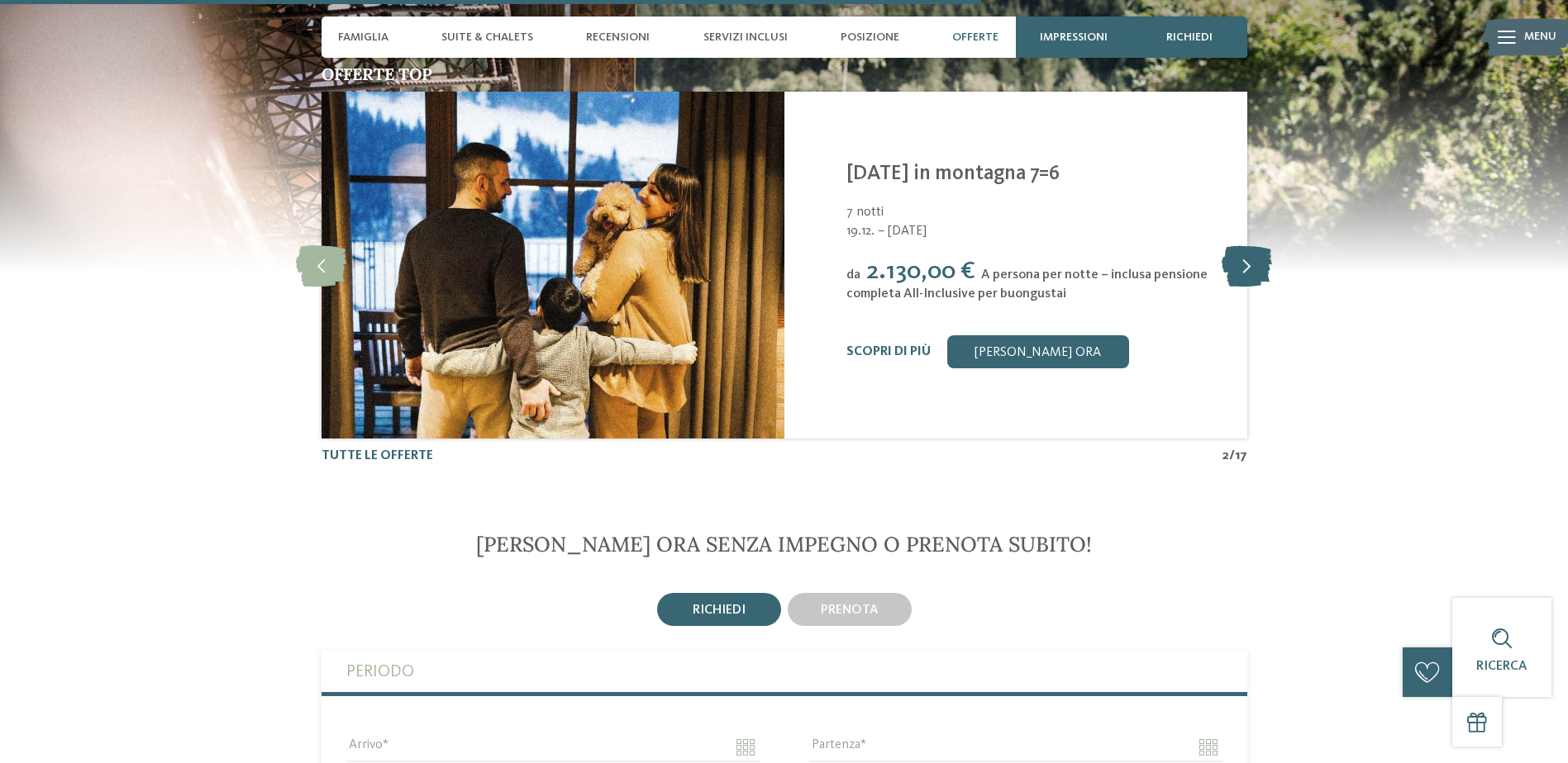
click at [1245, 266] on icon at bounding box center [1246, 266] width 51 height 41
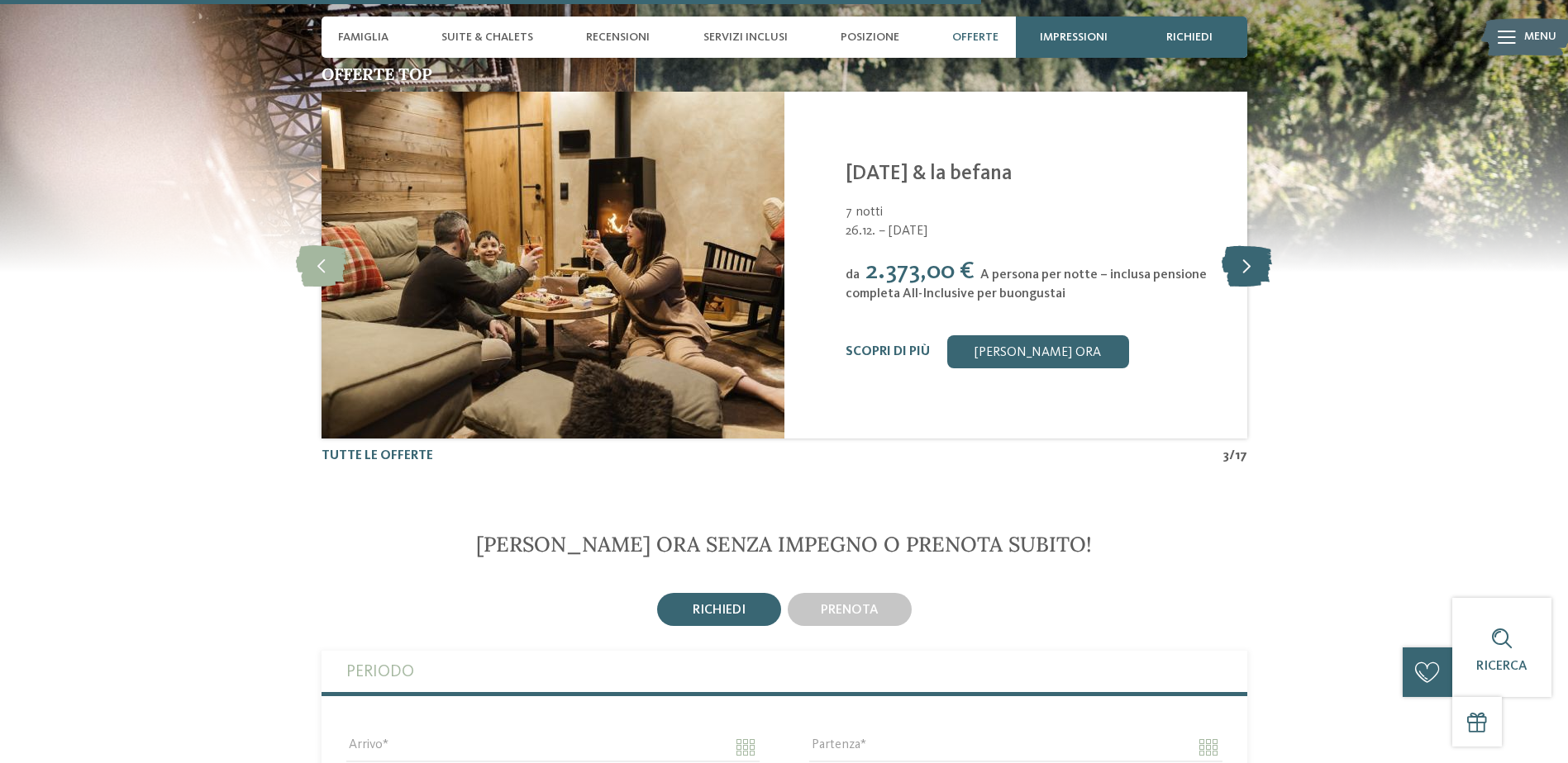
click at [1245, 266] on icon at bounding box center [1246, 266] width 51 height 41
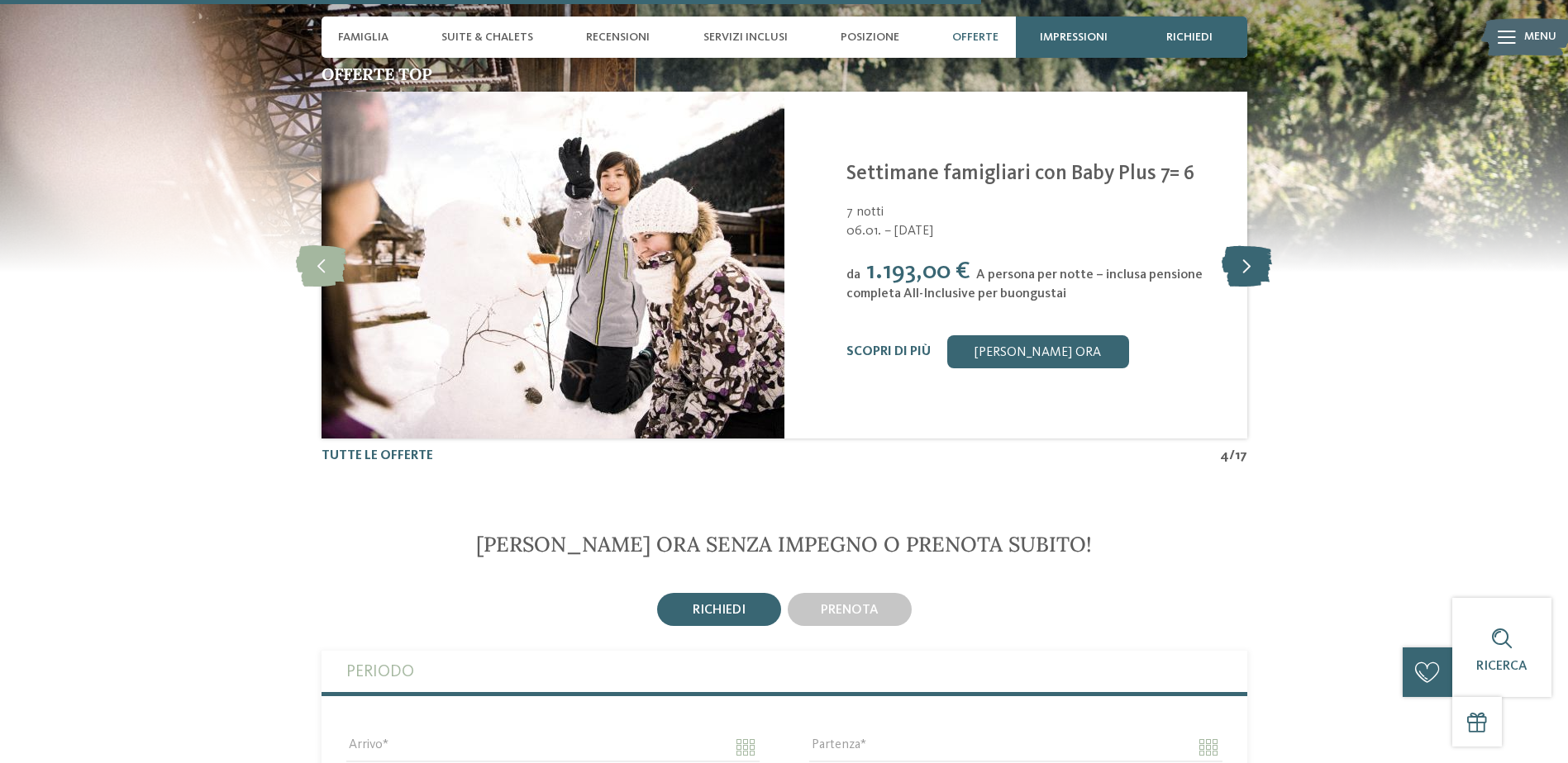
click at [1245, 266] on icon at bounding box center [1246, 266] width 51 height 41
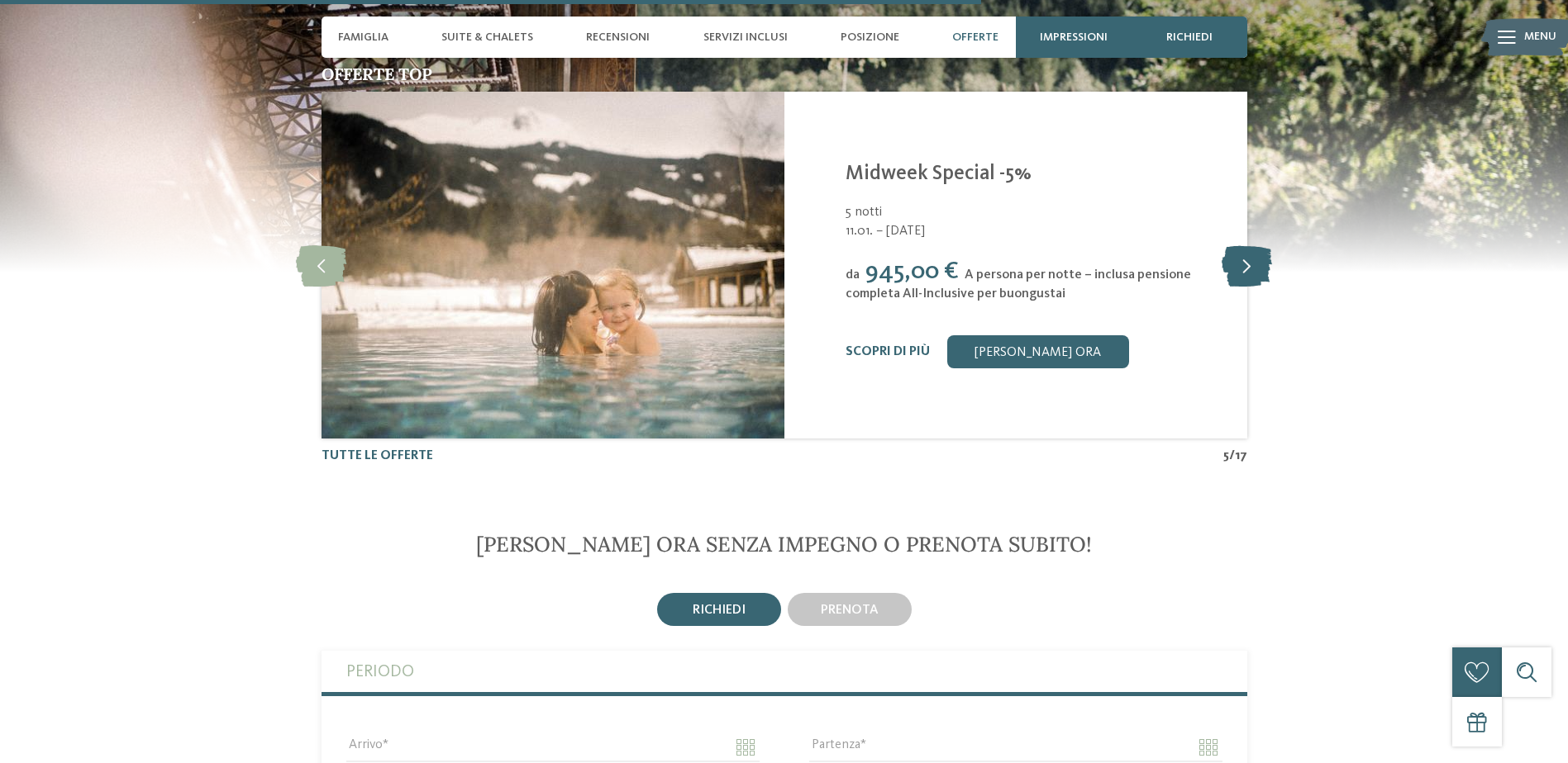
click at [1245, 266] on icon at bounding box center [1246, 266] width 51 height 41
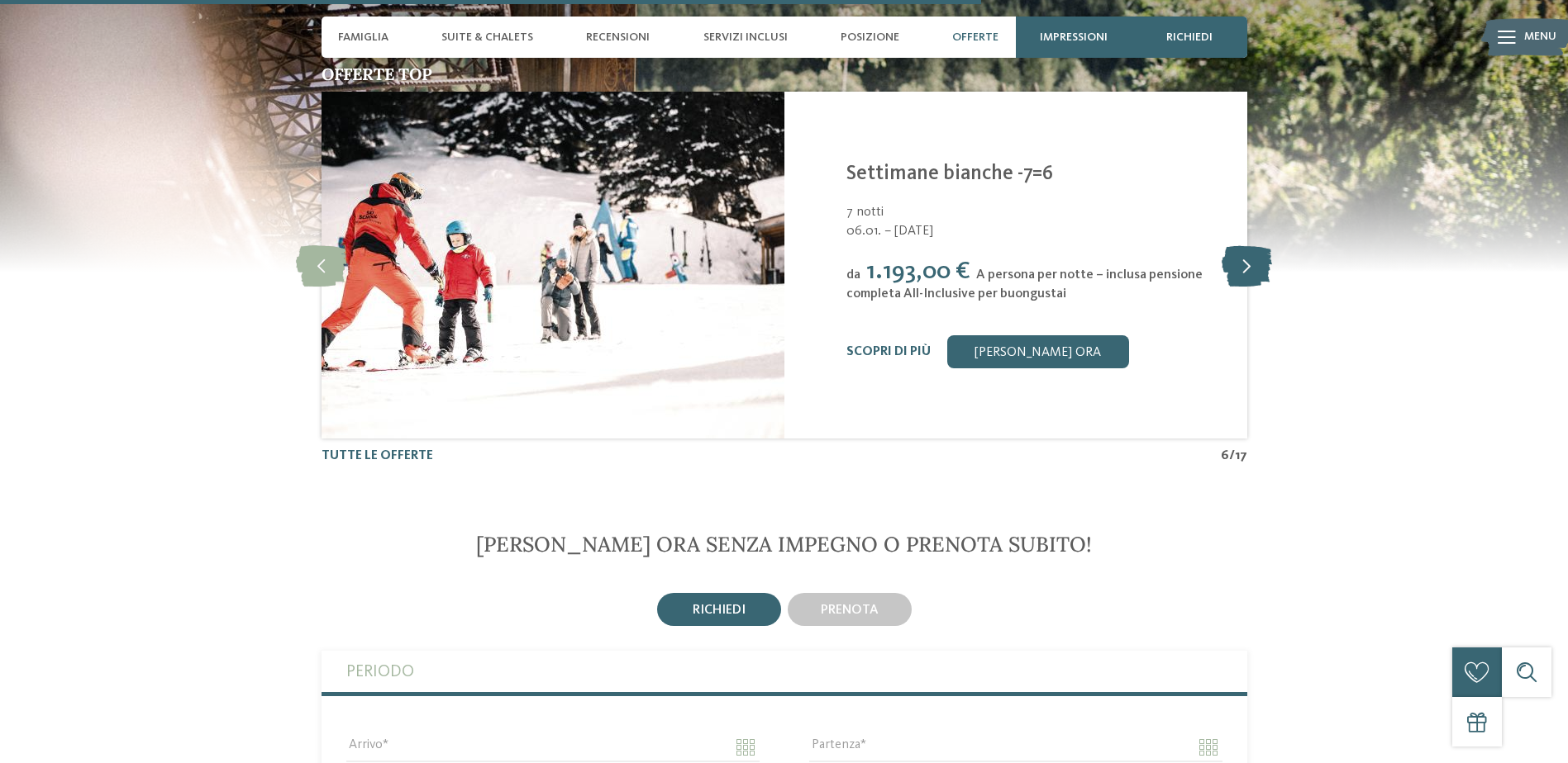
click at [1245, 266] on icon at bounding box center [1246, 266] width 51 height 41
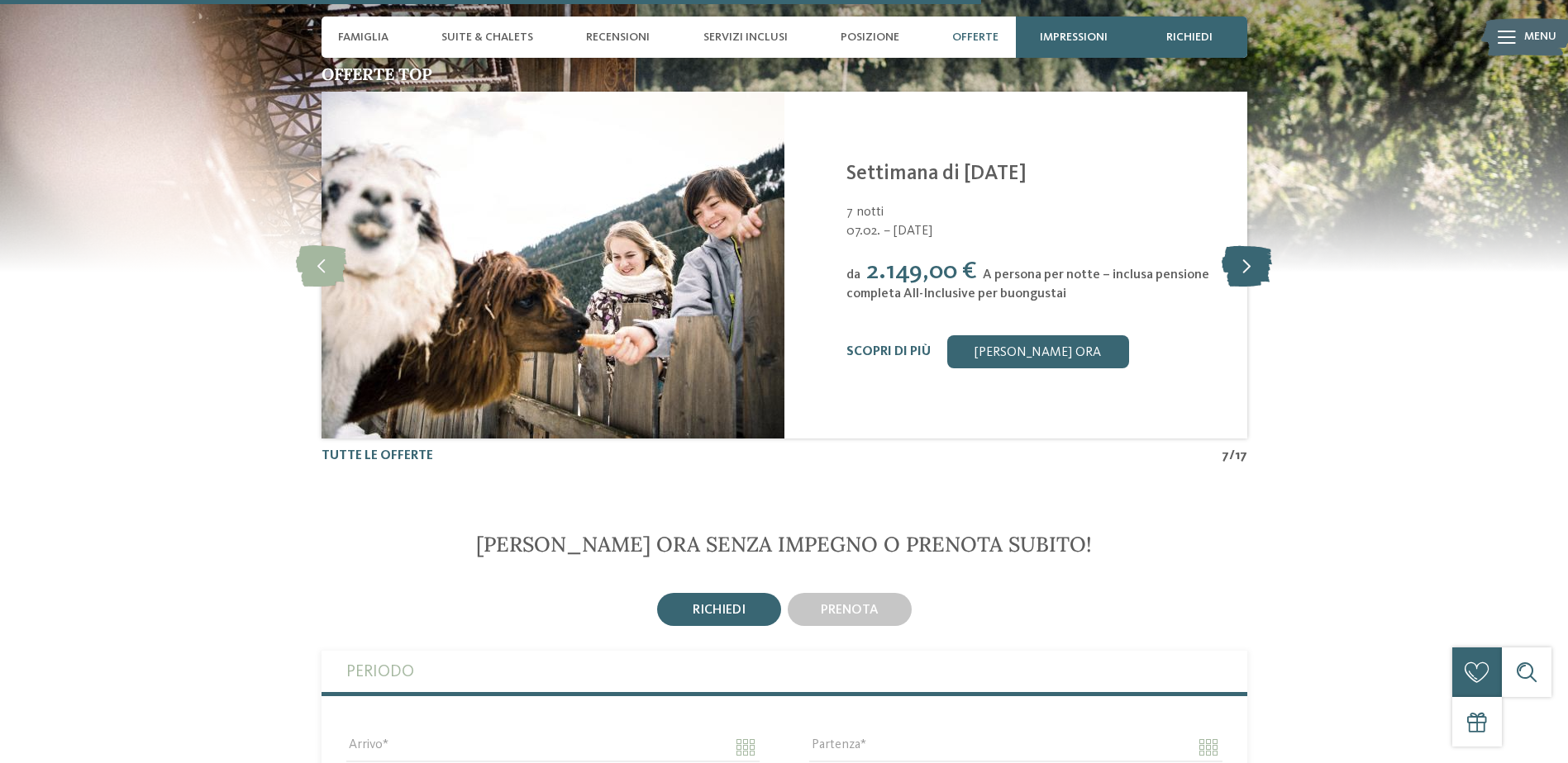
click at [1245, 266] on icon at bounding box center [1246, 266] width 51 height 41
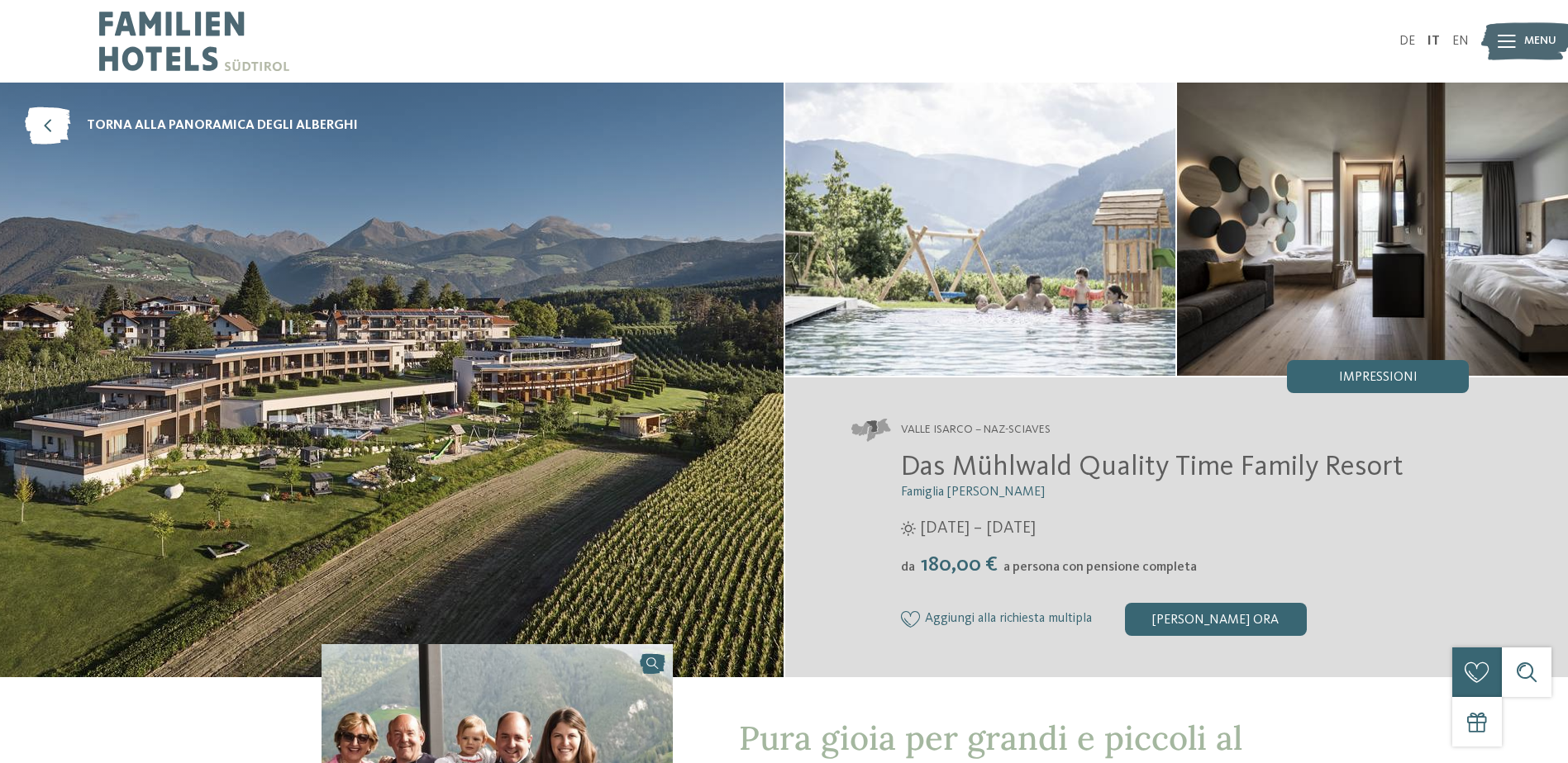
click at [1363, 259] on img at bounding box center [1372, 229] width 391 height 293
click at [1057, 284] on img at bounding box center [980, 229] width 391 height 293
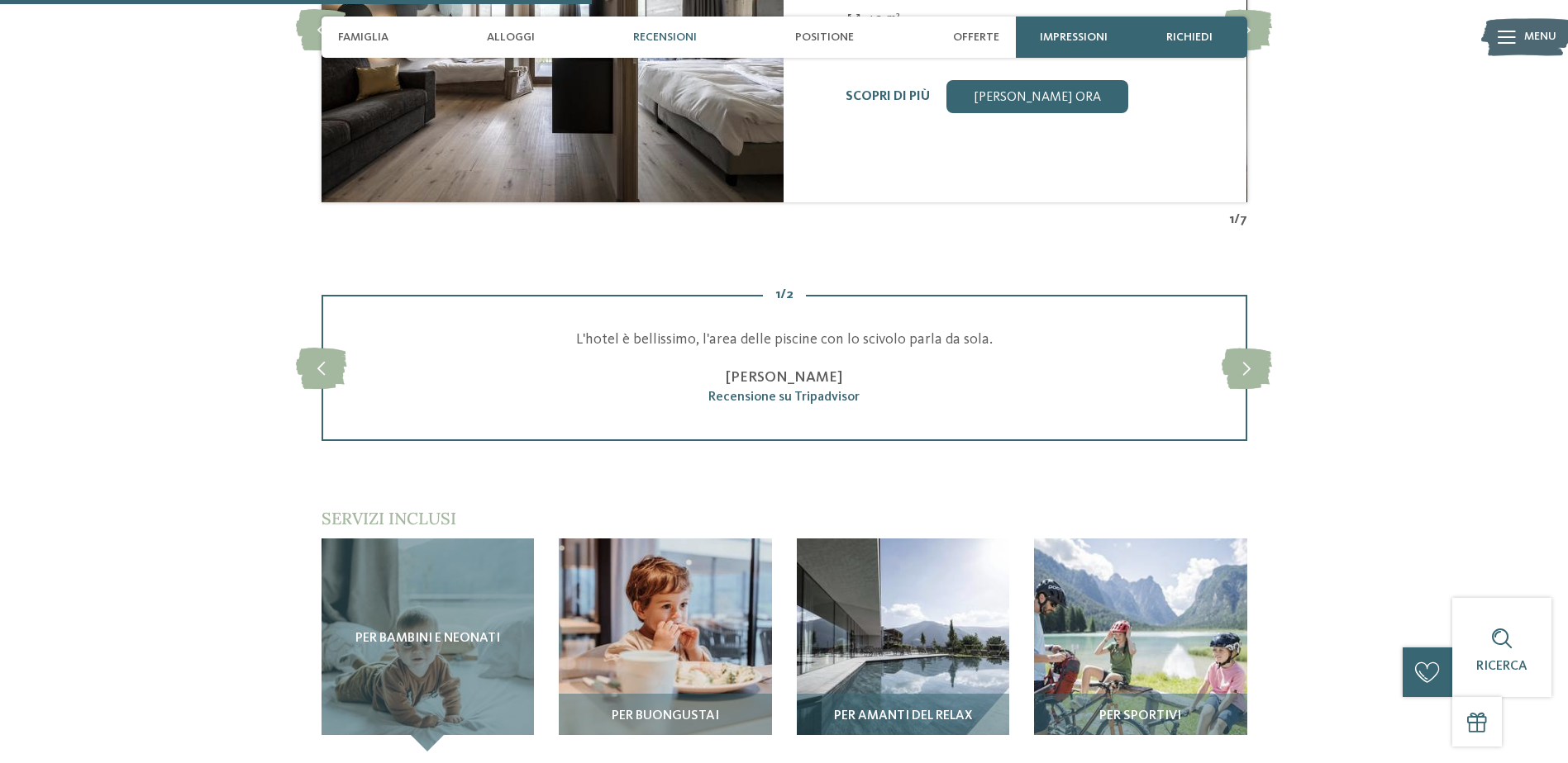
scroll to position [1982, 0]
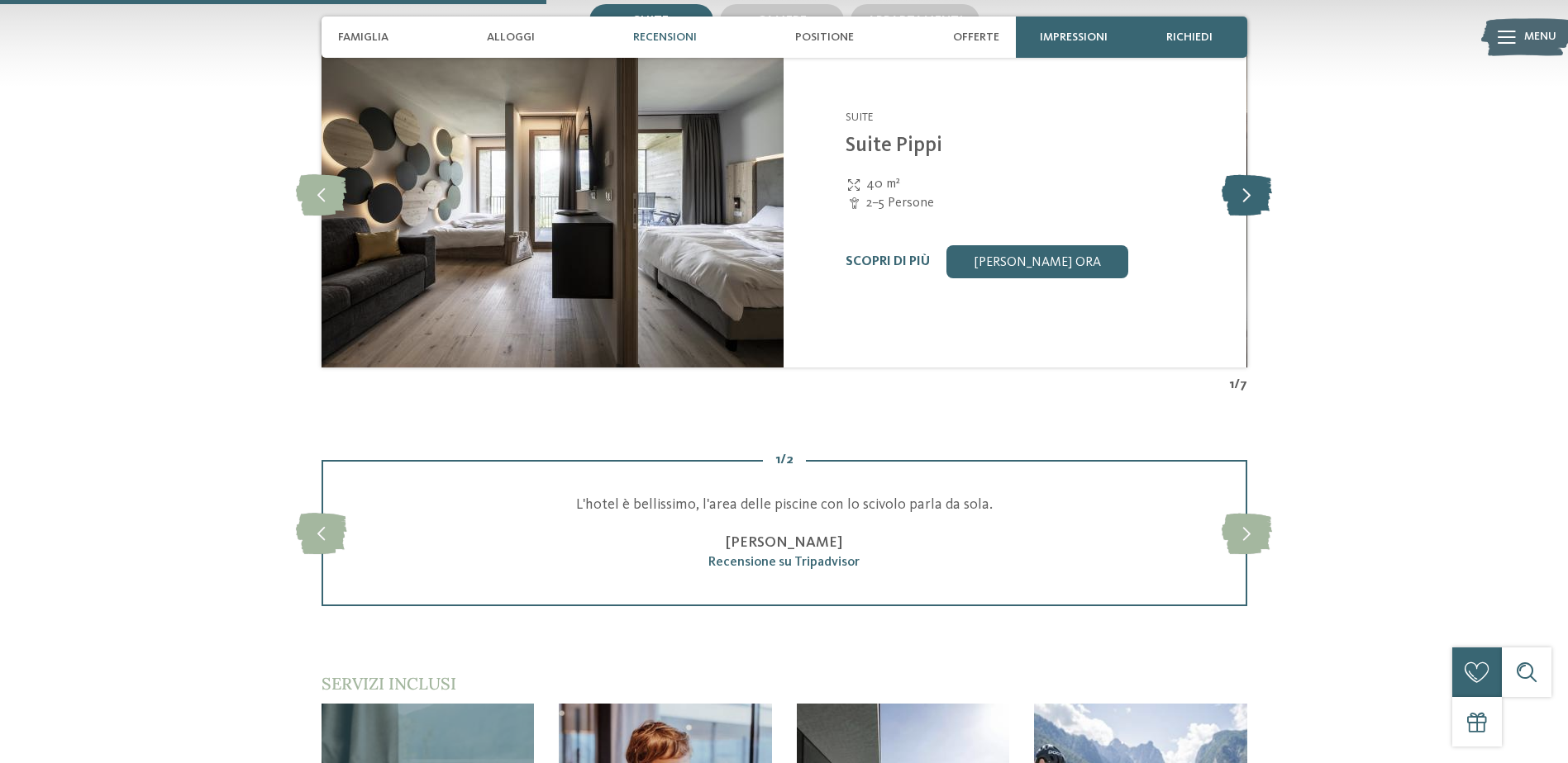
click at [1255, 193] on icon at bounding box center [1246, 194] width 51 height 41
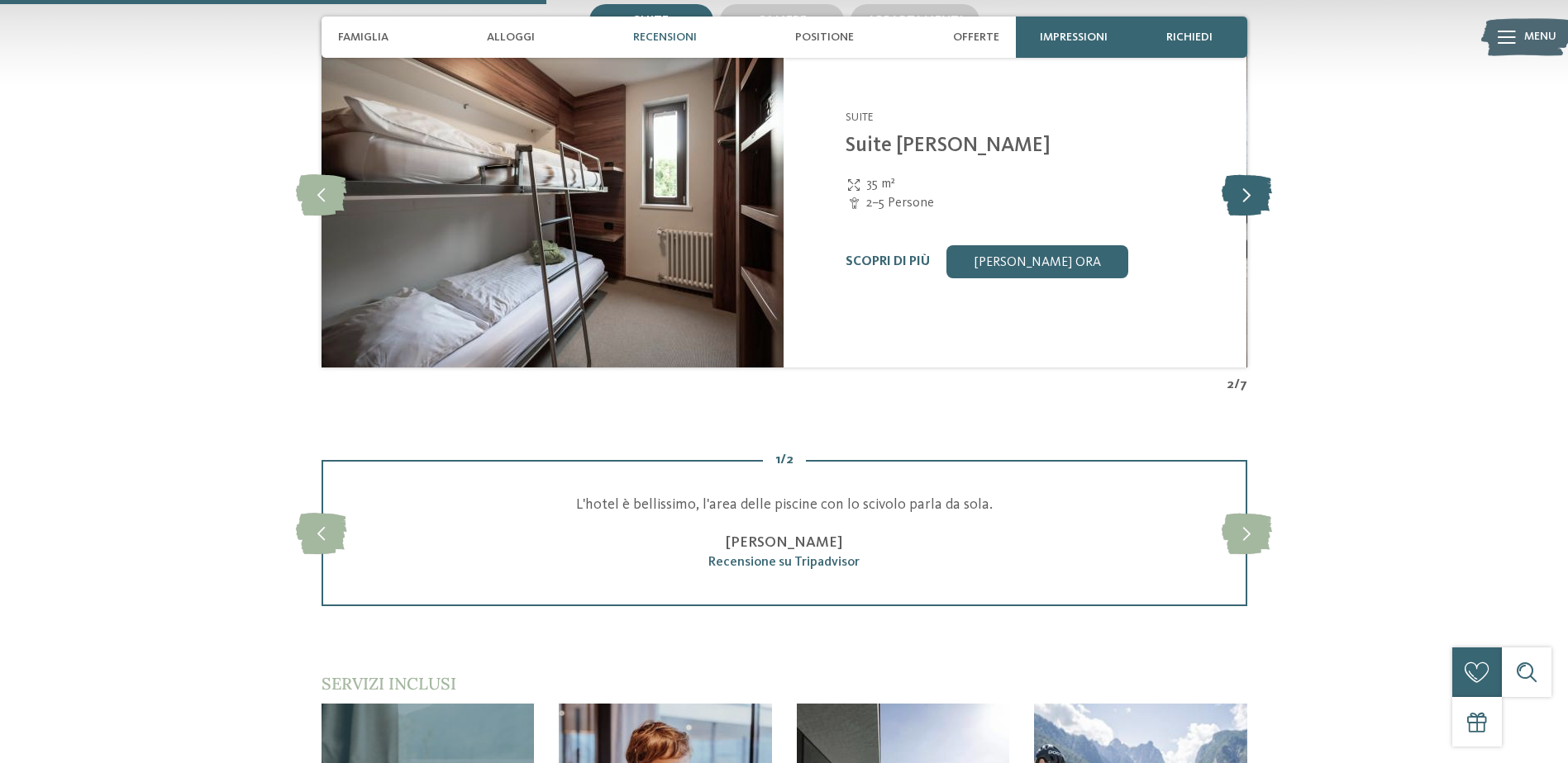
click at [1255, 193] on icon at bounding box center [1246, 194] width 51 height 41
